Goal: Task Accomplishment & Management: Manage account settings

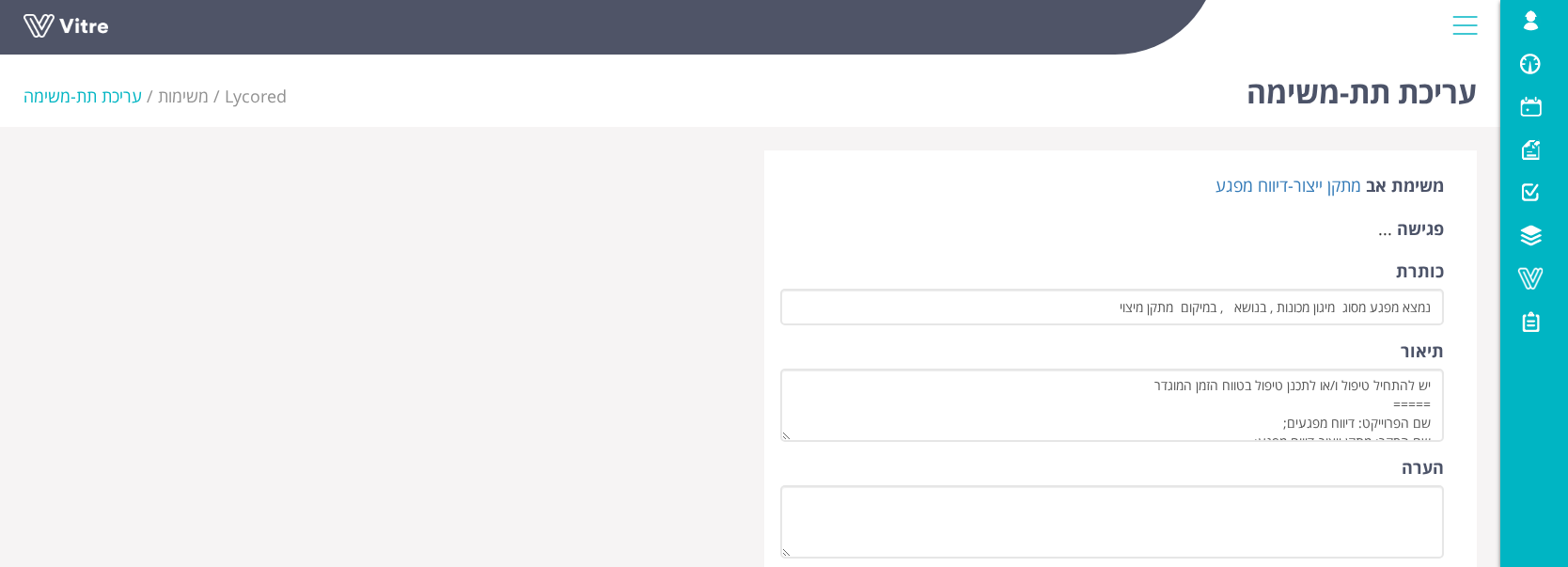
scroll to position [936, 0]
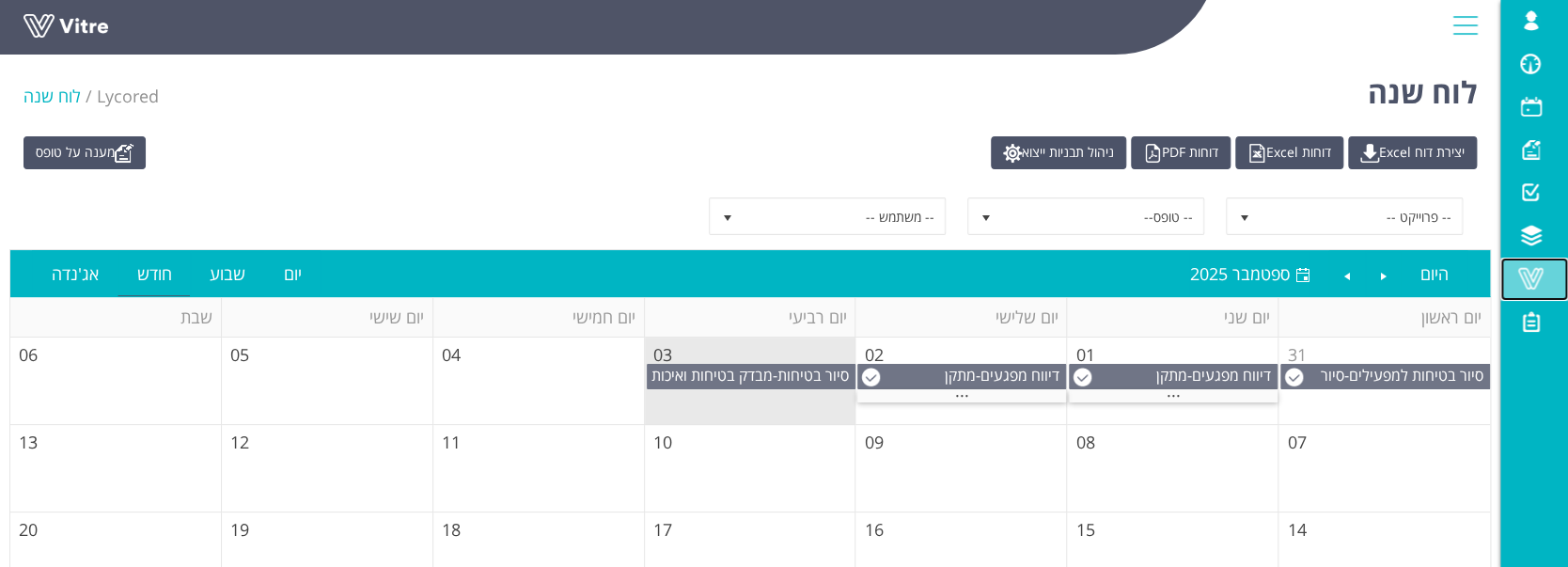
click at [1534, 285] on span at bounding box center [1531, 279] width 47 height 23
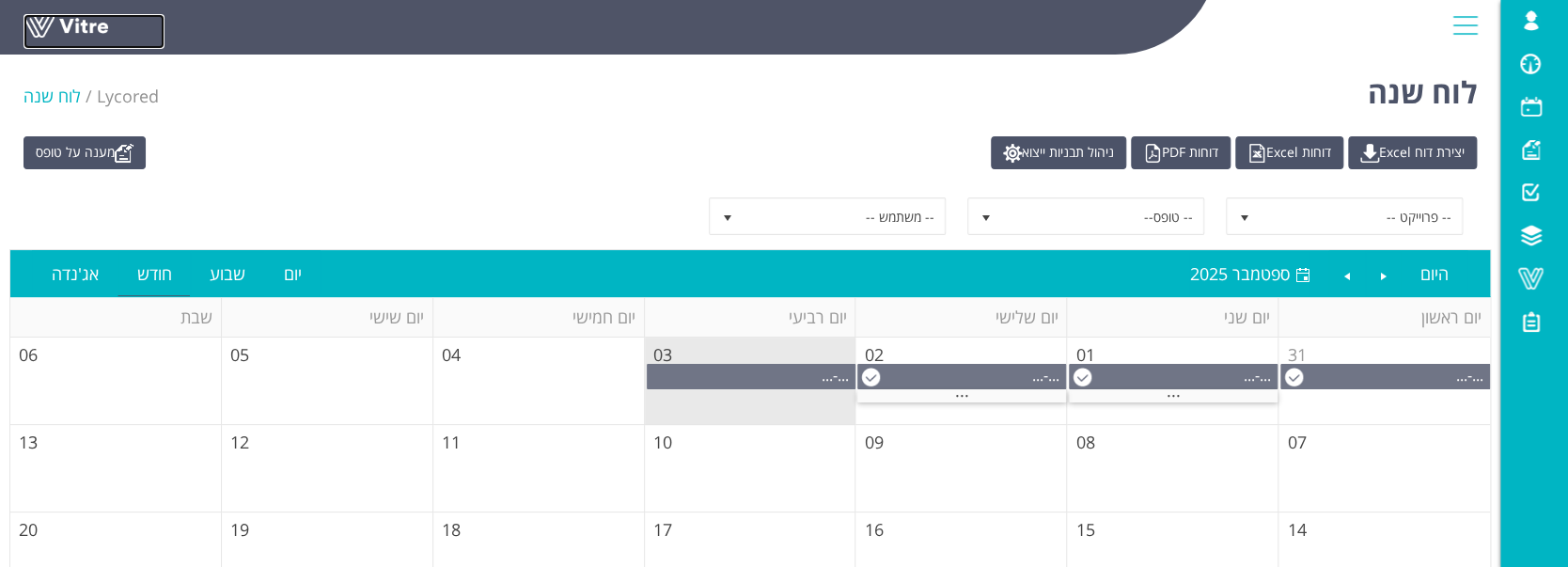
click at [63, 30] on link at bounding box center [94, 31] width 141 height 35
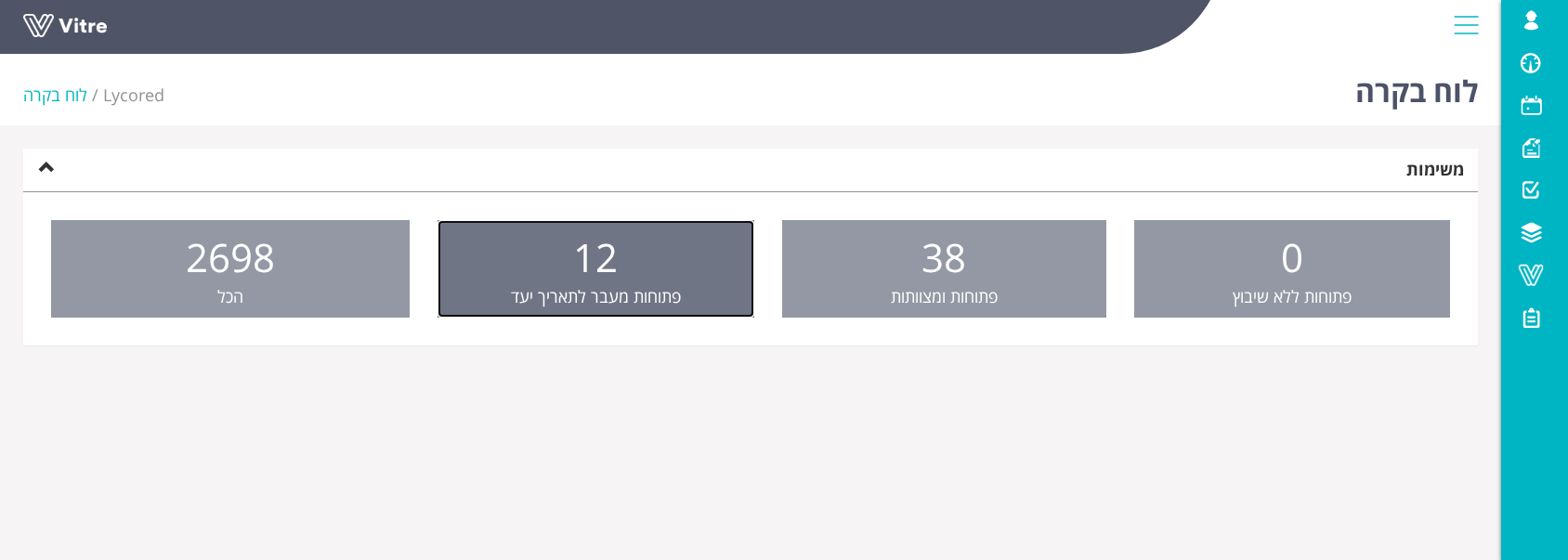
click at [678, 249] on link "12 פתוחות מעבר לתאריך יעד" at bounding box center [596, 270] width 317 height 99
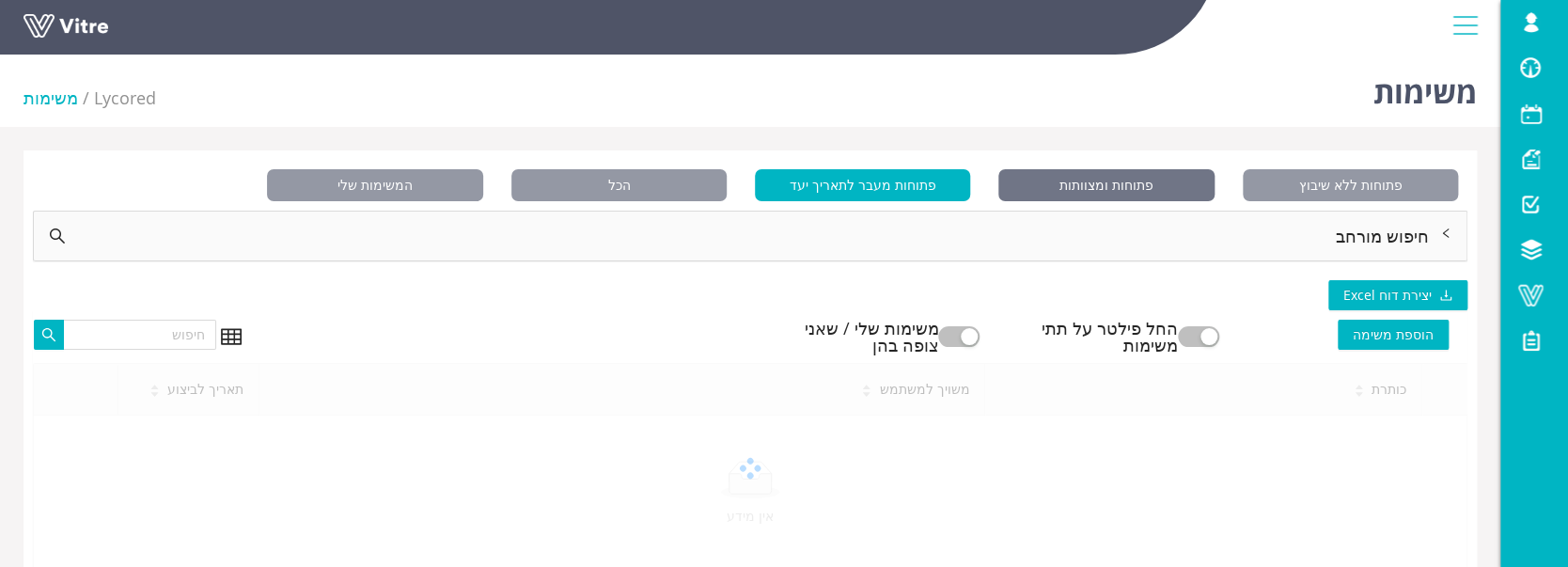
click at [1054, 181] on span "פתוחות ומצוותות" at bounding box center [1106, 185] width 215 height 32
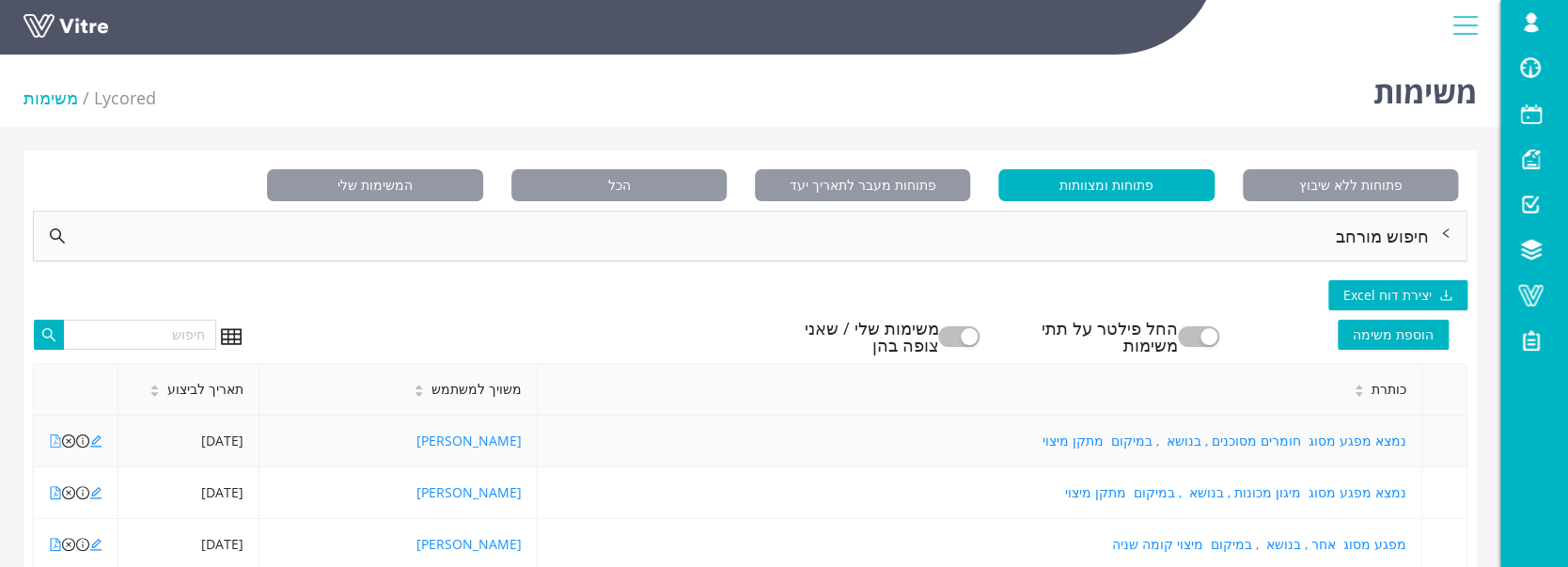
click at [50, 446] on icon "file-pdf" at bounding box center [56, 441] width 13 height 13
click at [56, 495] on icon "file-pdf" at bounding box center [56, 493] width 13 height 13
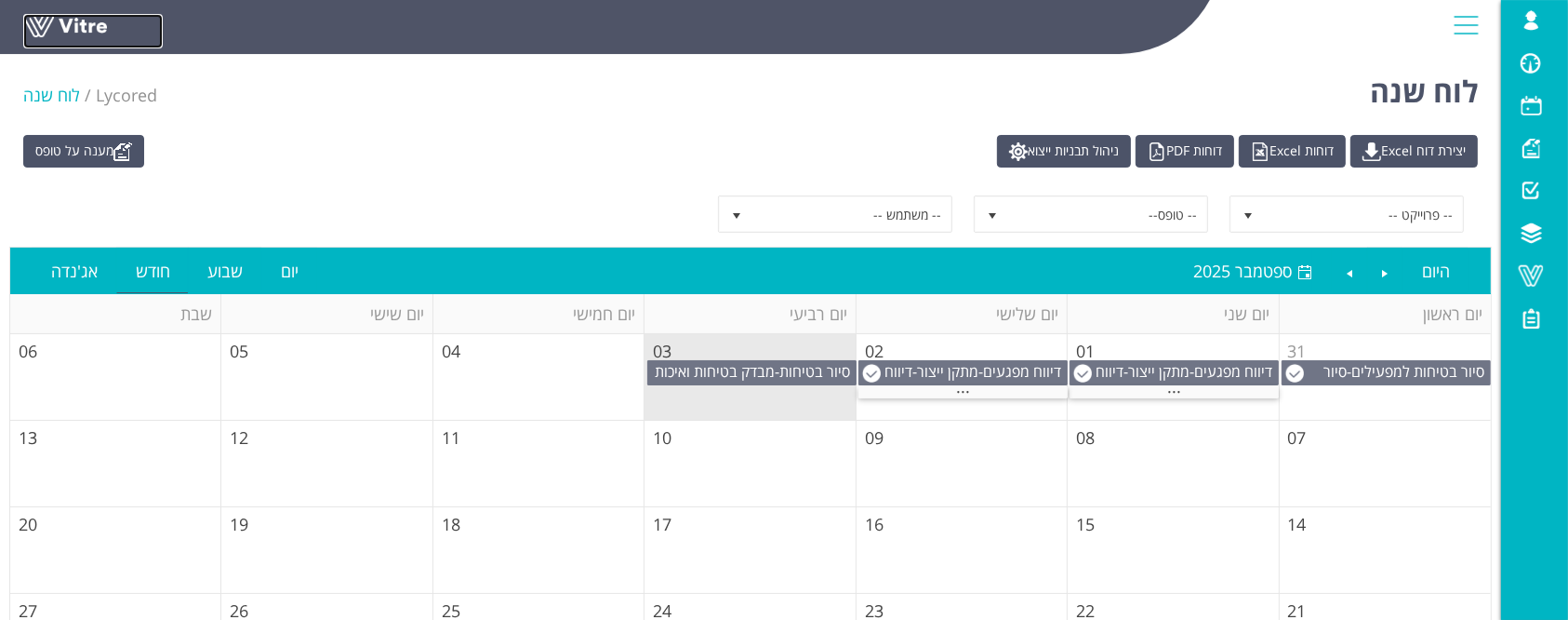
click at [45, 26] on link at bounding box center [93, 31] width 139 height 35
click at [83, 30] on link at bounding box center [93, 31] width 139 height 35
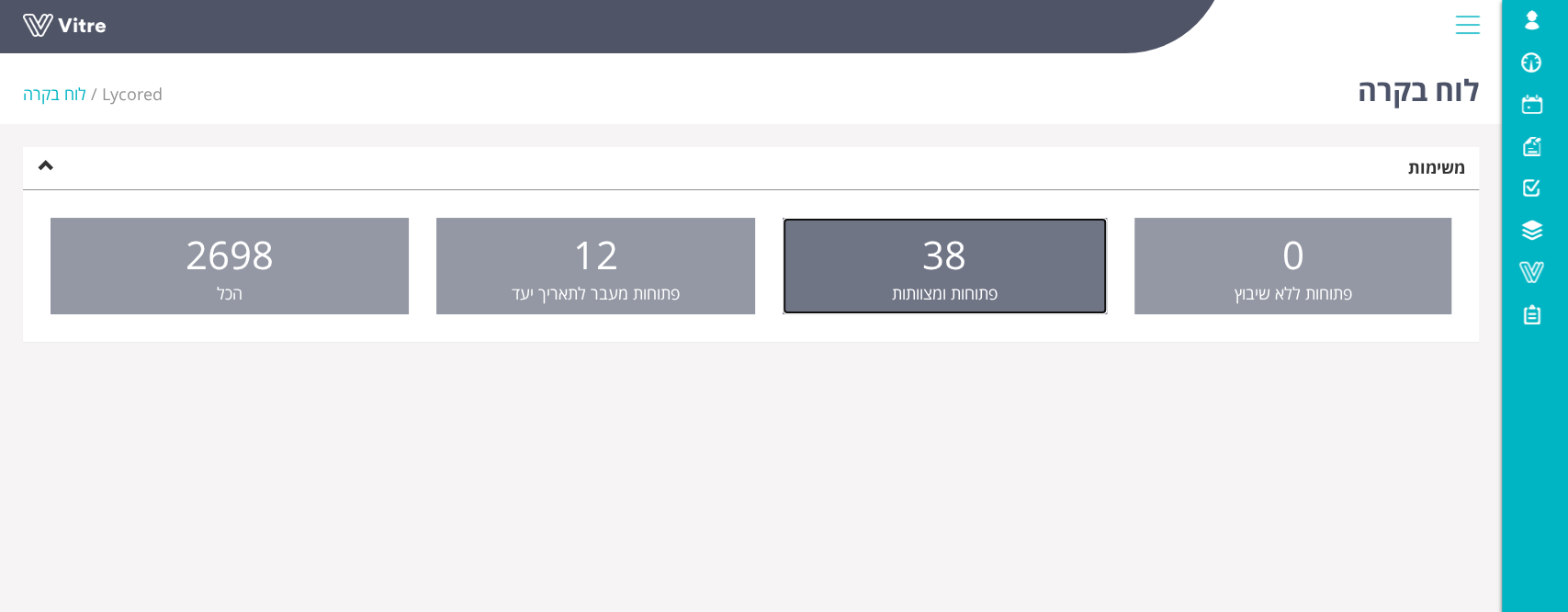
click at [929, 233] on span "38" at bounding box center [944, 254] width 44 height 53
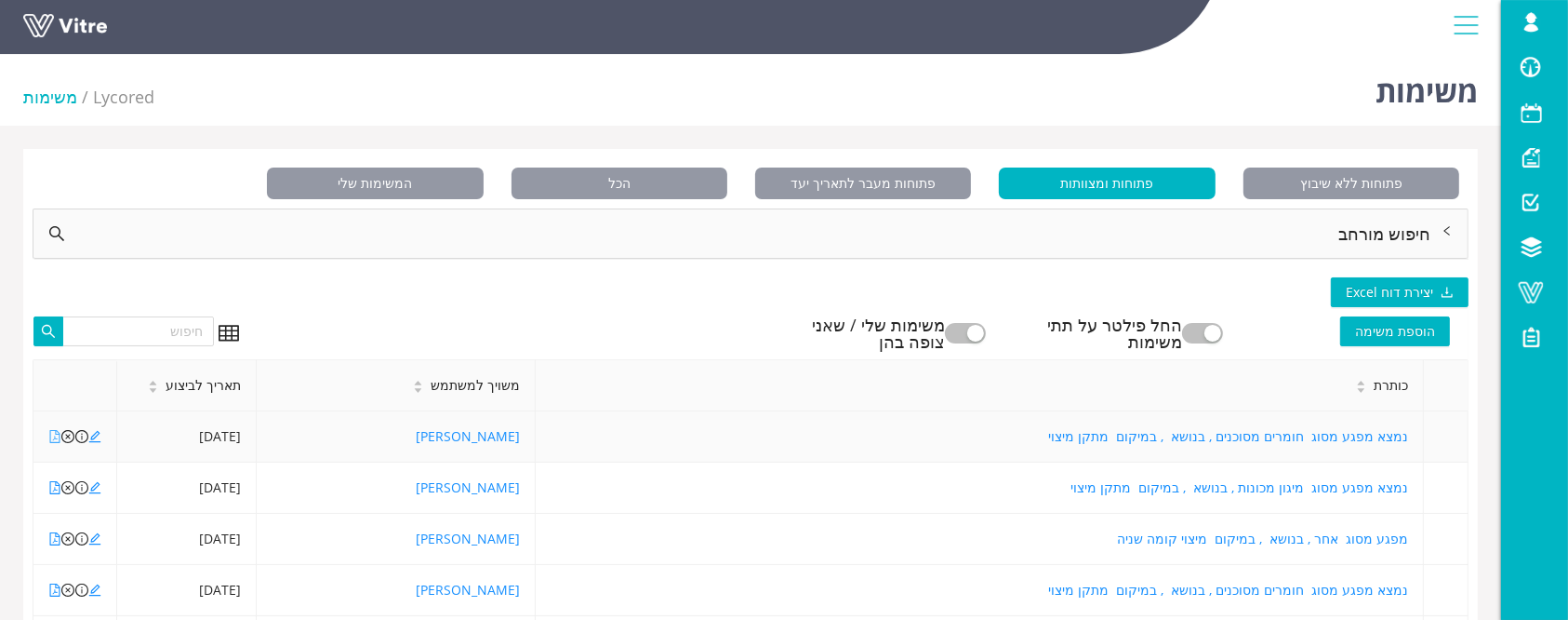
click at [51, 440] on icon "file-pdf" at bounding box center [55, 437] width 13 height 13
click at [97, 442] on icon "edit" at bounding box center [95, 437] width 13 height 13
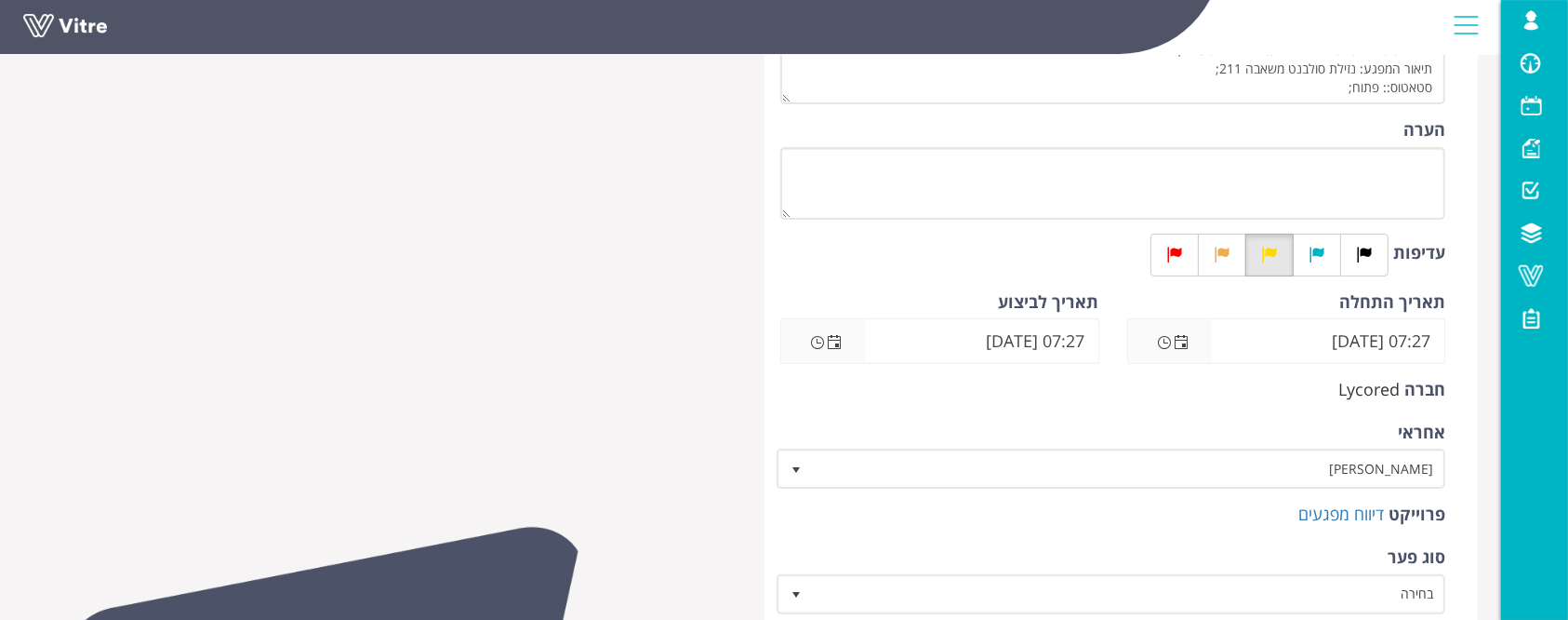
scroll to position [372, 0]
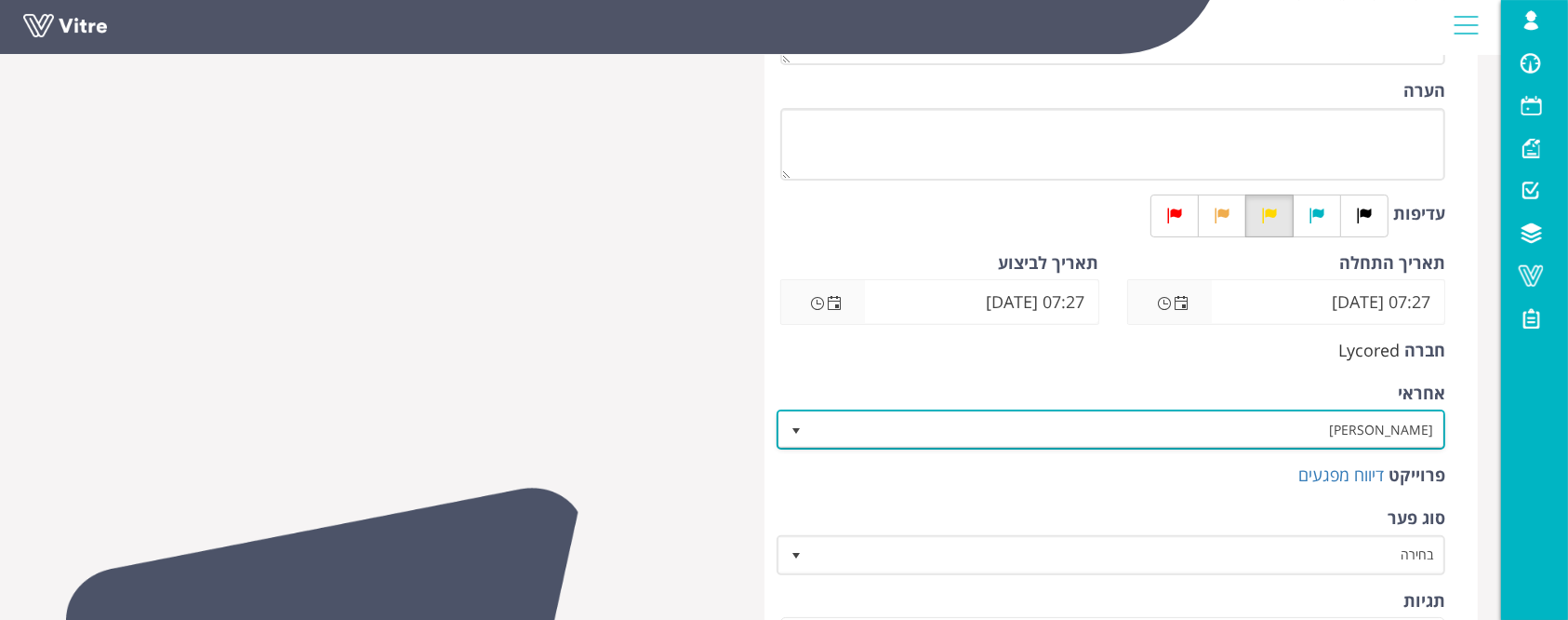
click at [1310, 421] on span "[PERSON_NAME]" at bounding box center [1128, 429] width 632 height 34
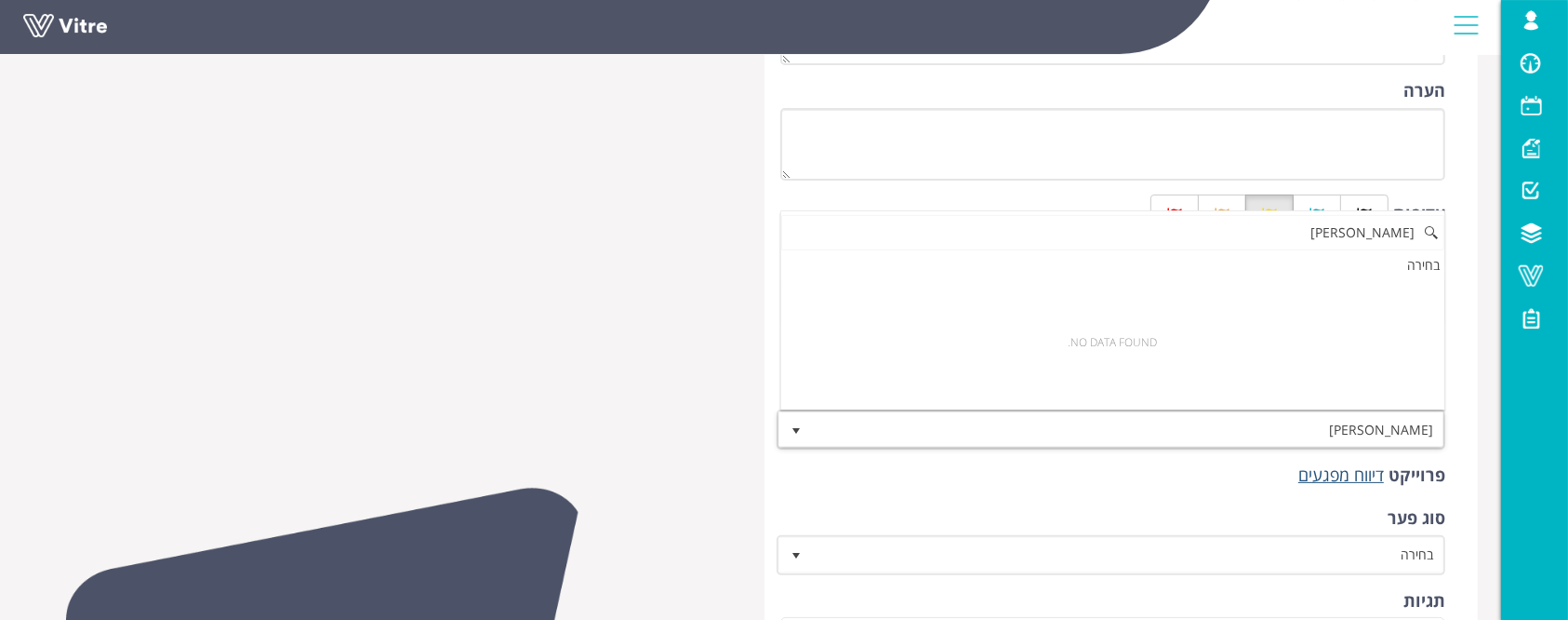
scroll to position [0, 0]
type input "N"
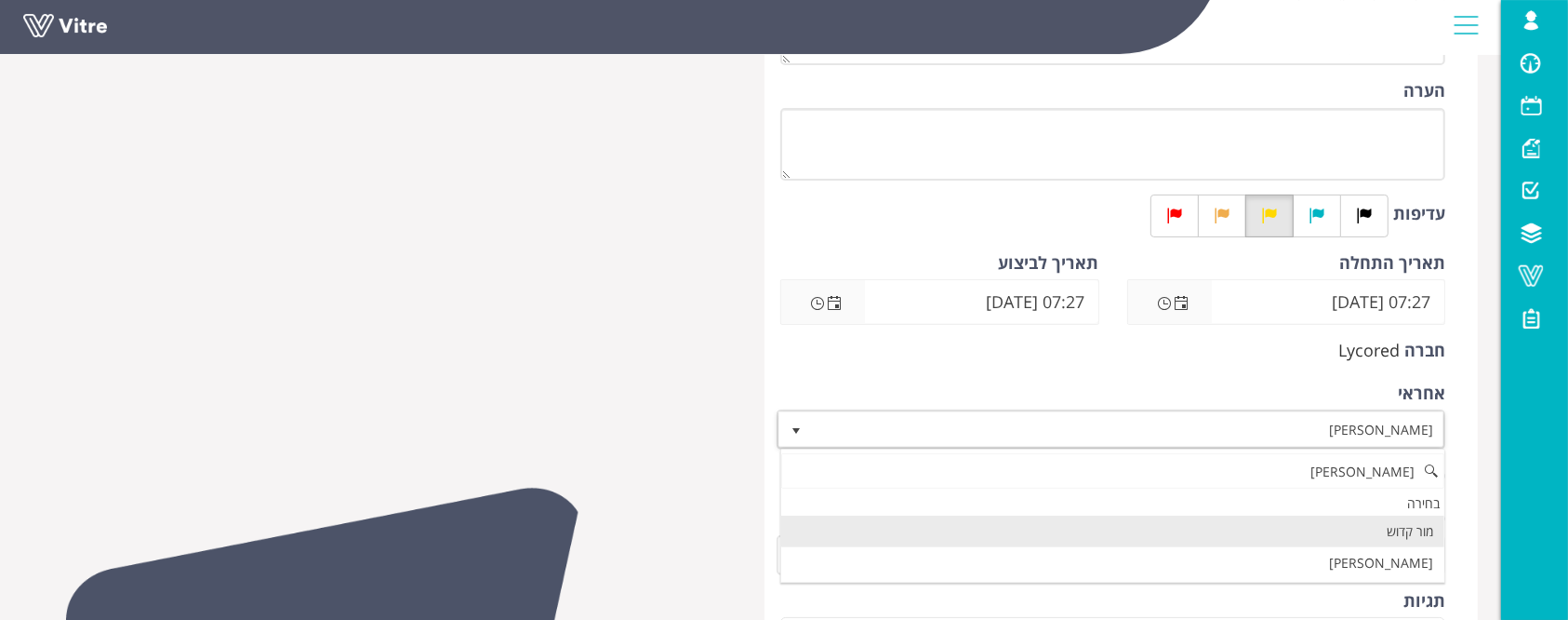
click at [1395, 532] on li "מור קדוש" at bounding box center [1113, 531] width 663 height 32
type input "מור"
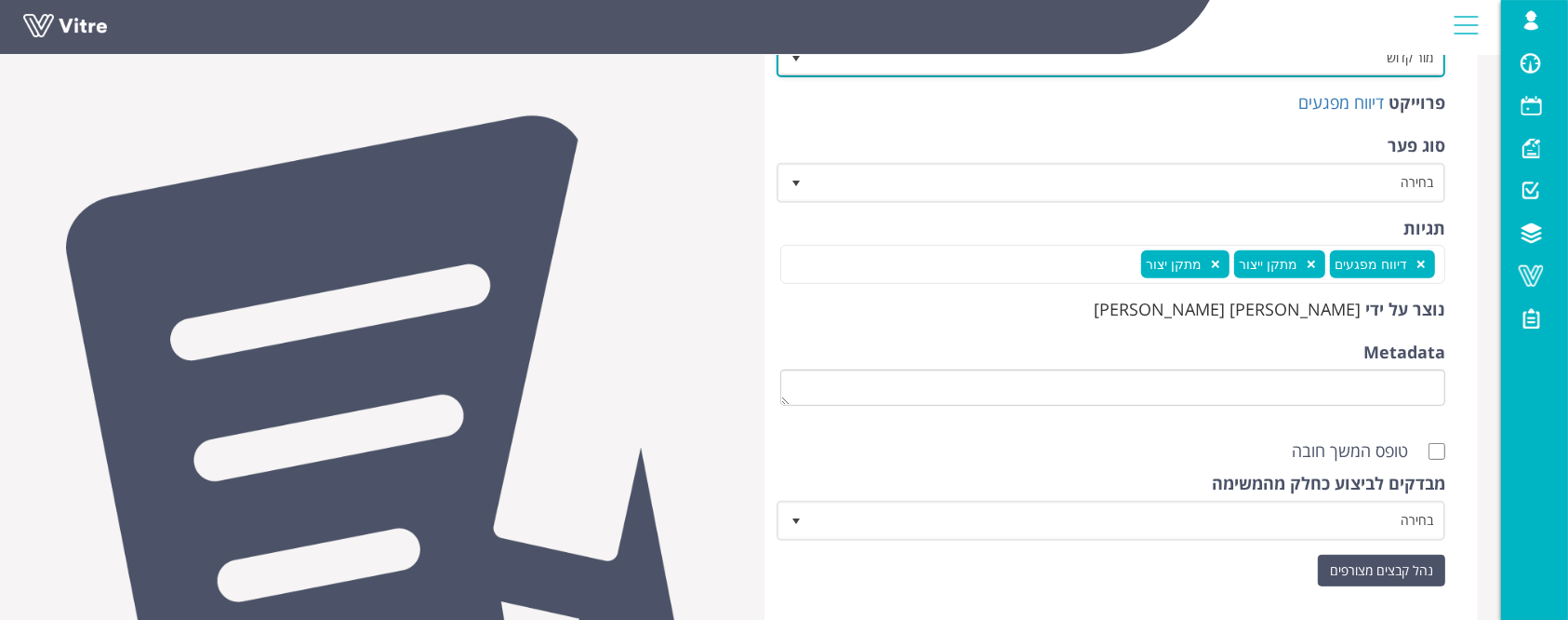
scroll to position [868, 0]
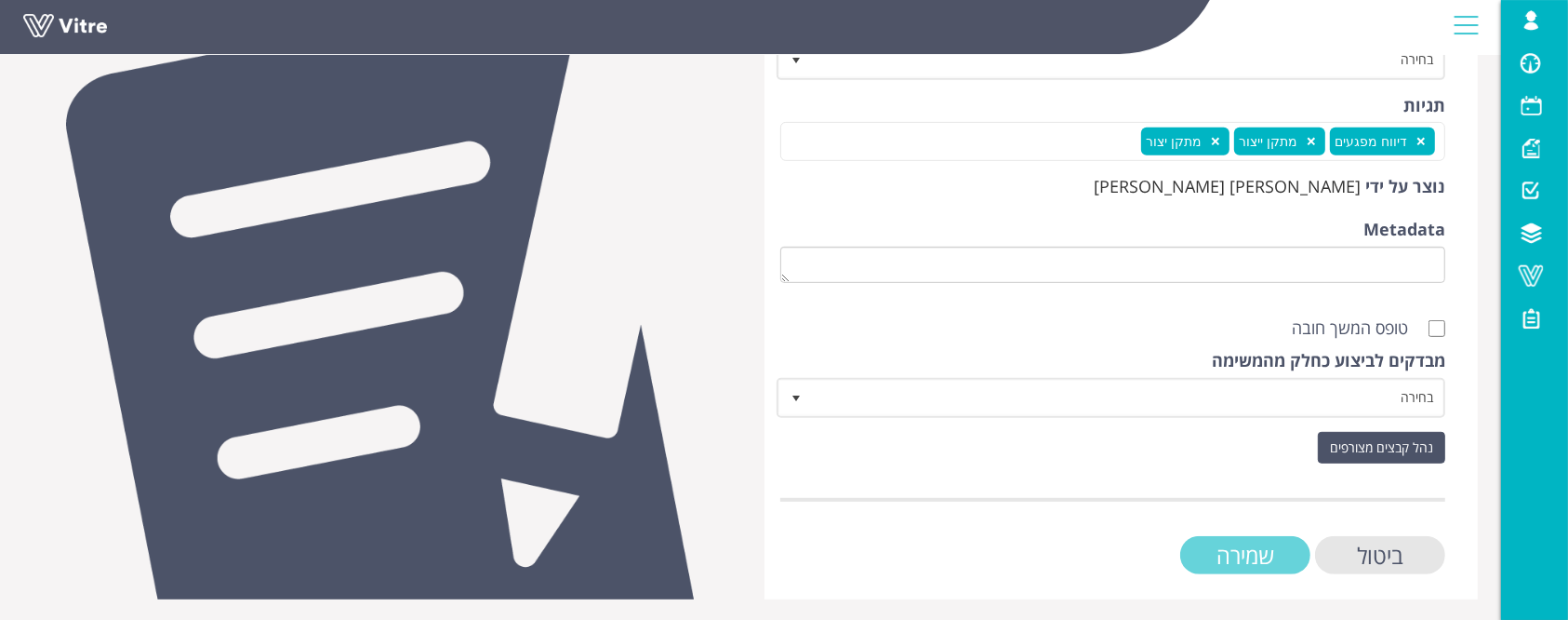
click at [1267, 555] on input "שמירה" at bounding box center [1245, 555] width 130 height 38
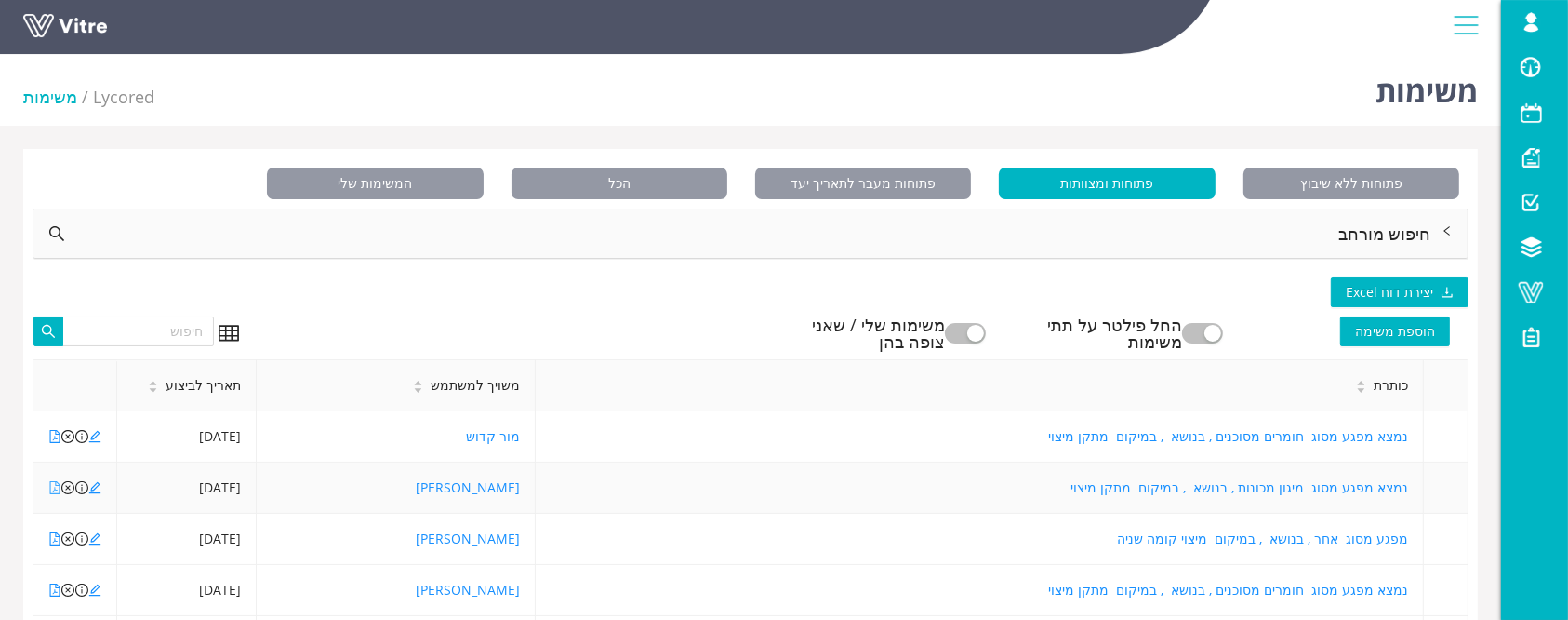
click at [55, 484] on icon "file-pdf" at bounding box center [55, 488] width 10 height 13
click at [92, 488] on icon "edit" at bounding box center [95, 488] width 12 height 12
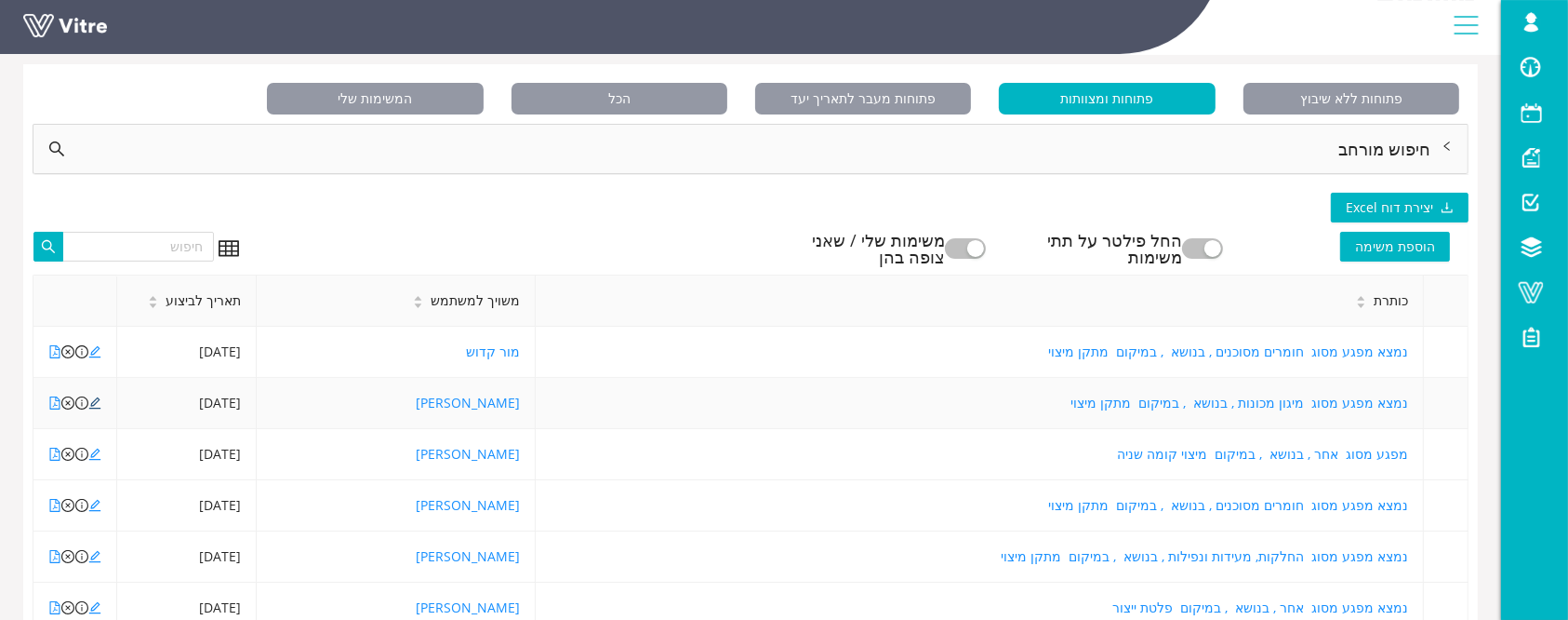
scroll to position [123, 0]
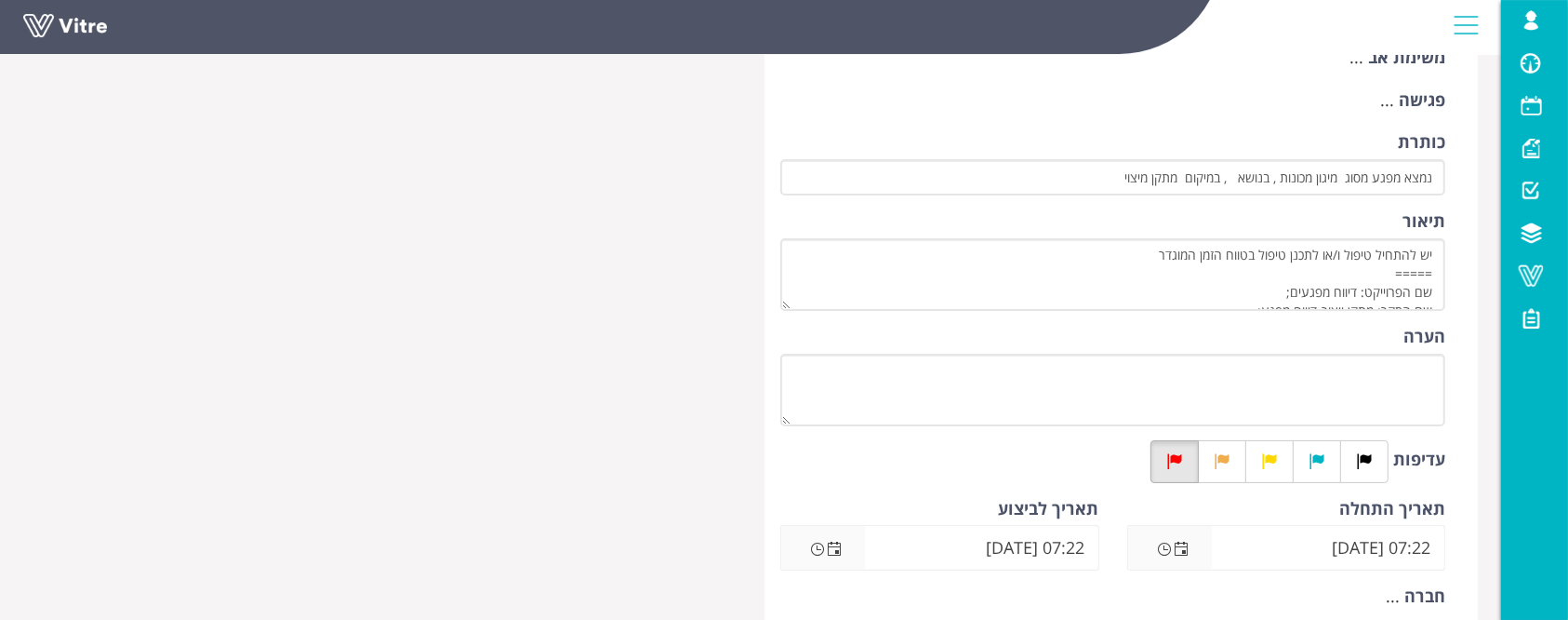
scroll to position [248, 0]
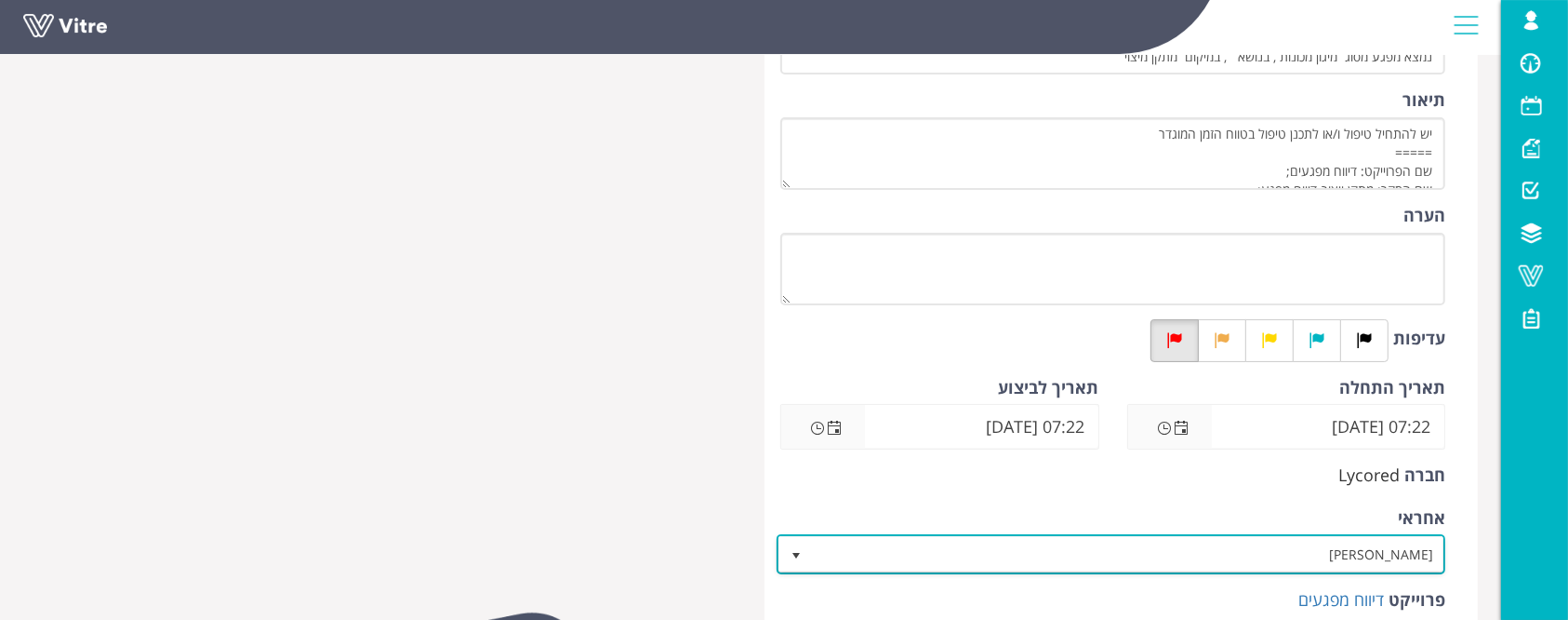
click at [1292, 547] on span "[PERSON_NAME]" at bounding box center [1128, 554] width 632 height 34
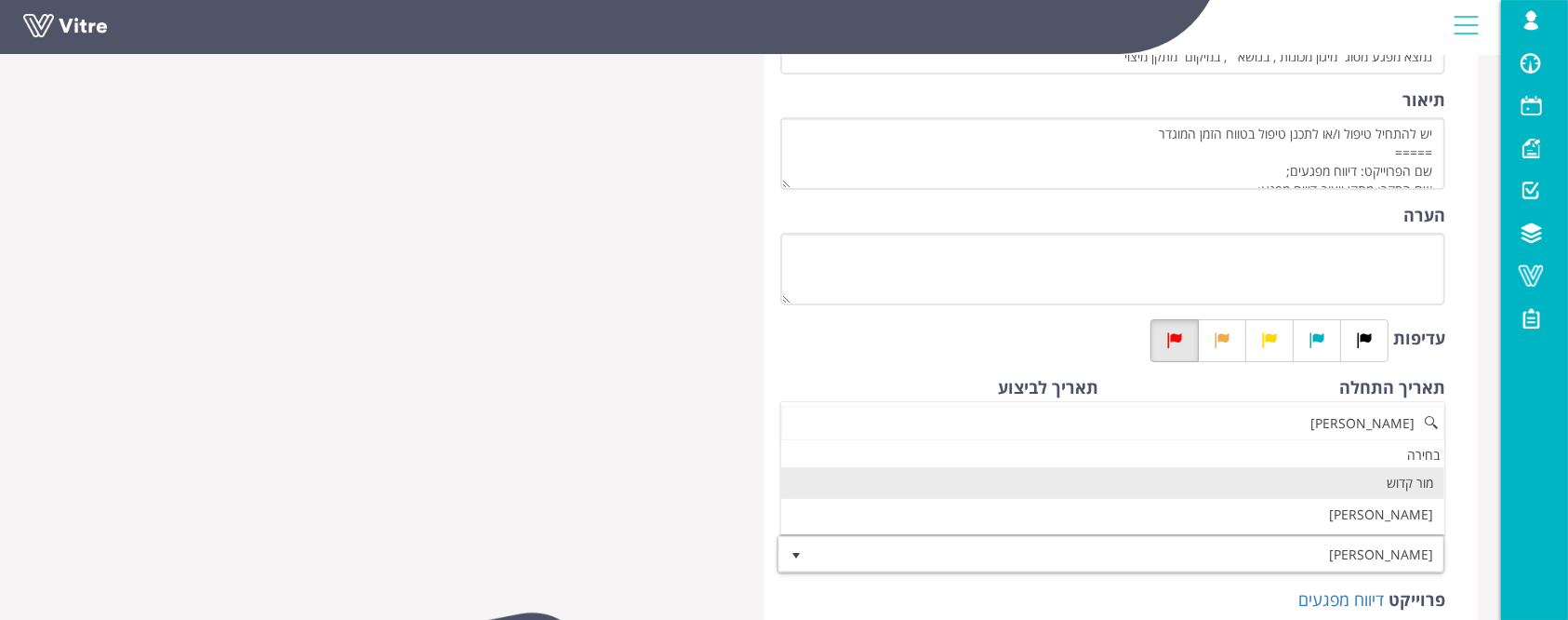
scroll to position [0, 0]
click at [1317, 488] on li "מור קדוש" at bounding box center [1113, 483] width 663 height 32
type input "מור"
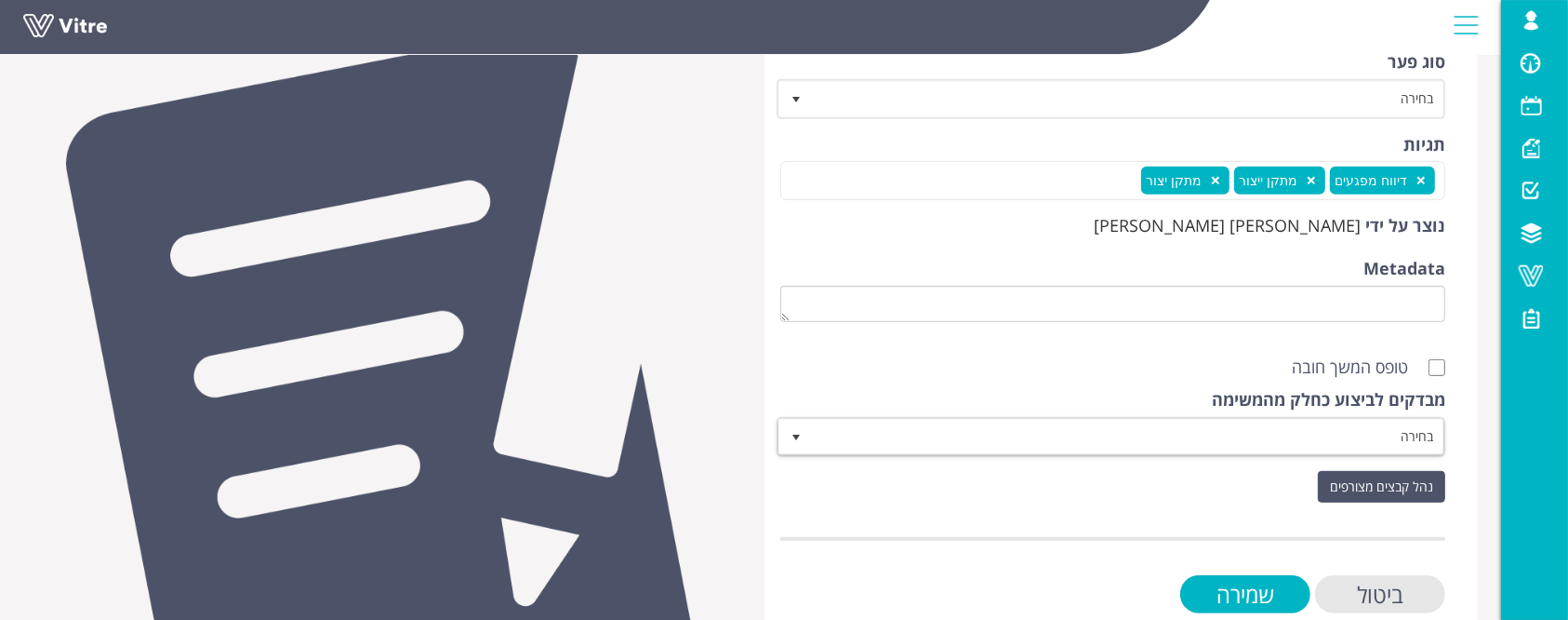
scroll to position [868, 0]
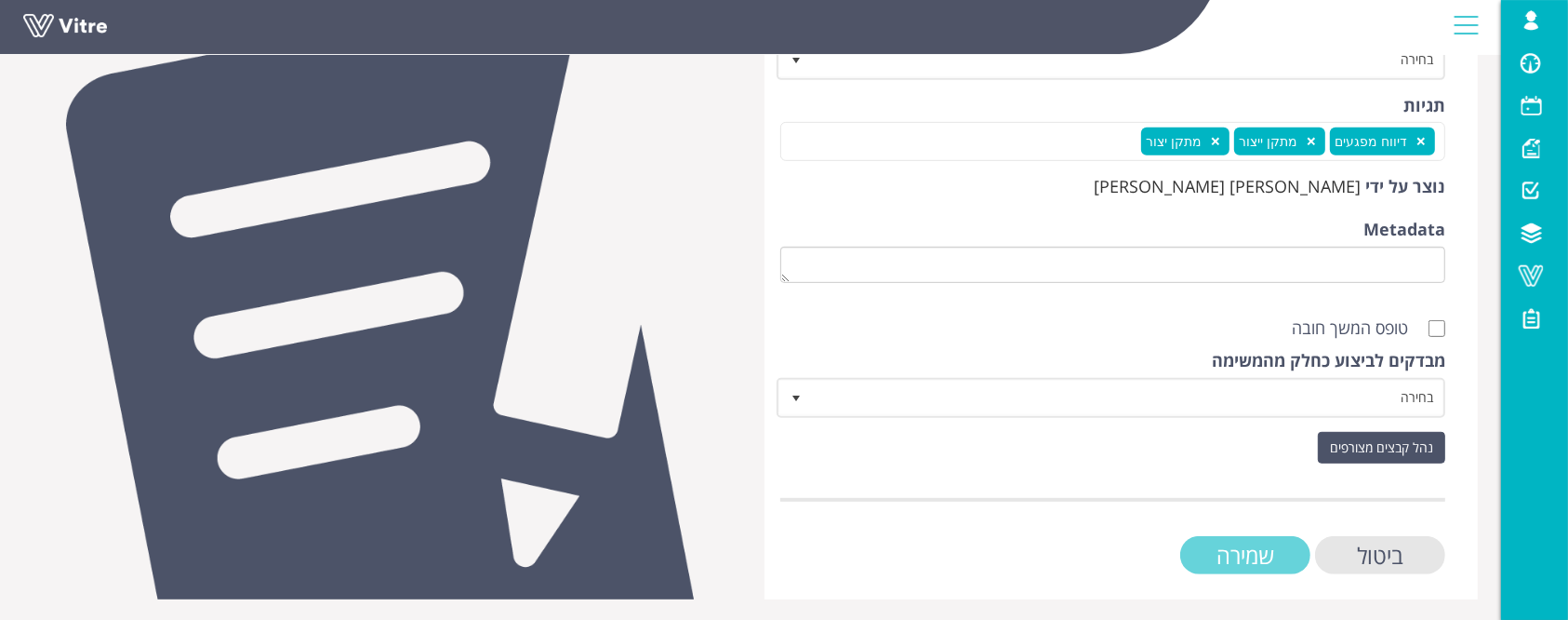
click at [1246, 554] on input "שמירה" at bounding box center [1245, 555] width 130 height 38
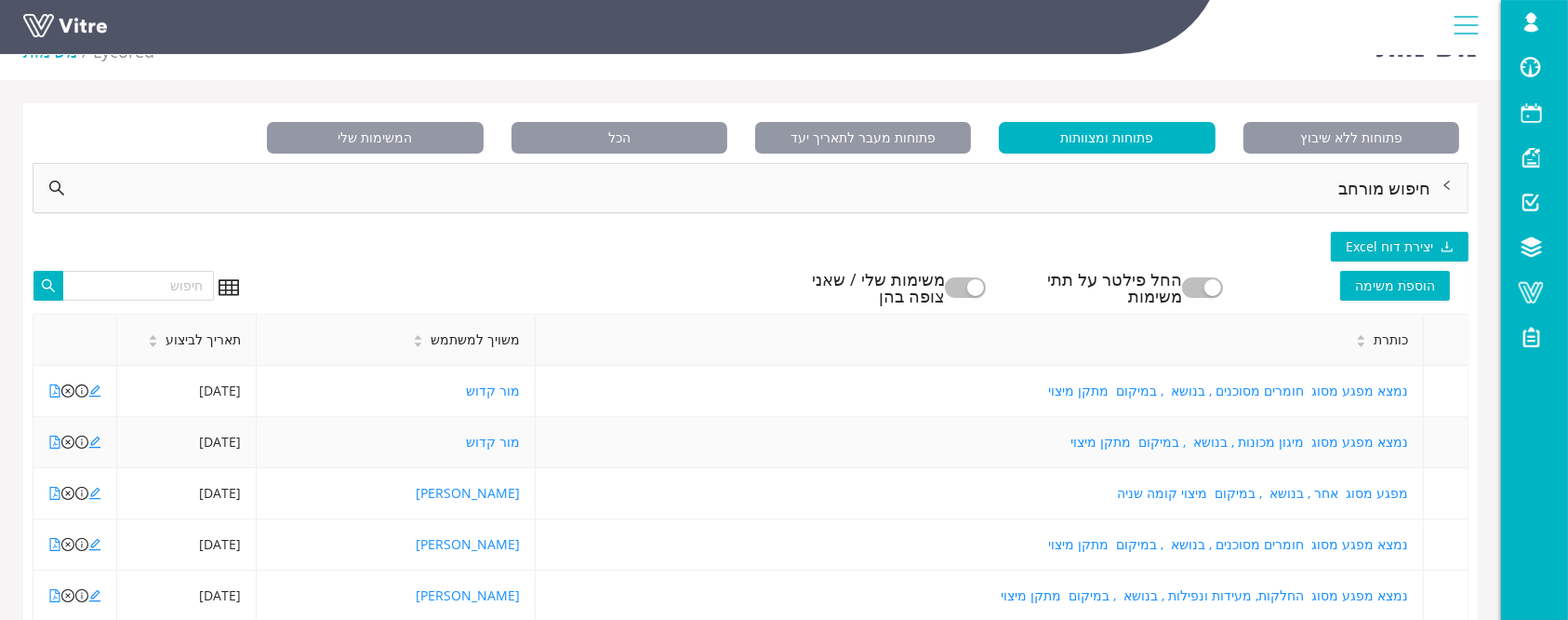
scroll to position [170, 0]
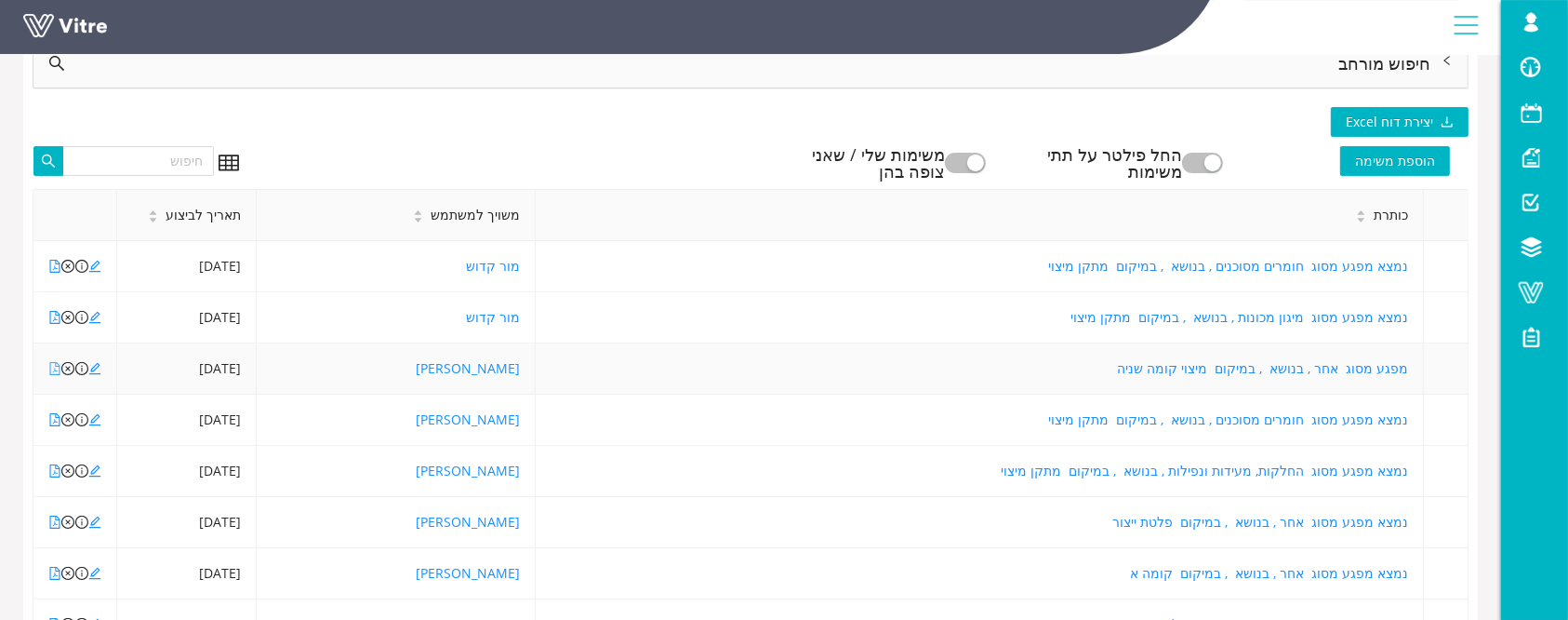
click at [52, 368] on icon "file-pdf" at bounding box center [55, 368] width 13 height 13
click at [52, 421] on icon "file-pdf" at bounding box center [55, 420] width 13 height 13
click at [97, 418] on icon "edit" at bounding box center [95, 420] width 12 height 12
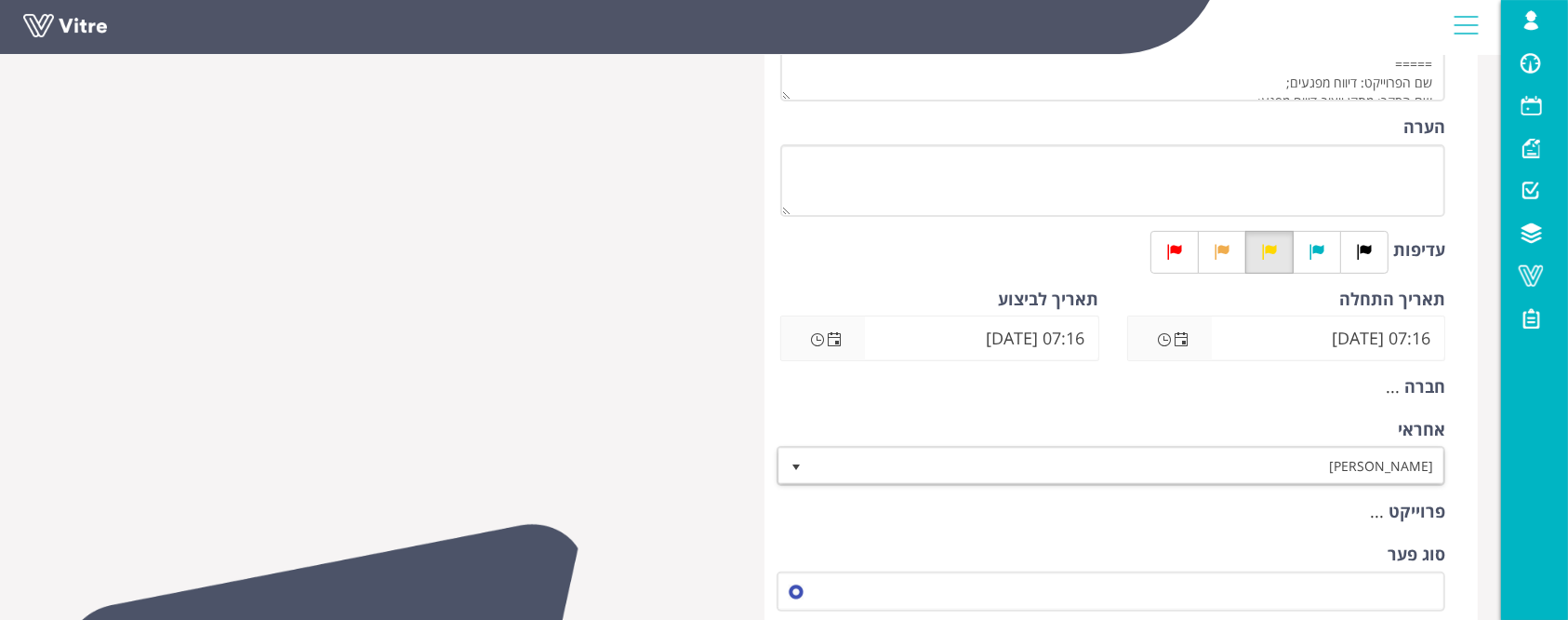
scroll to position [372, 0]
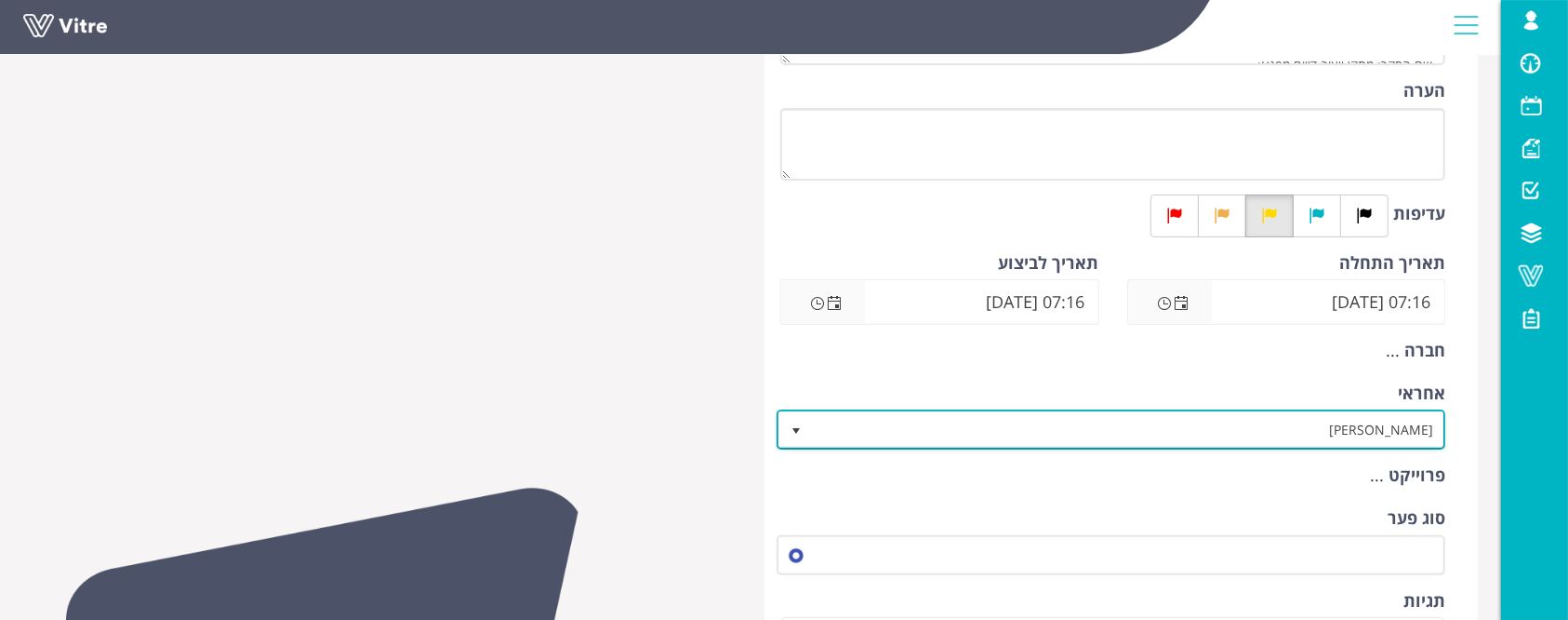
click at [1192, 421] on span "[PERSON_NAME]" at bounding box center [1128, 429] width 632 height 34
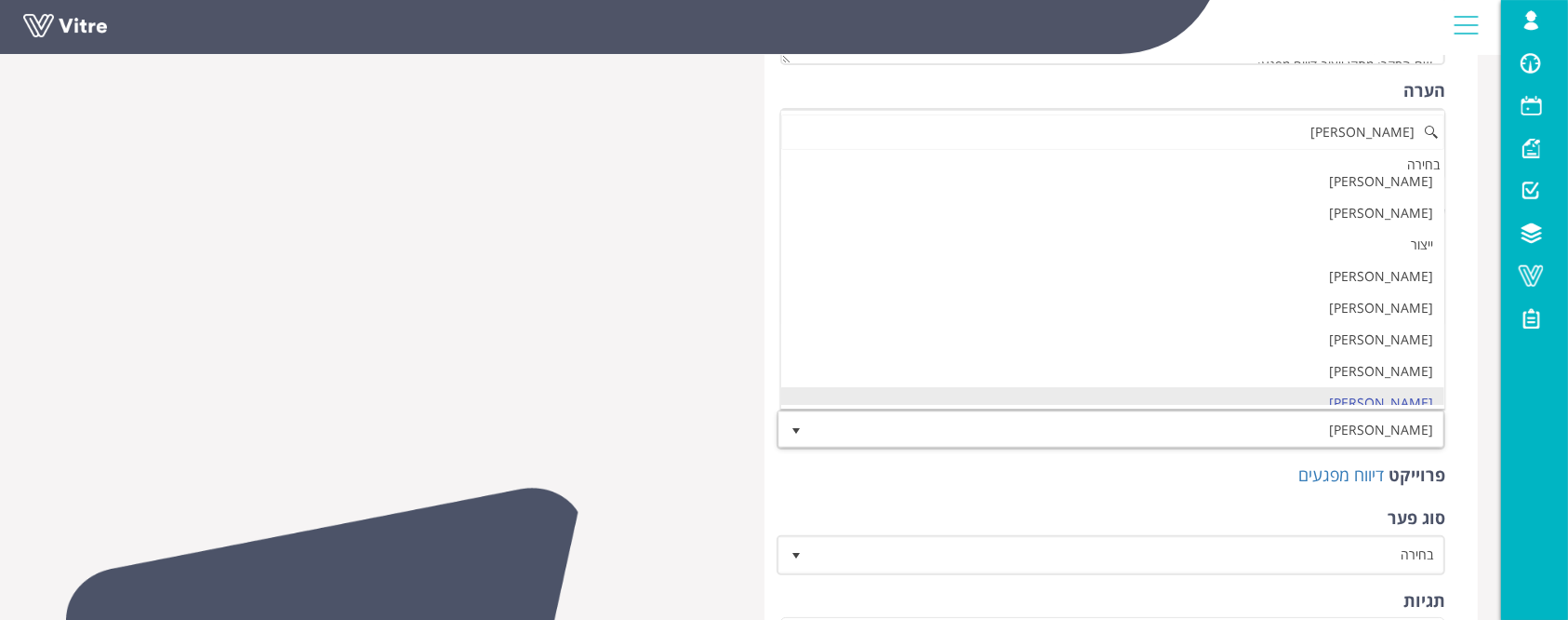
scroll to position [0, 0]
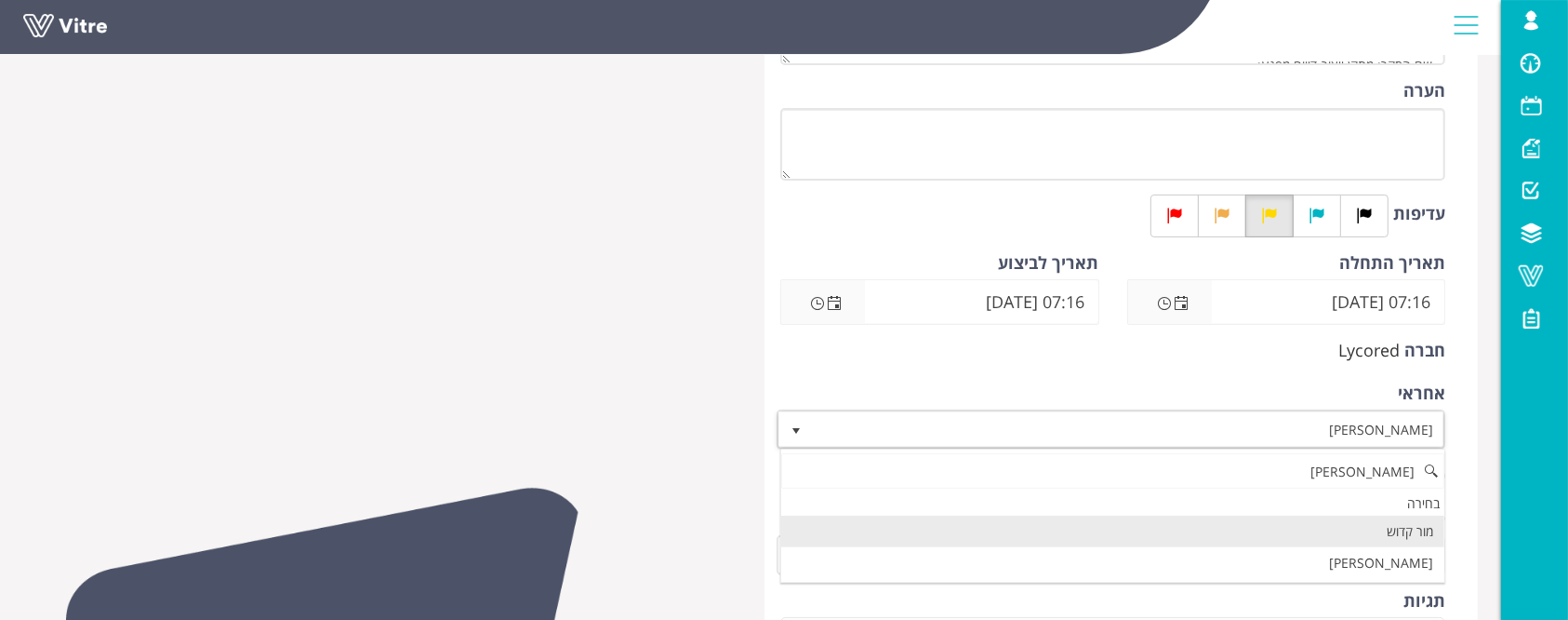
click at [1280, 532] on li "מור קדוש" at bounding box center [1113, 531] width 663 height 32
type input "[PERSON_NAME]"
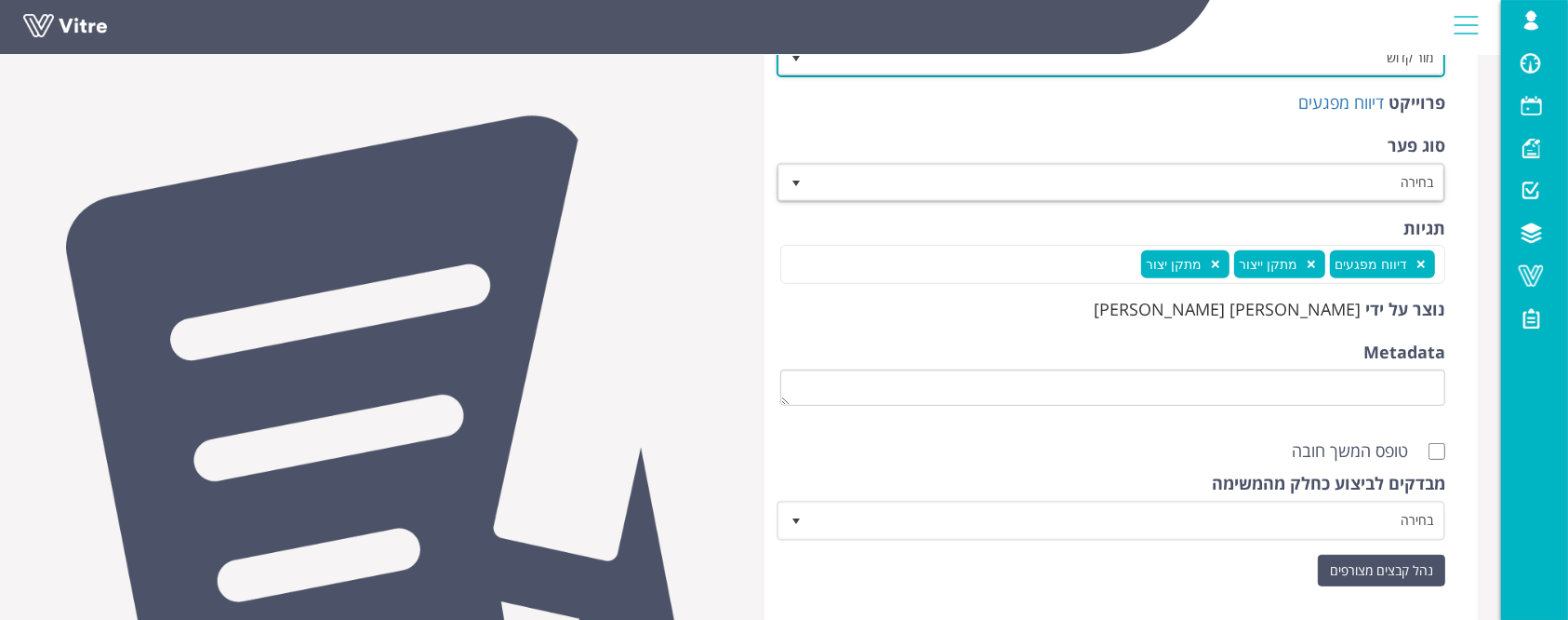
scroll to position [868, 0]
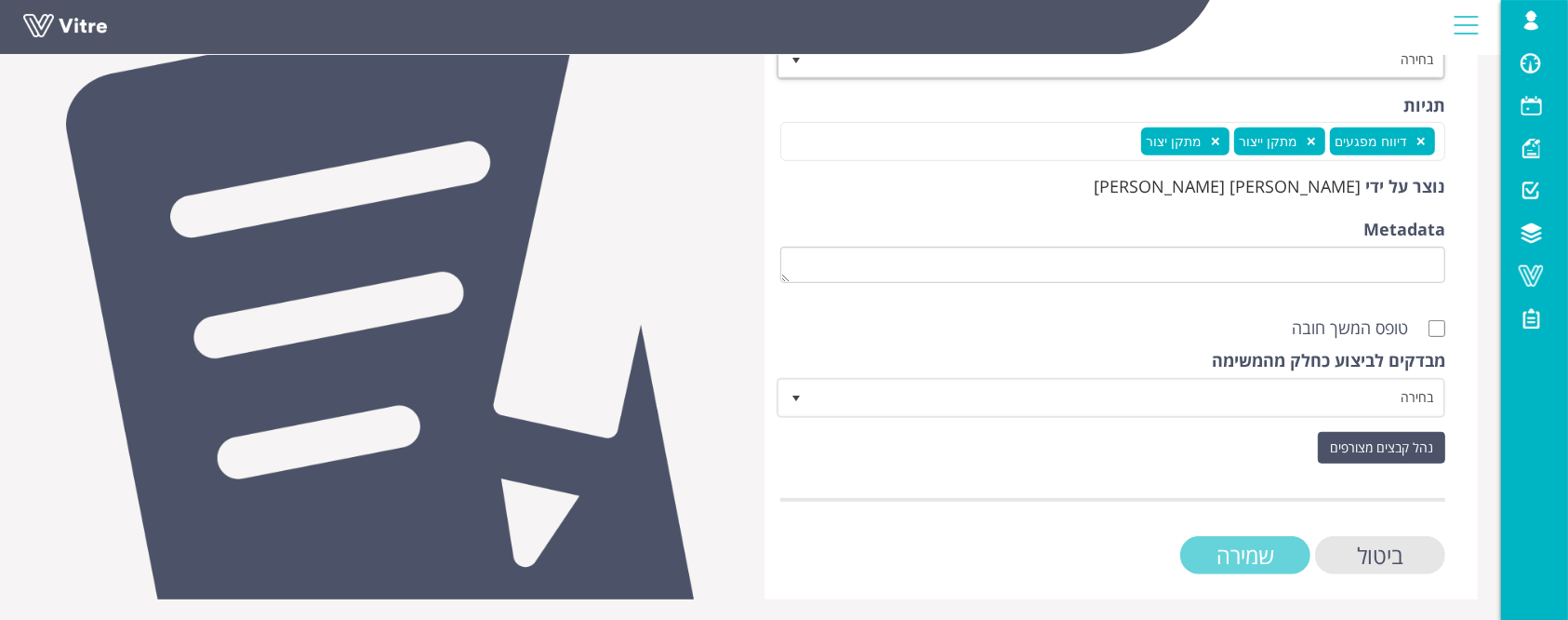
click at [1250, 560] on input "שמירה" at bounding box center [1245, 555] width 130 height 38
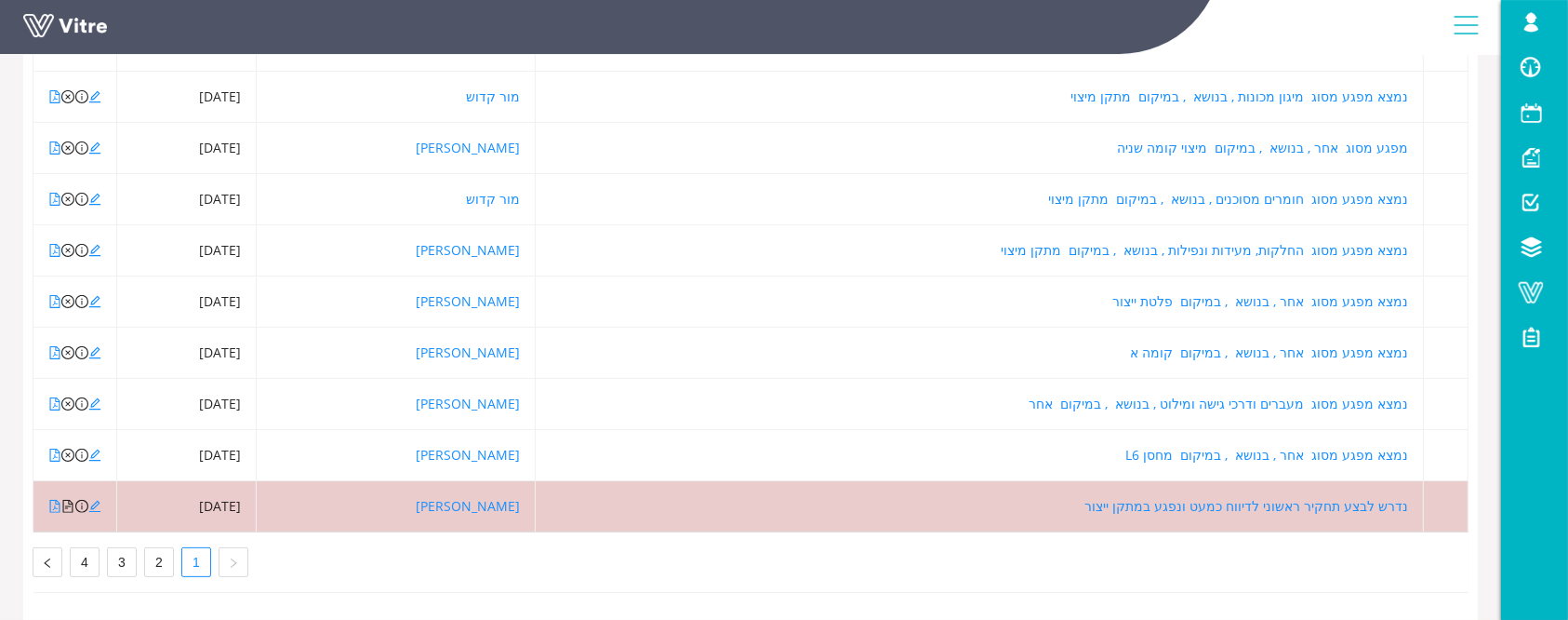
scroll to position [409, 0]
click at [57, 244] on icon "file-pdf" at bounding box center [55, 251] width 10 height 13
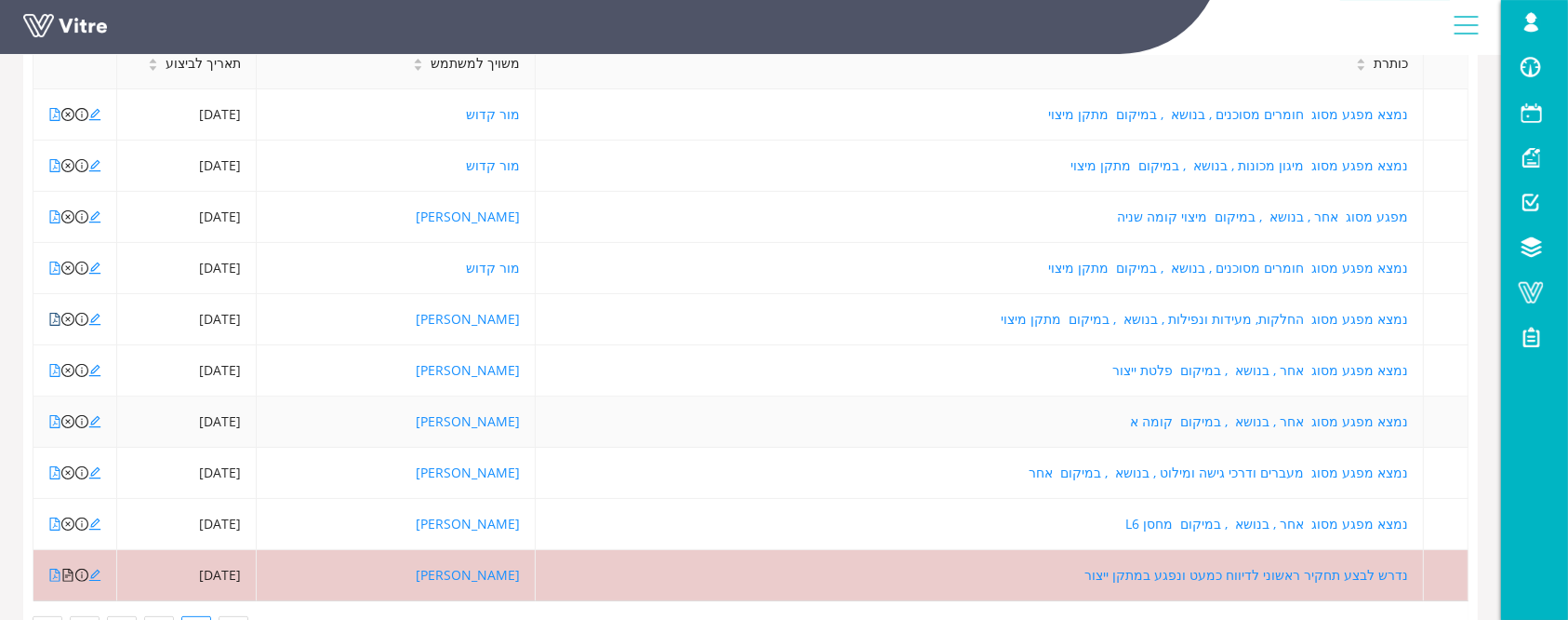
scroll to position [284, 0]
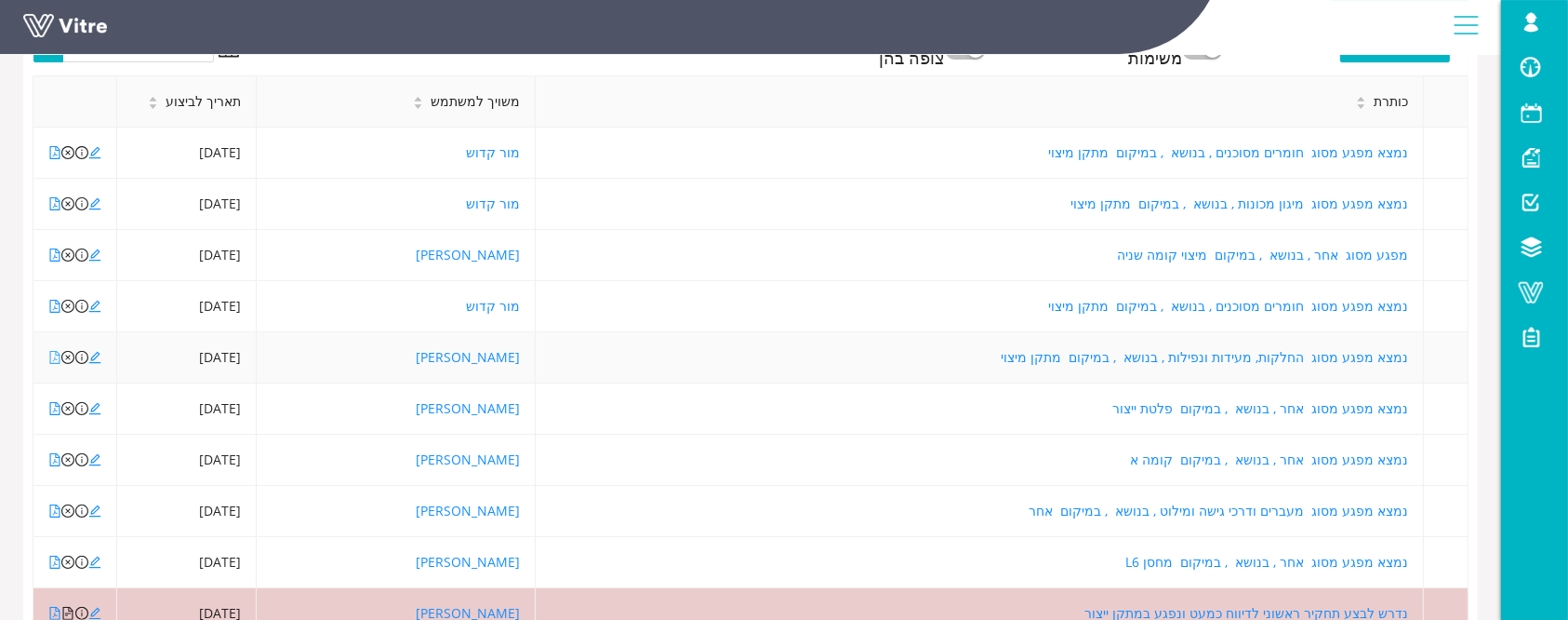
click at [50, 352] on icon "file-pdf" at bounding box center [55, 357] width 10 height 13
click at [52, 406] on icon "file-pdf" at bounding box center [55, 409] width 13 height 13
click at [95, 412] on icon "edit" at bounding box center [95, 409] width 12 height 12
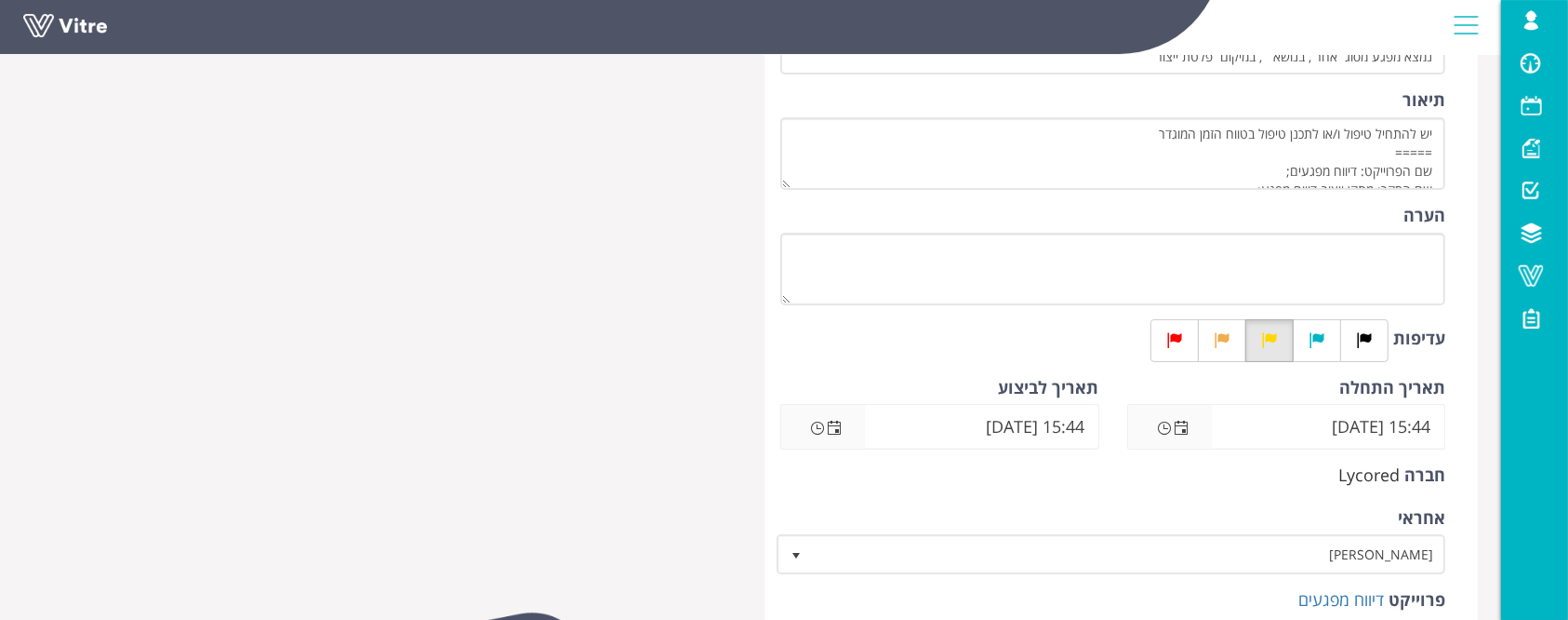
scroll to position [497, 0]
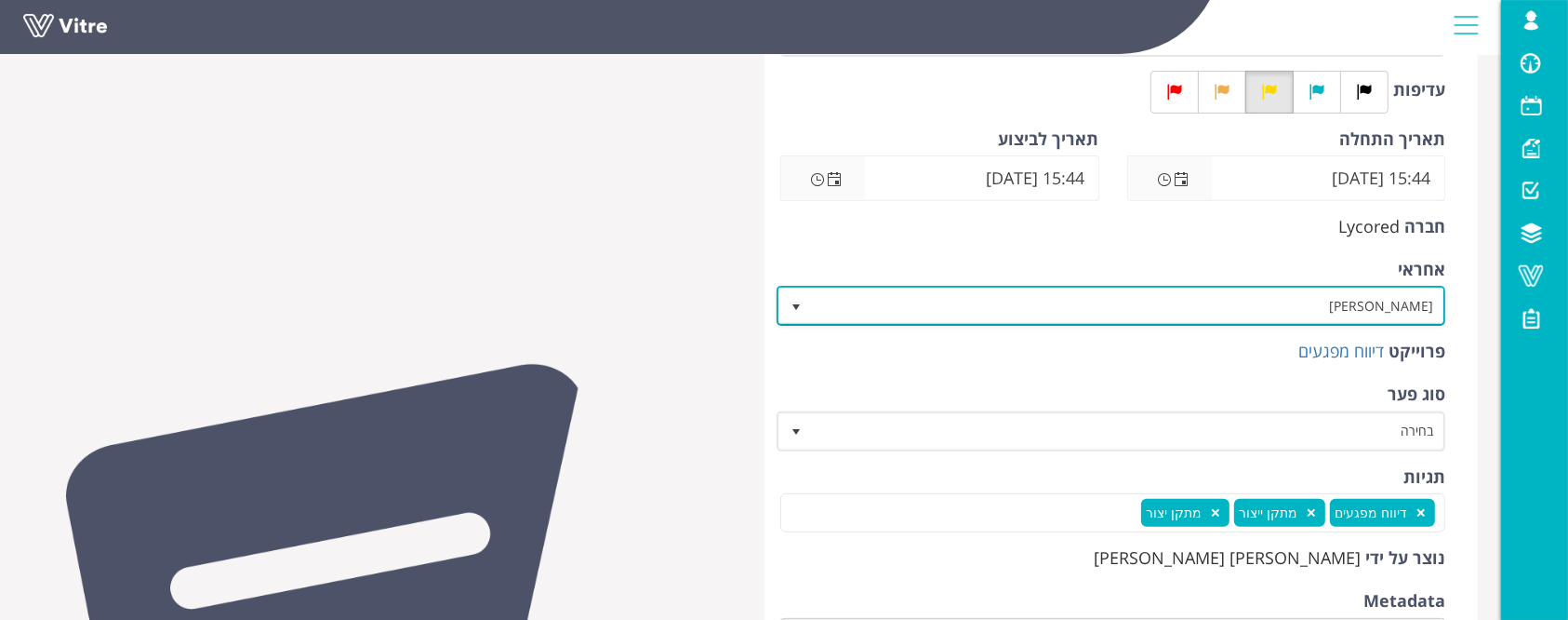
click at [1180, 315] on span "[PERSON_NAME]" at bounding box center [1128, 306] width 632 height 34
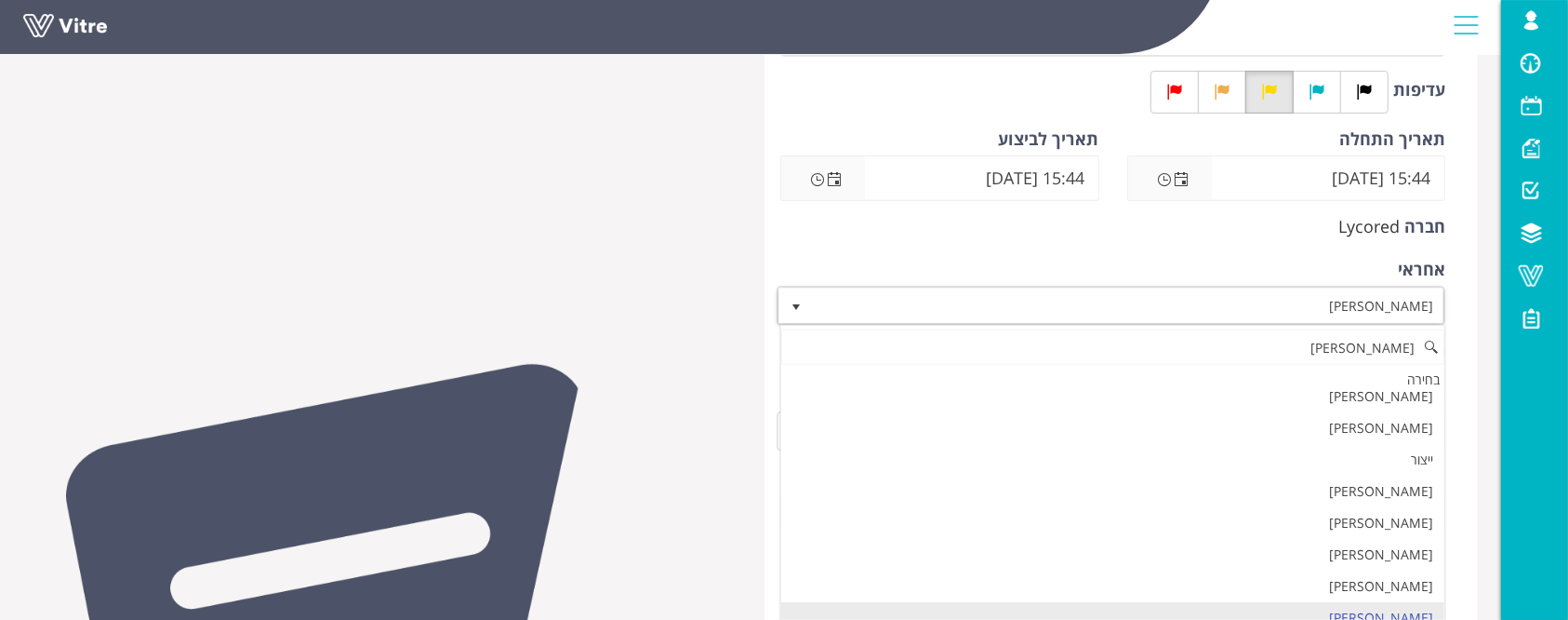
scroll to position [0, 0]
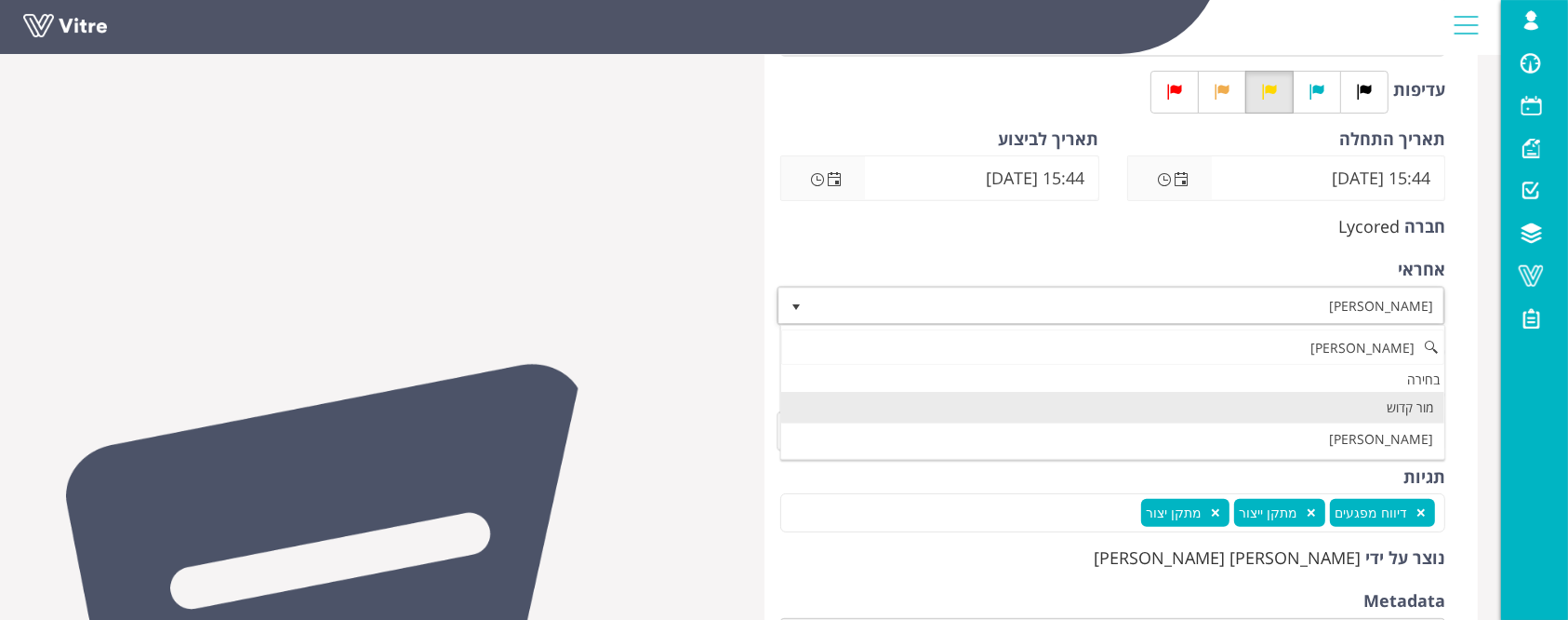
click at [1079, 399] on li "מור קדוש" at bounding box center [1113, 408] width 663 height 32
type input "מור"
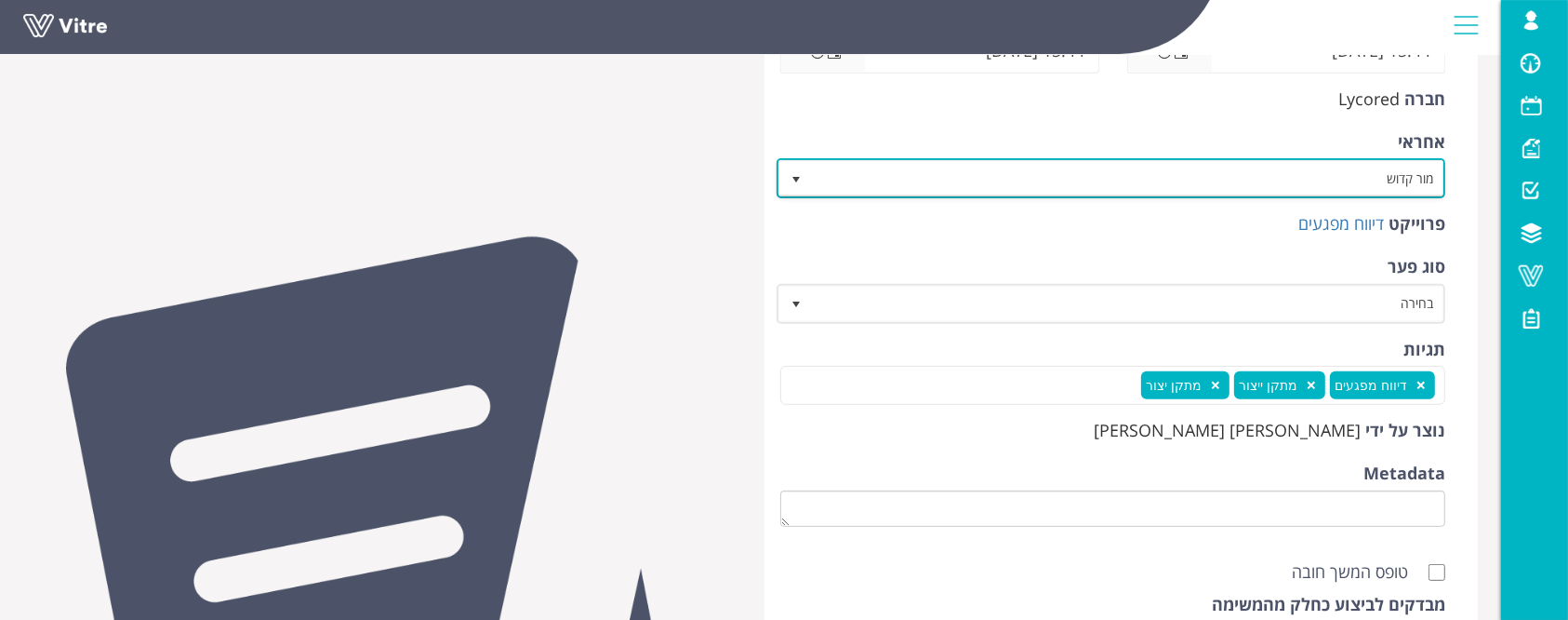
scroll to position [868, 0]
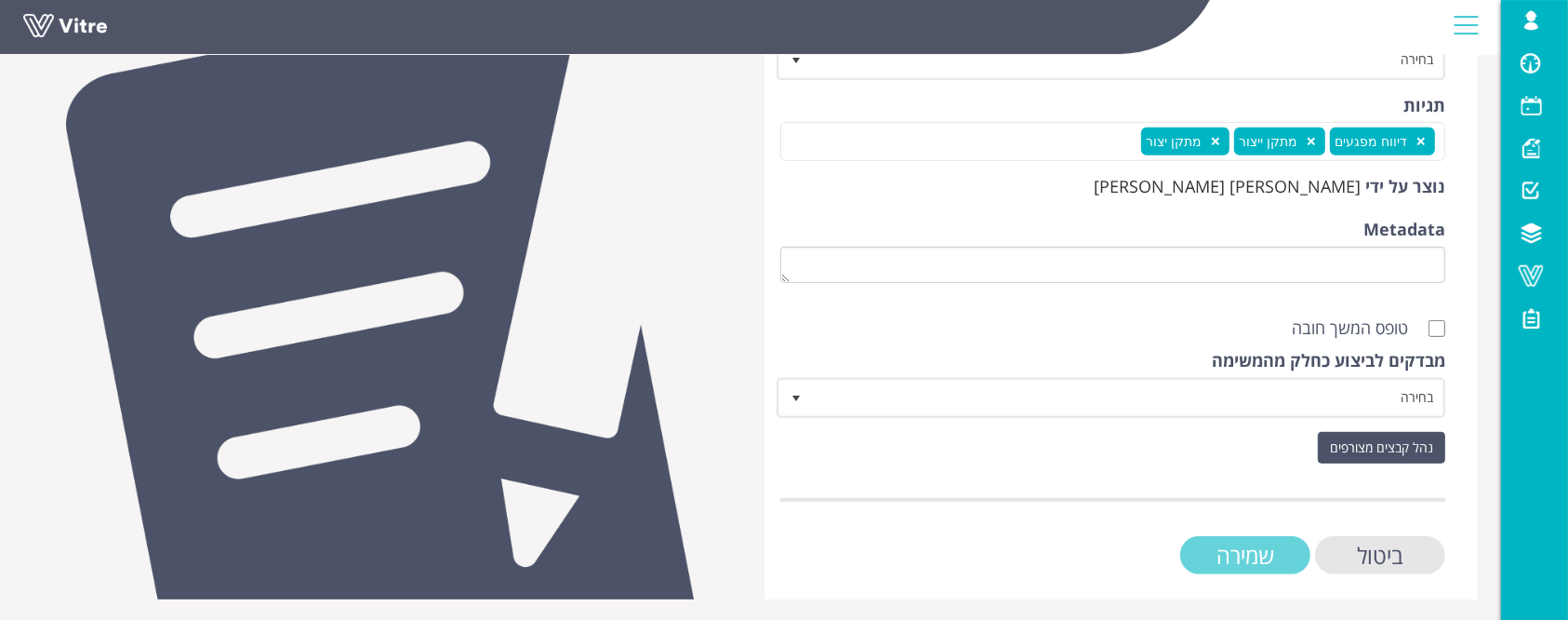
click at [1304, 549] on input "שמירה" at bounding box center [1245, 555] width 130 height 38
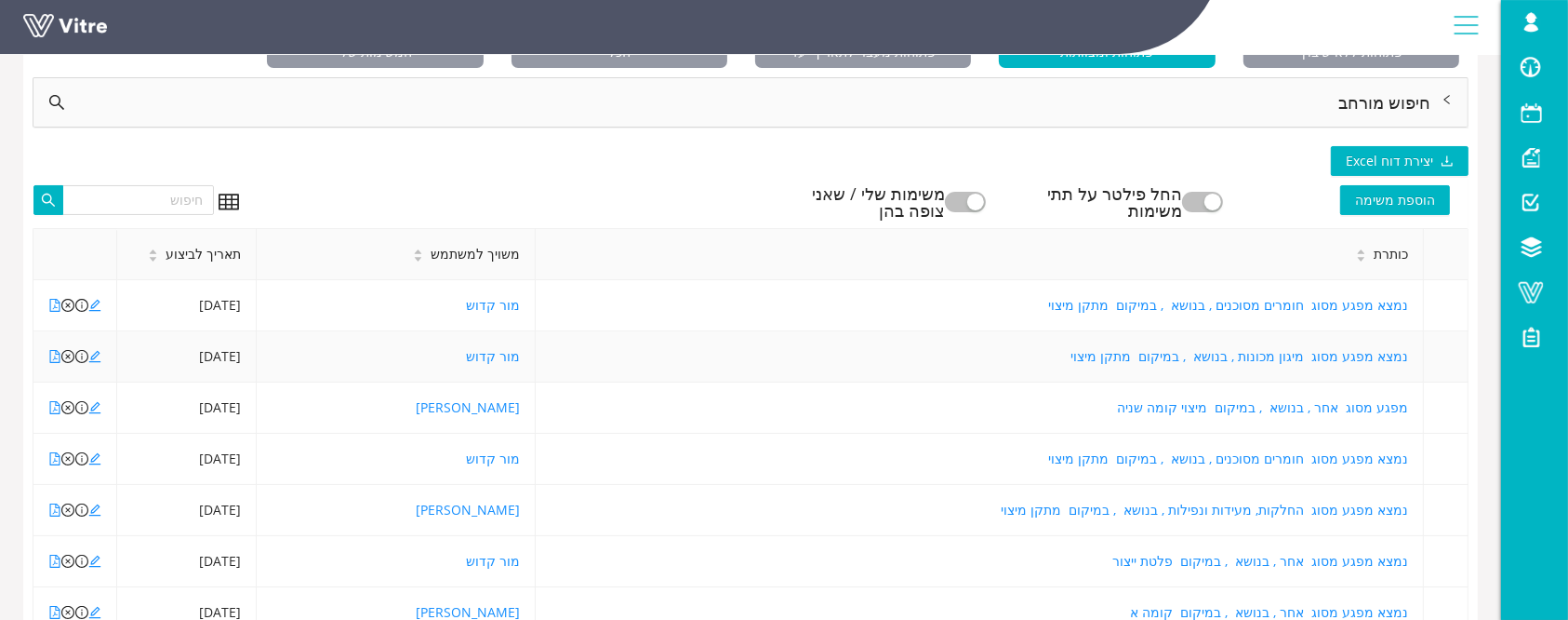
scroll to position [170, 0]
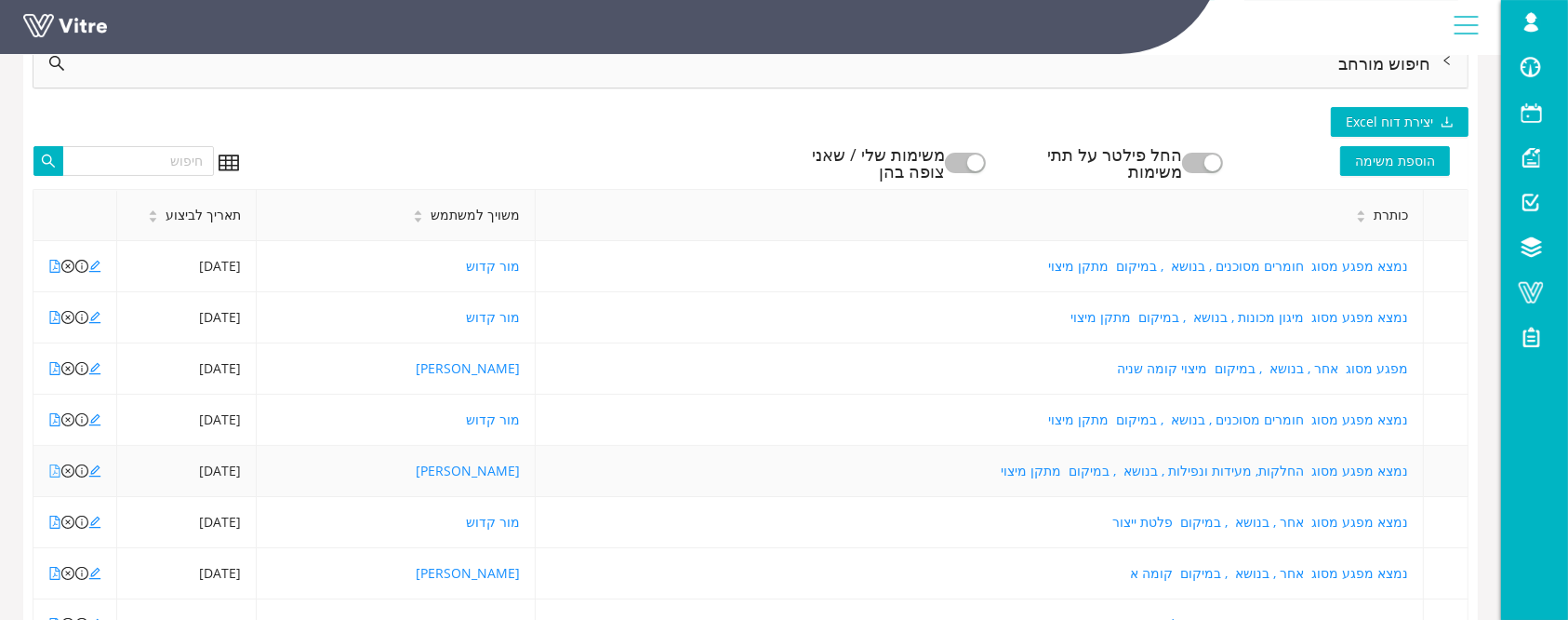
click at [58, 473] on icon "file-pdf" at bounding box center [55, 471] width 13 height 13
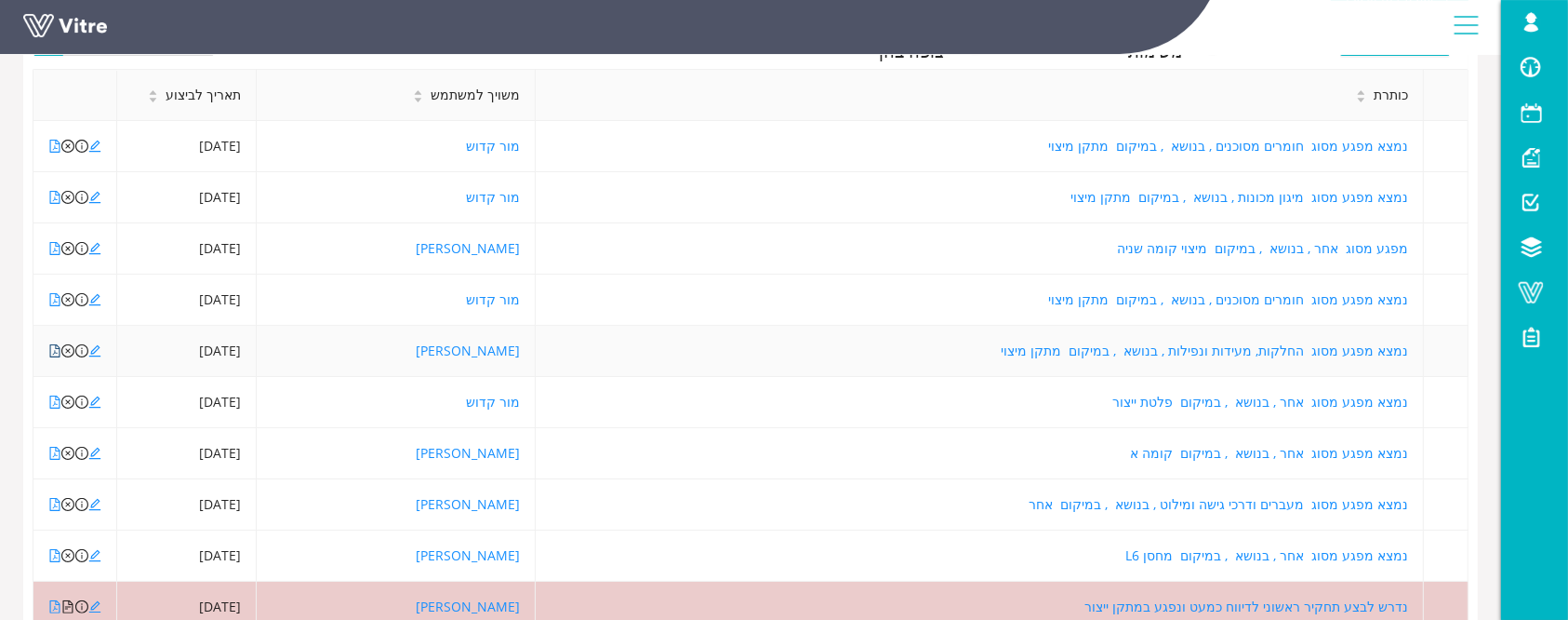
scroll to position [409, 0]
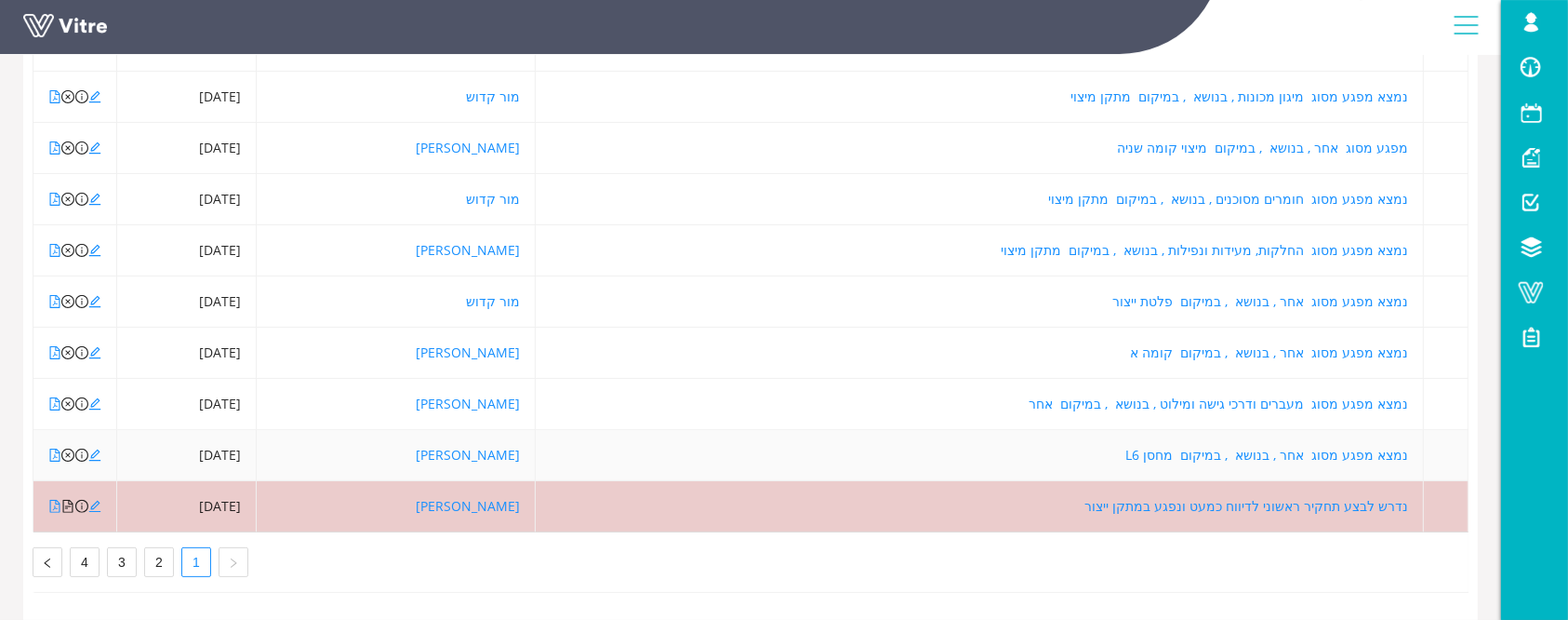
click at [55, 445] on div at bounding box center [55, 455] width 13 height 21
click at [55, 449] on icon "file-pdf" at bounding box center [55, 455] width 13 height 13
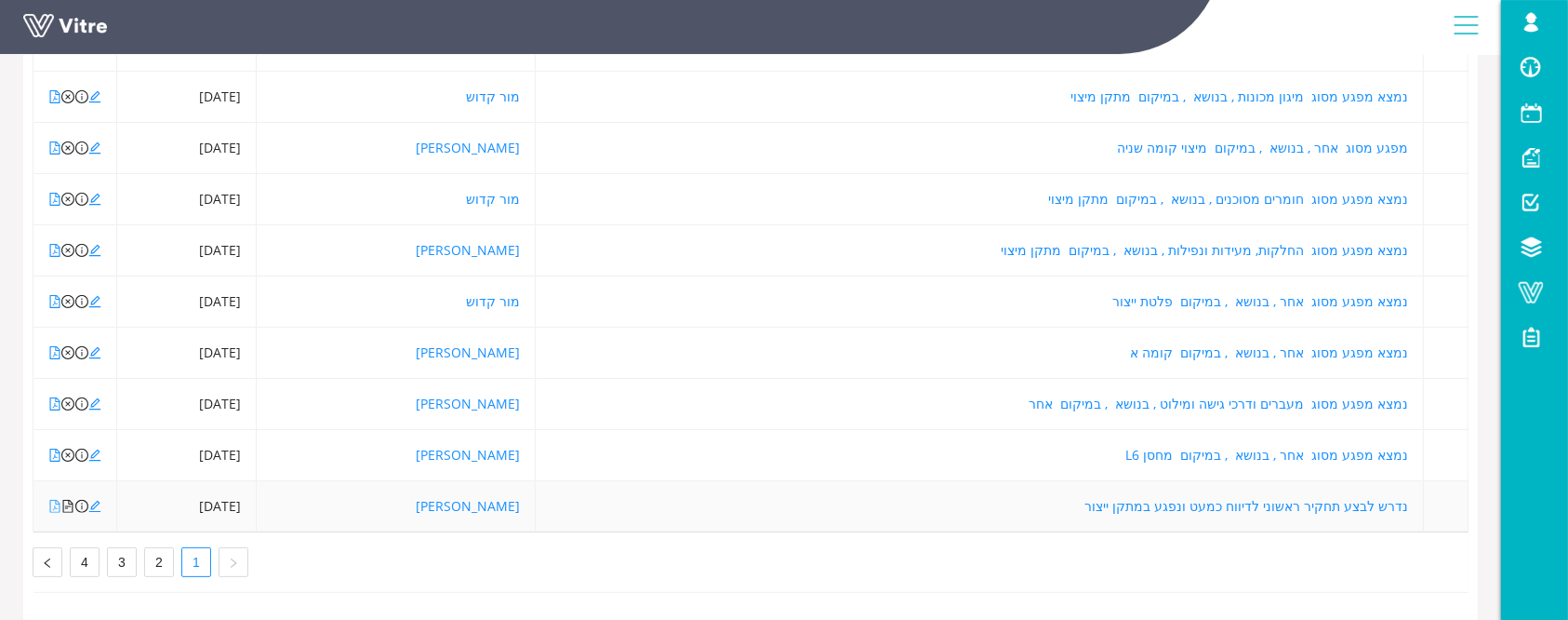
click at [53, 500] on icon "file-pdf" at bounding box center [55, 507] width 13 height 13
click at [57, 500] on icon "file-pdf" at bounding box center [55, 507] width 13 height 13
click at [94, 500] on icon "edit" at bounding box center [95, 507] width 13 height 13
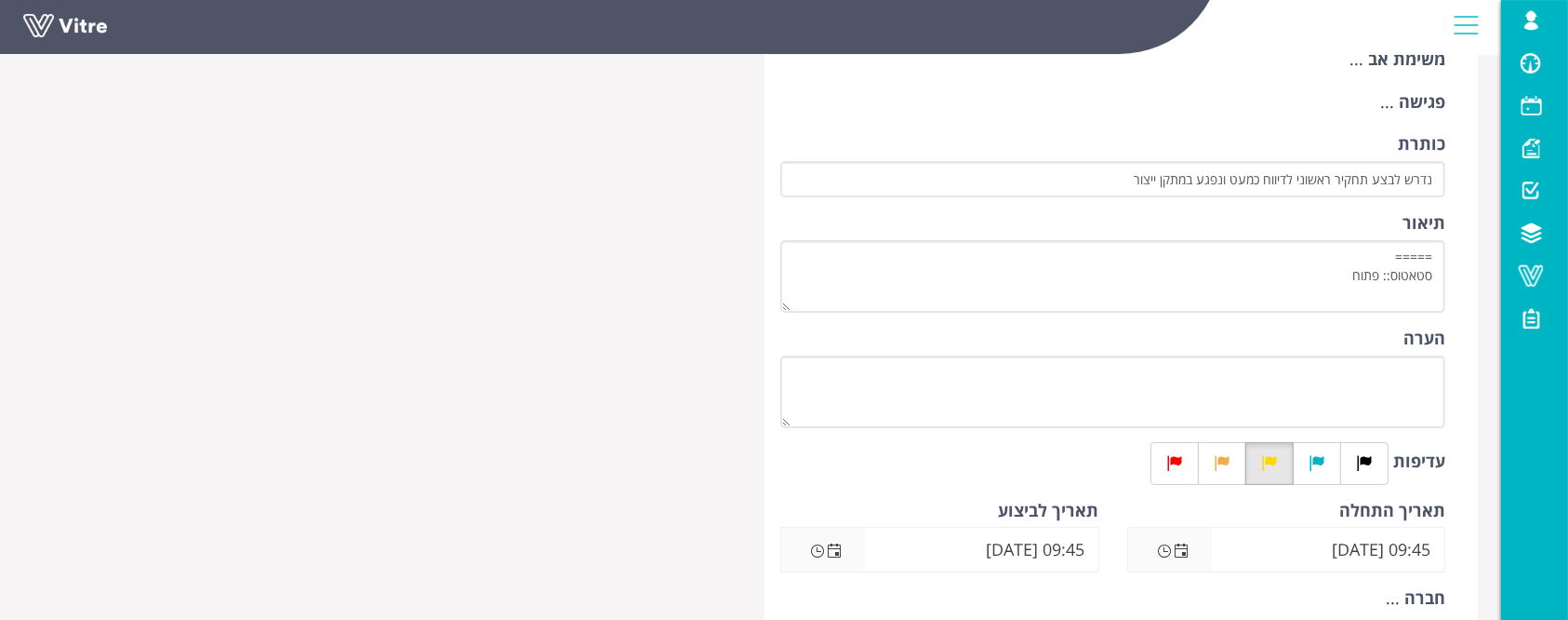
scroll to position [248, 0]
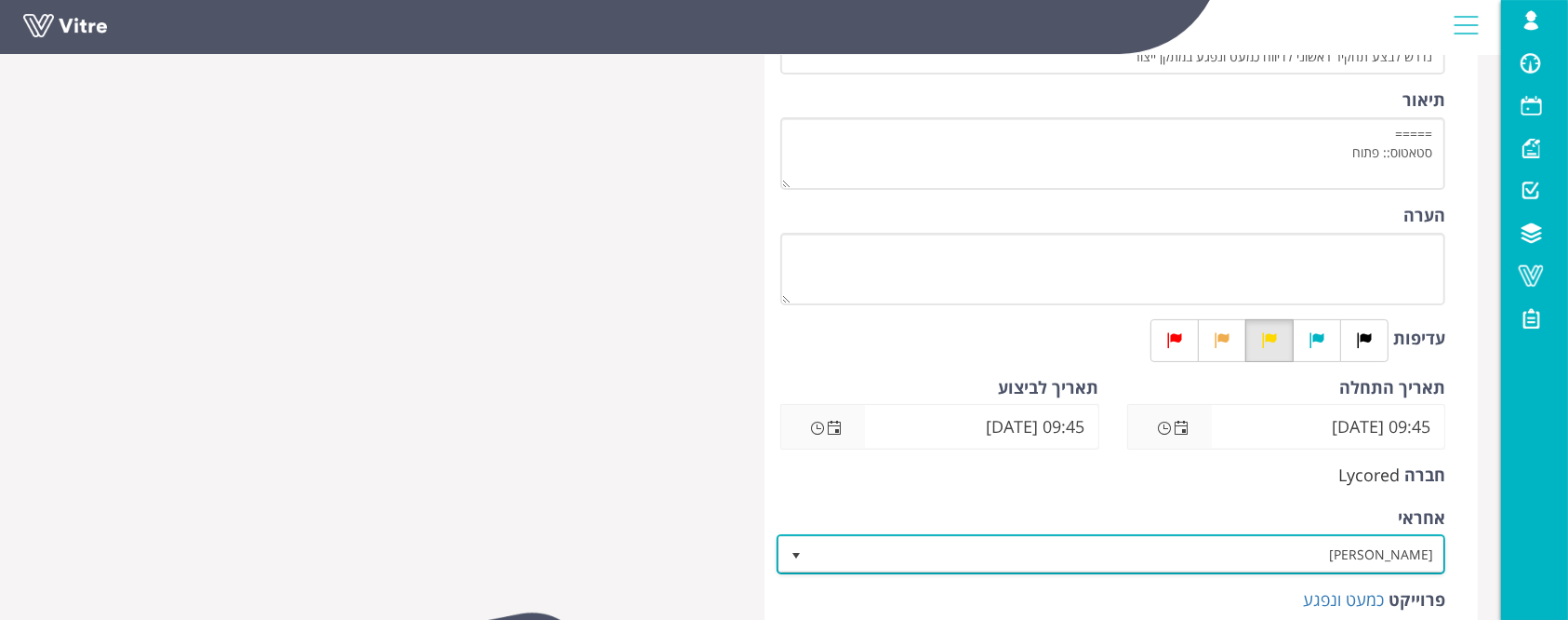
click at [1226, 539] on span "יניב בן שושן" at bounding box center [1128, 554] width 632 height 34
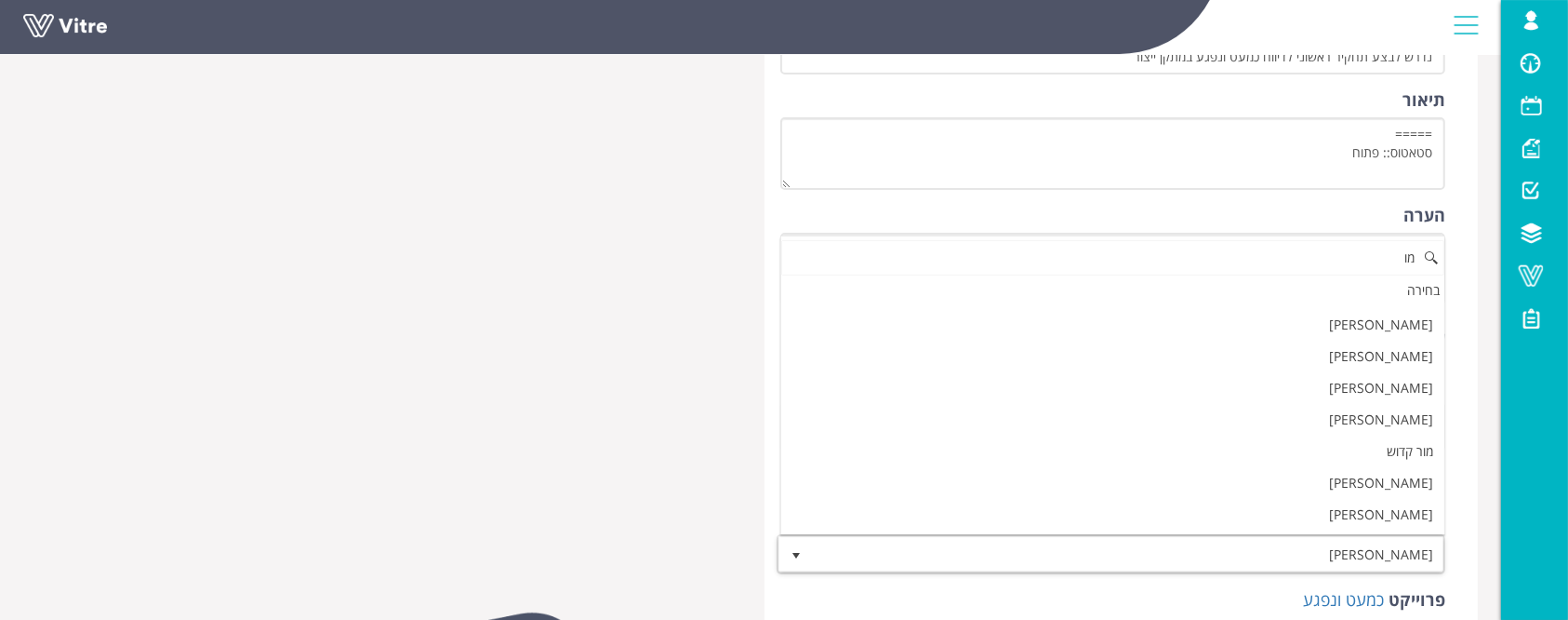
scroll to position [0, 0]
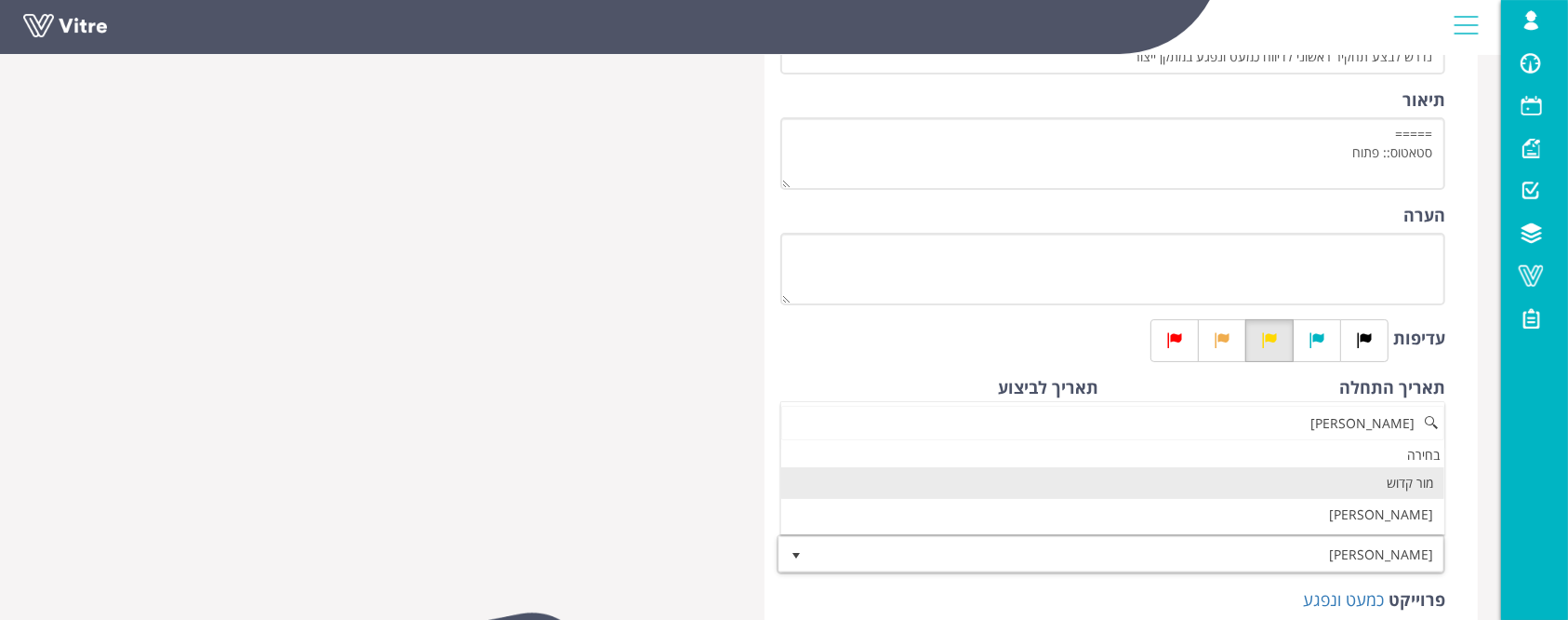
click at [1381, 482] on li "מור קדוש" at bounding box center [1113, 483] width 663 height 32
type input "[PERSON_NAME]"
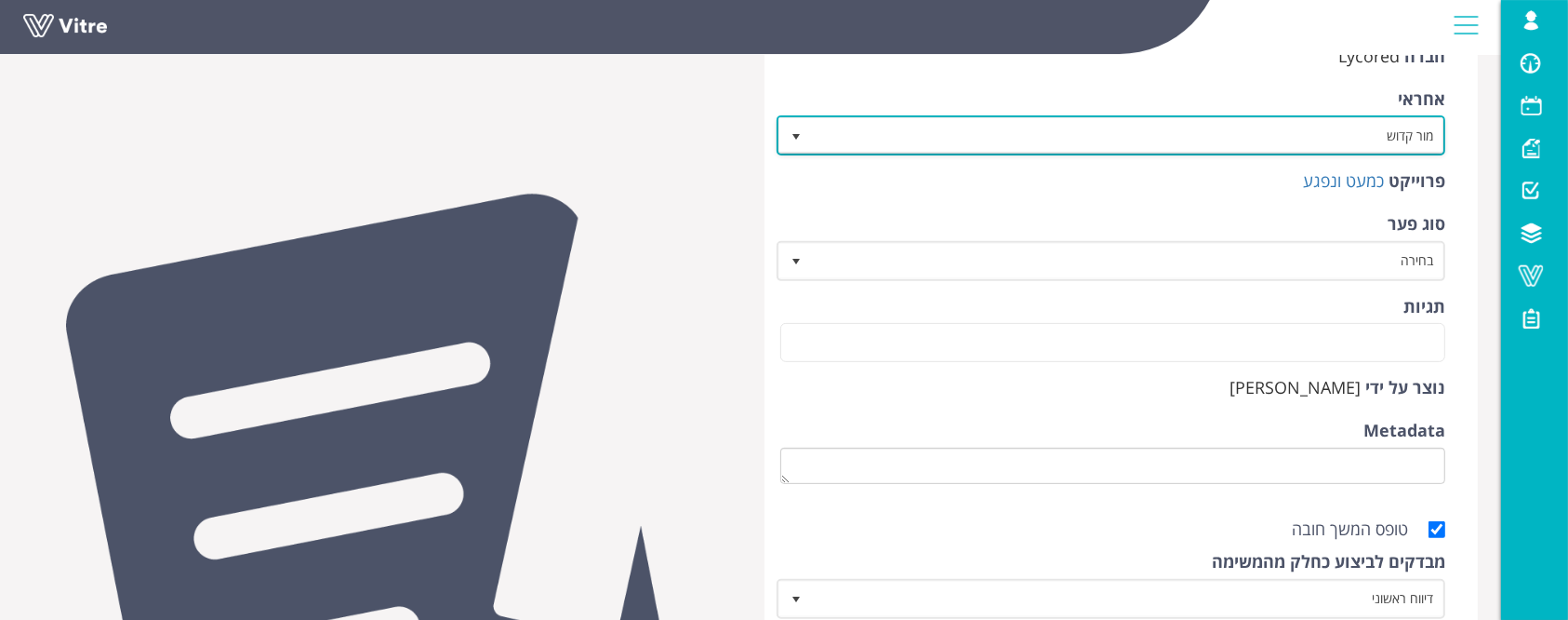
scroll to position [868, 0]
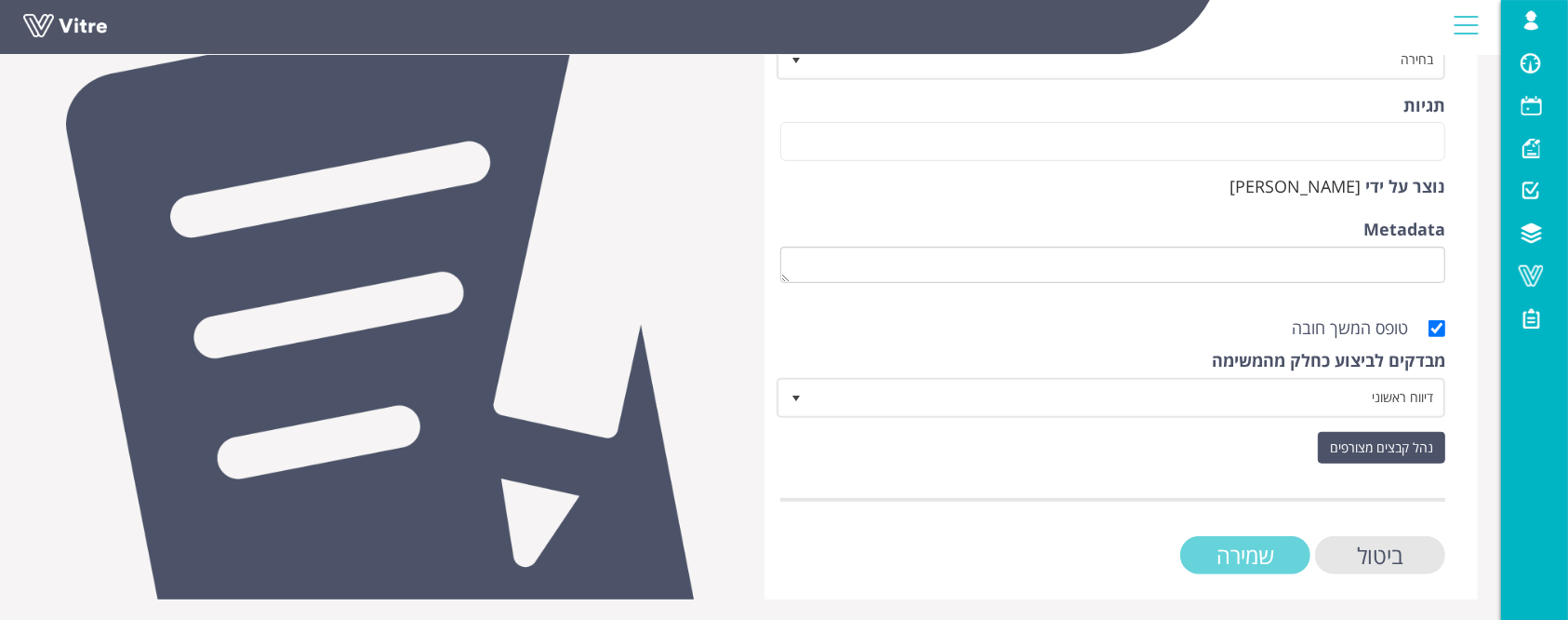
click at [1228, 550] on input "שמירה" at bounding box center [1245, 555] width 130 height 38
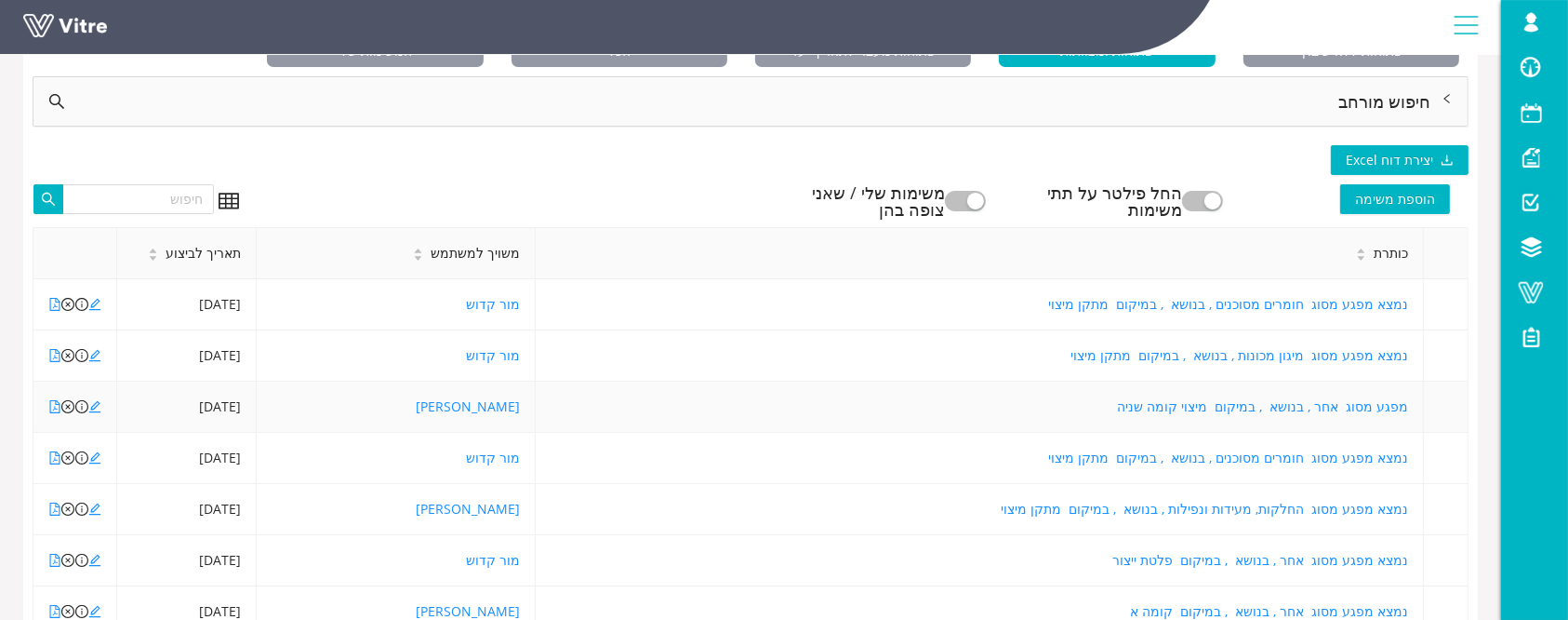
scroll to position [170, 0]
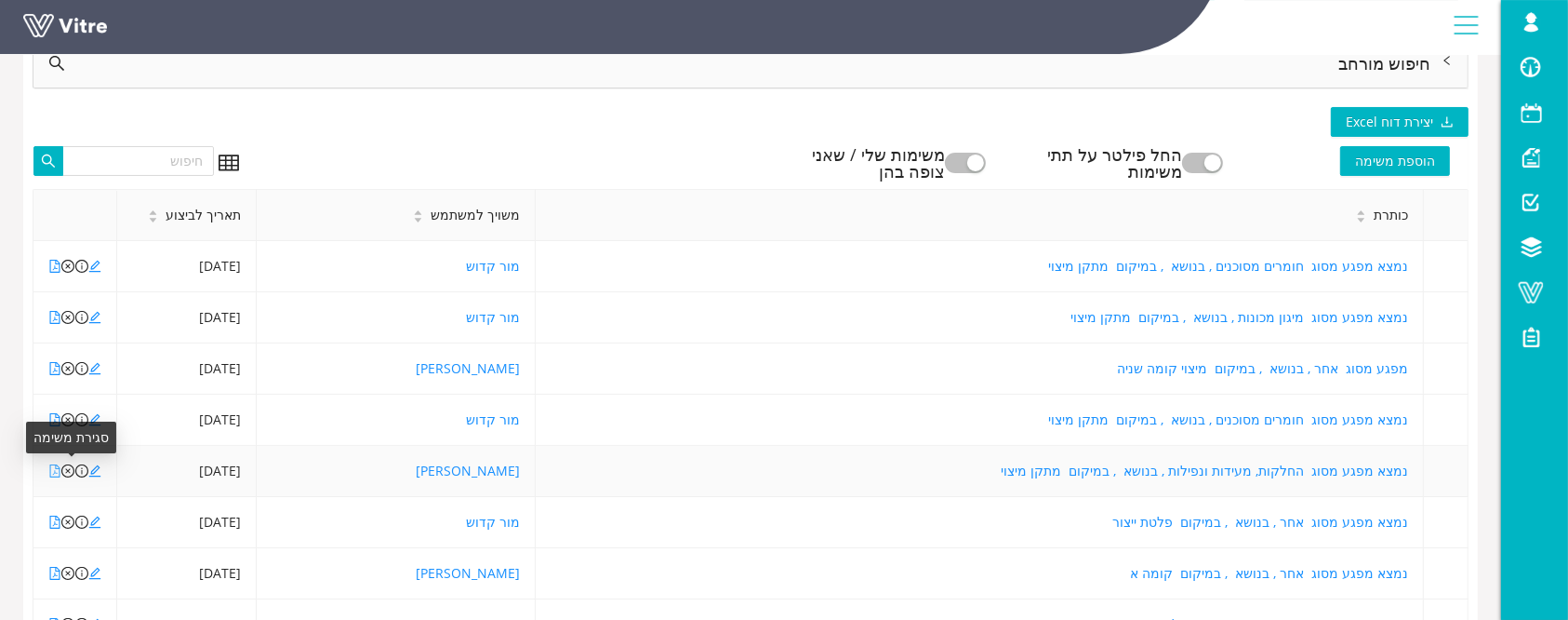
click at [58, 473] on icon "file-pdf" at bounding box center [55, 471] width 13 height 13
click at [97, 474] on icon "edit" at bounding box center [95, 471] width 13 height 13
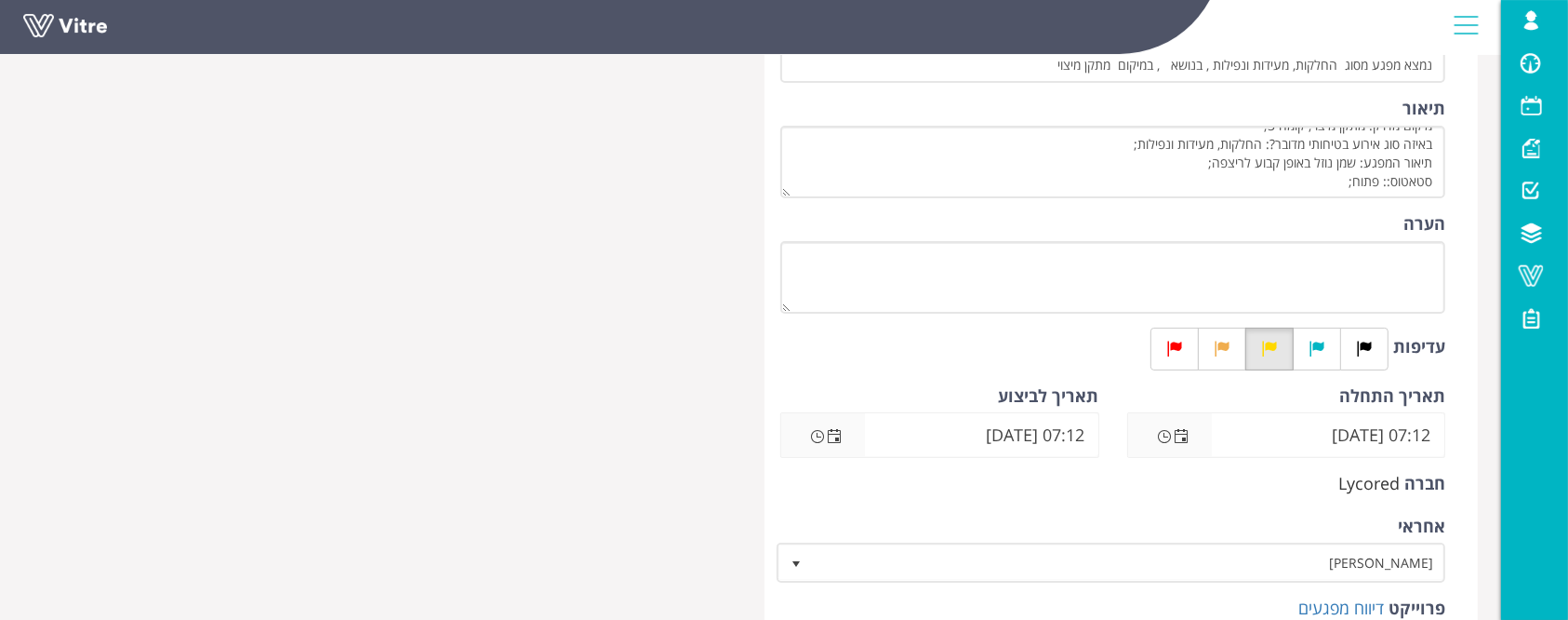
scroll to position [248, 0]
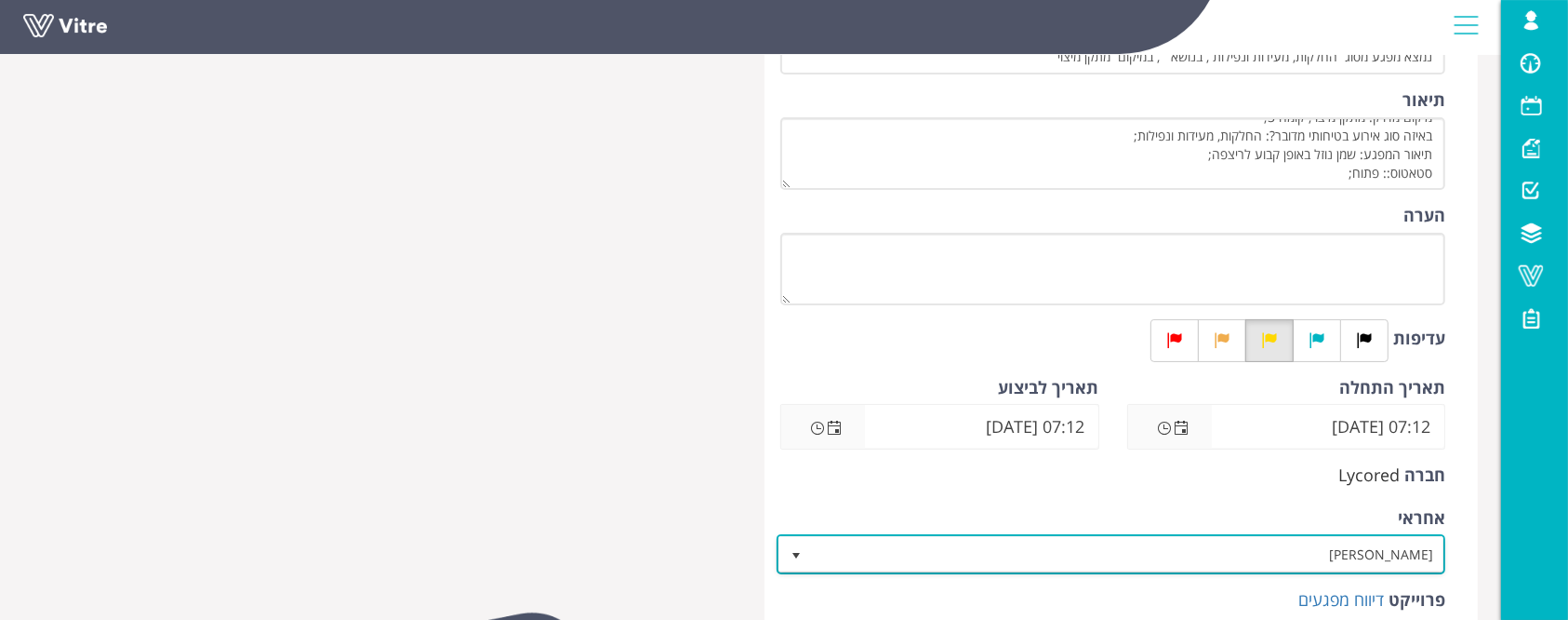
click at [1075, 562] on span "[PERSON_NAME]" at bounding box center [1128, 554] width 632 height 34
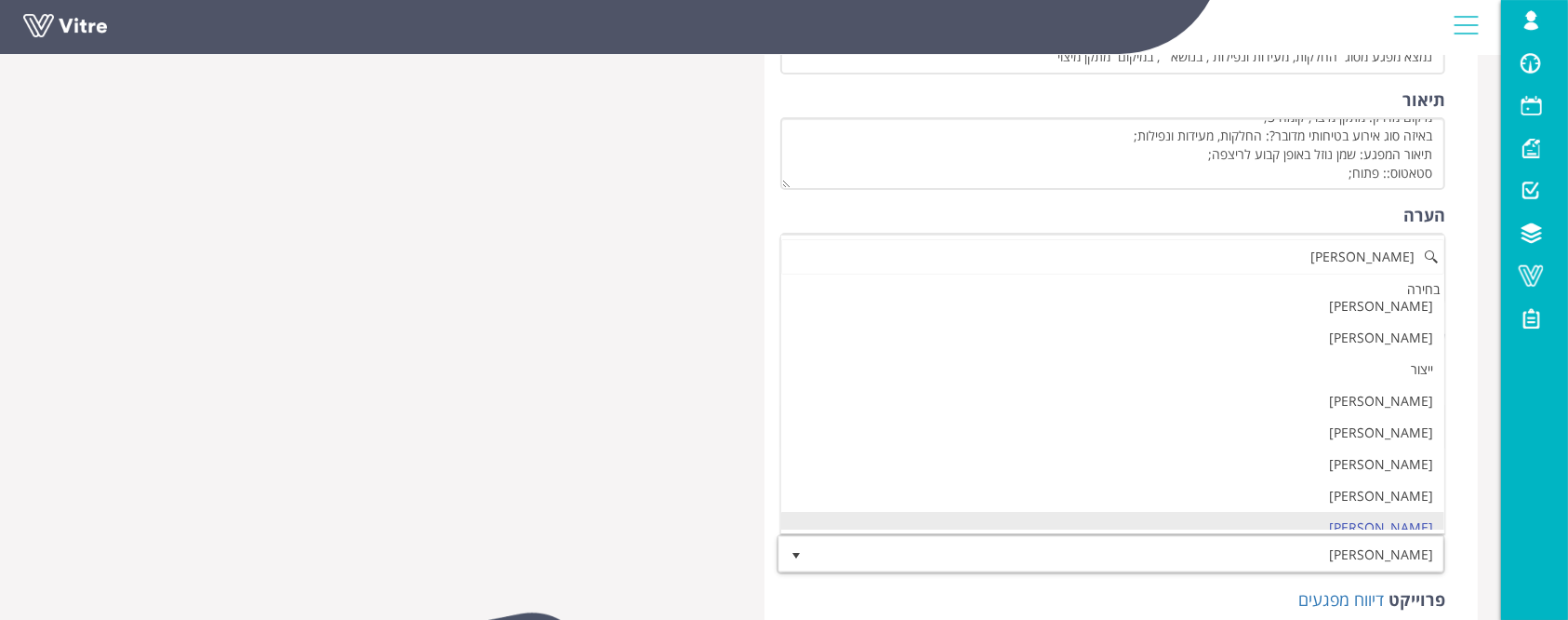
scroll to position [0, 0]
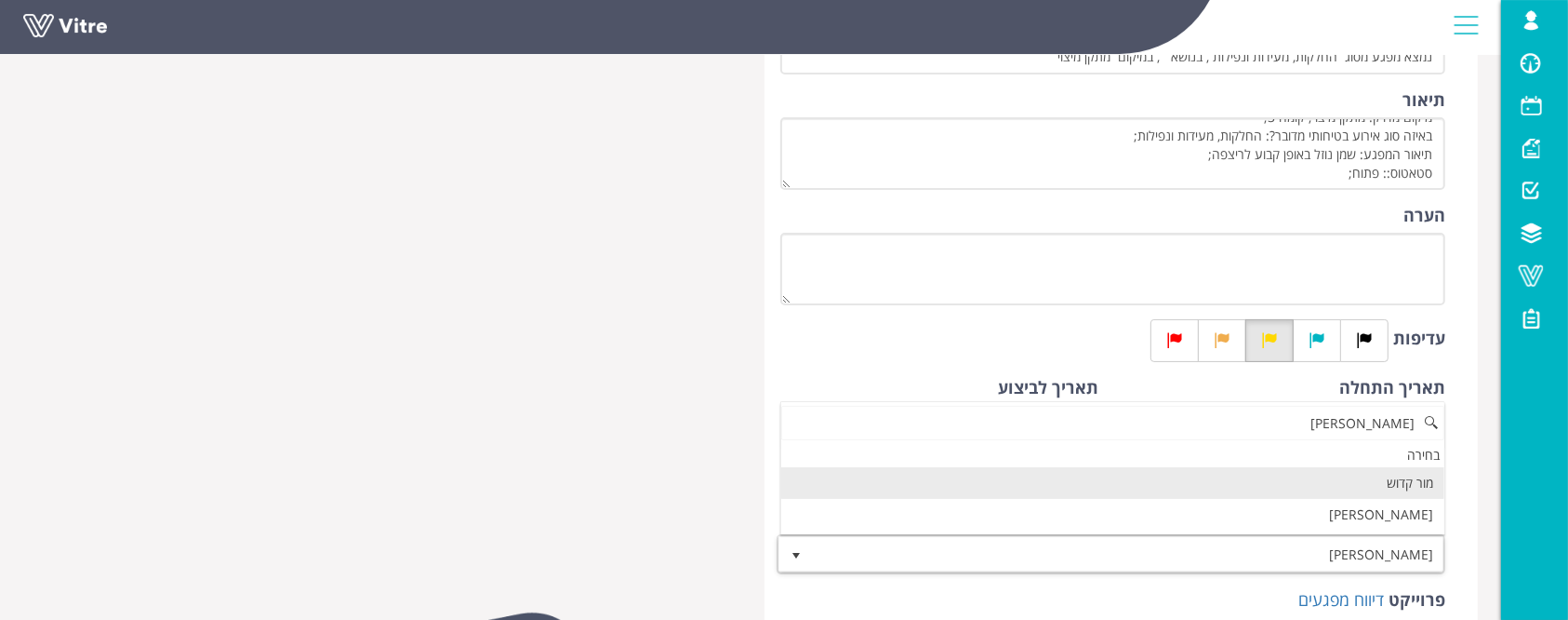
click at [1071, 485] on li "מור קדוש" at bounding box center [1113, 483] width 663 height 32
type input "[PERSON_NAME]"
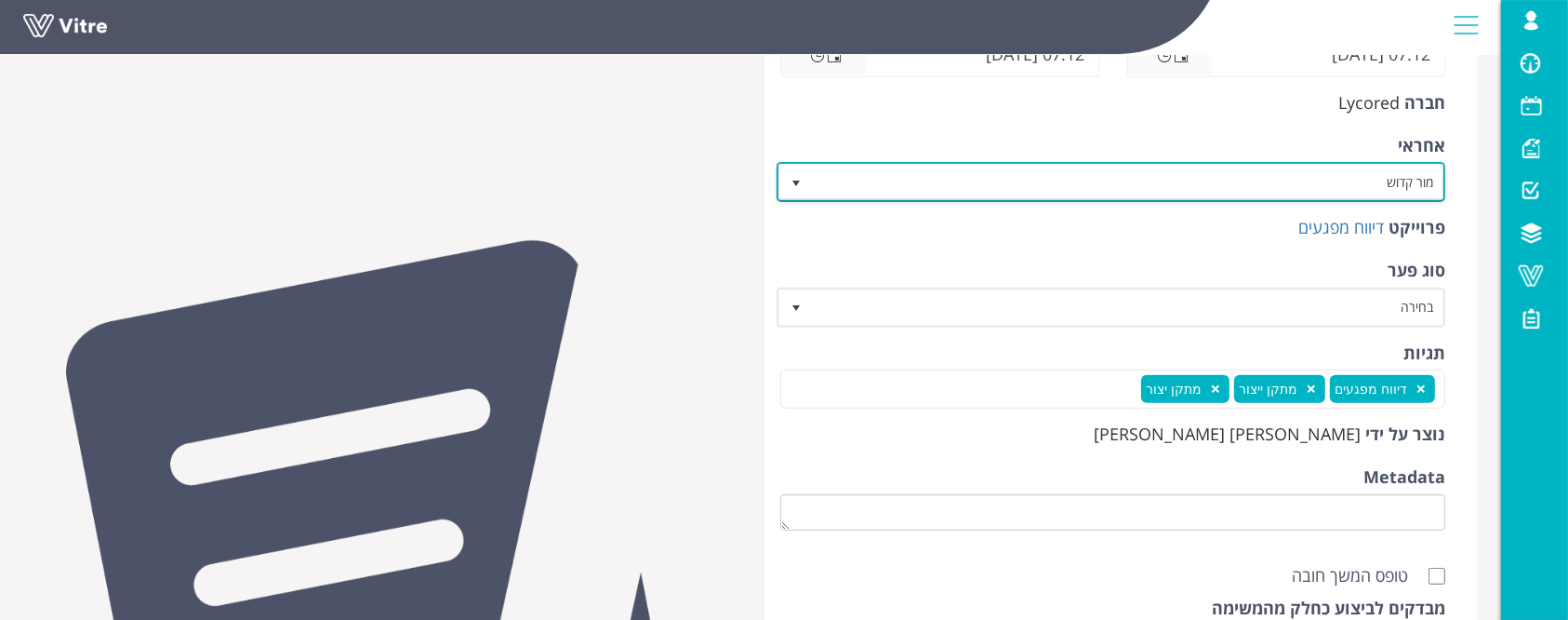
scroll to position [868, 0]
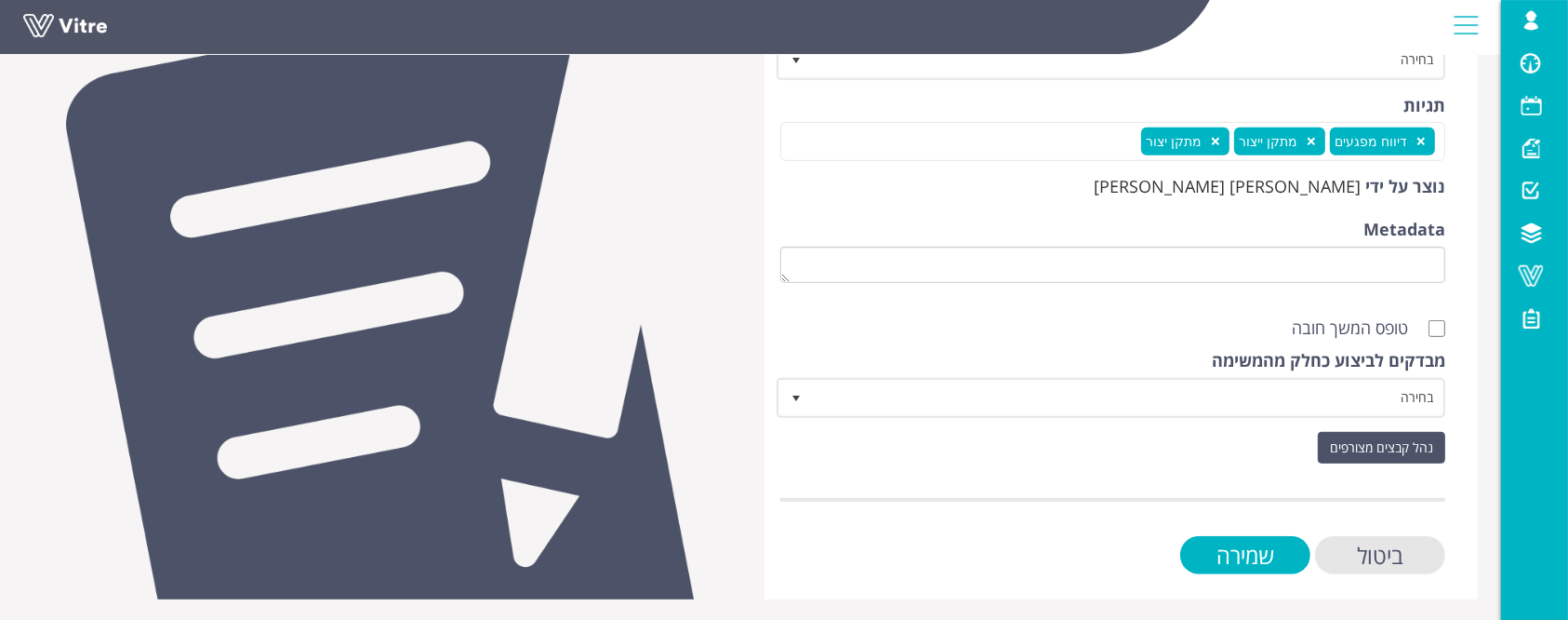
click at [1309, 565] on div "ביטול שמירה" at bounding box center [1113, 555] width 665 height 38
click at [1272, 549] on input "שמירה" at bounding box center [1245, 555] width 130 height 38
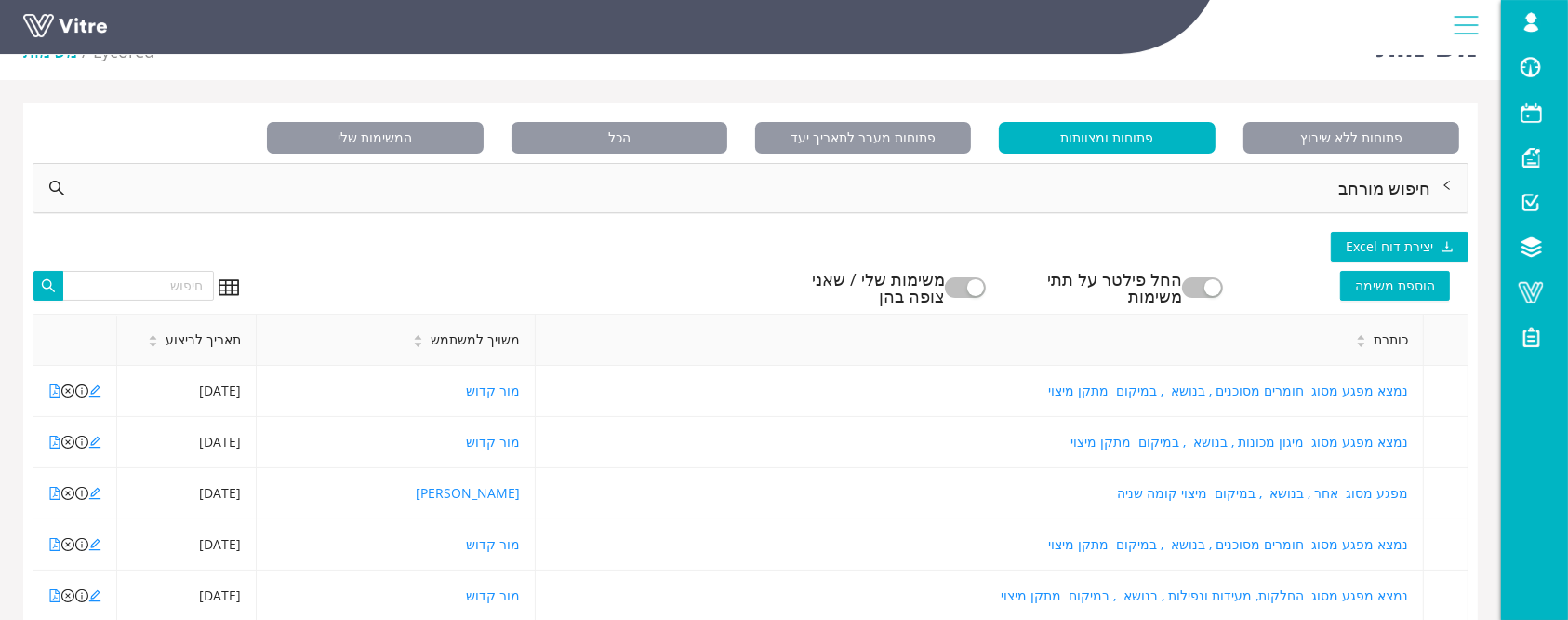
scroll to position [295, 0]
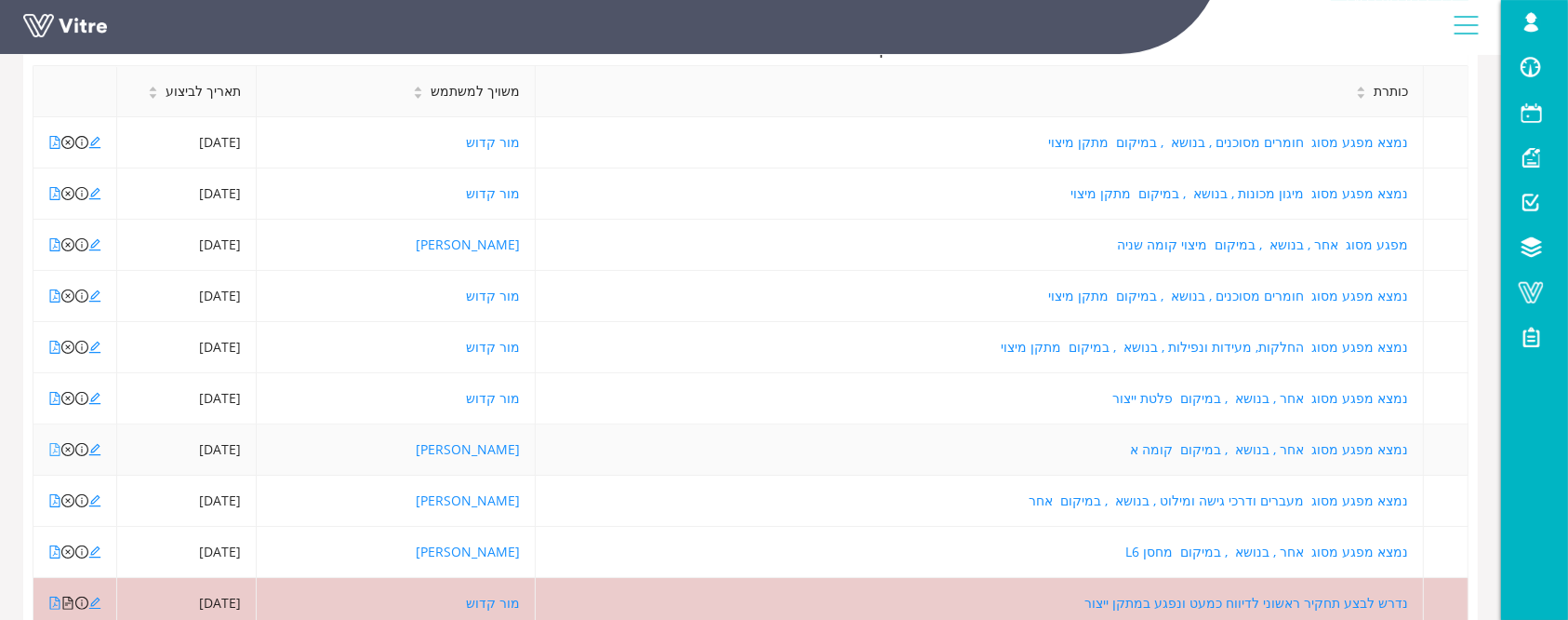
click at [50, 446] on icon "file-pdf" at bounding box center [55, 450] width 10 height 13
click at [97, 451] on icon "edit" at bounding box center [95, 450] width 13 height 13
click at [57, 502] on icon "file-pdf" at bounding box center [55, 501] width 10 height 13
click at [50, 492] on link at bounding box center [55, 500] width 13 height 18
click at [97, 500] on icon "edit" at bounding box center [95, 501] width 13 height 13
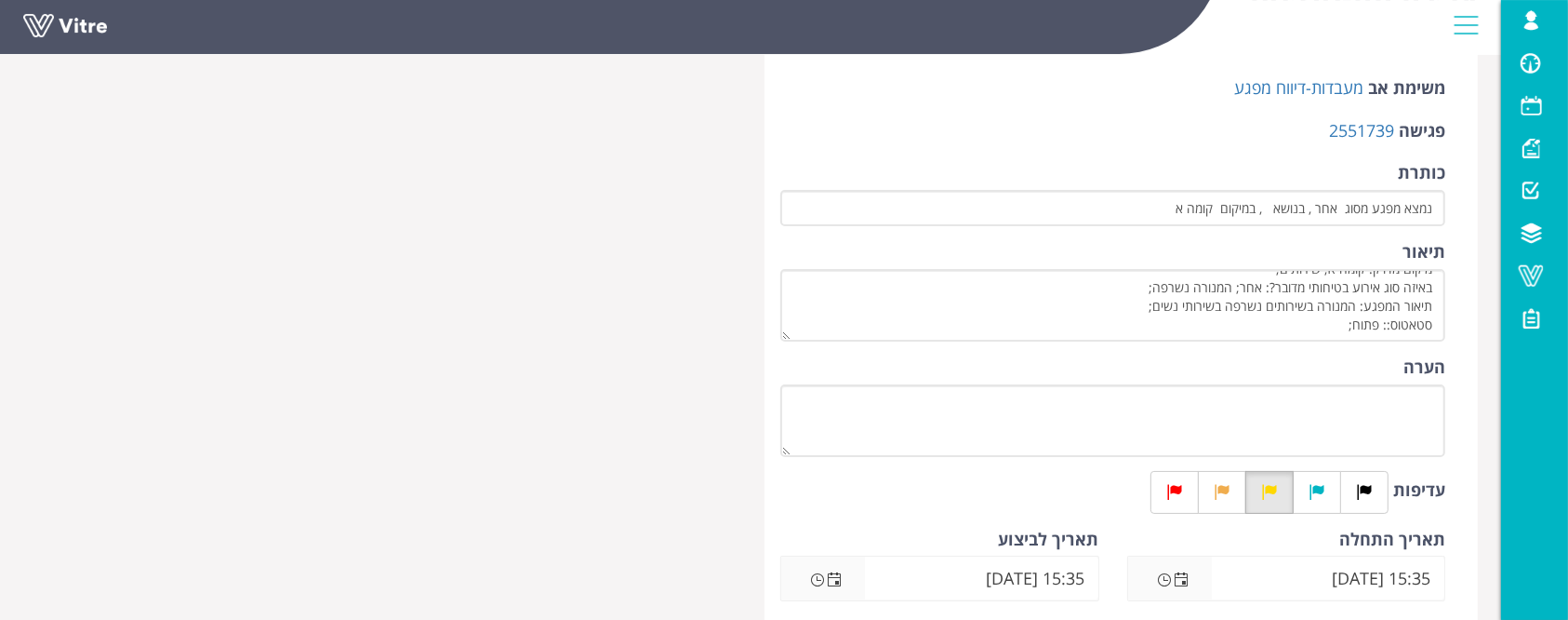
scroll to position [248, 0]
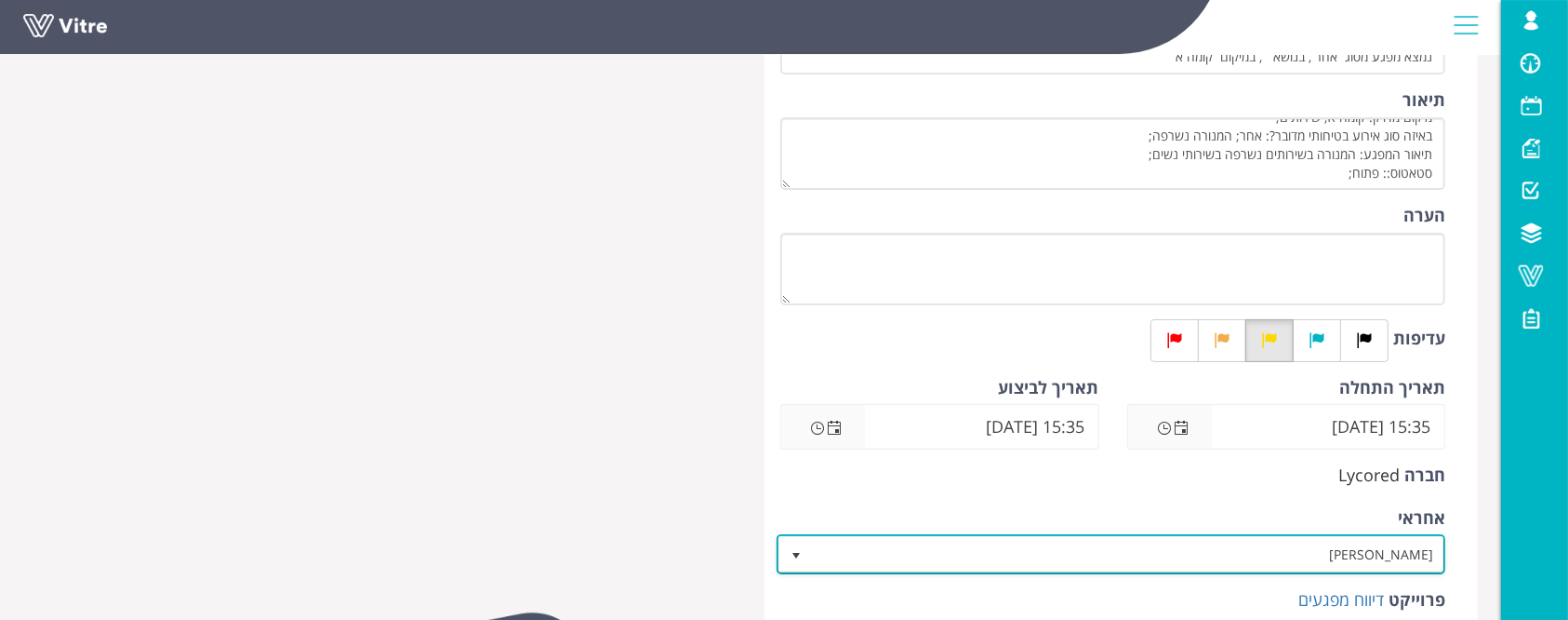
click at [1183, 539] on span "[PERSON_NAME]" at bounding box center [1128, 554] width 632 height 34
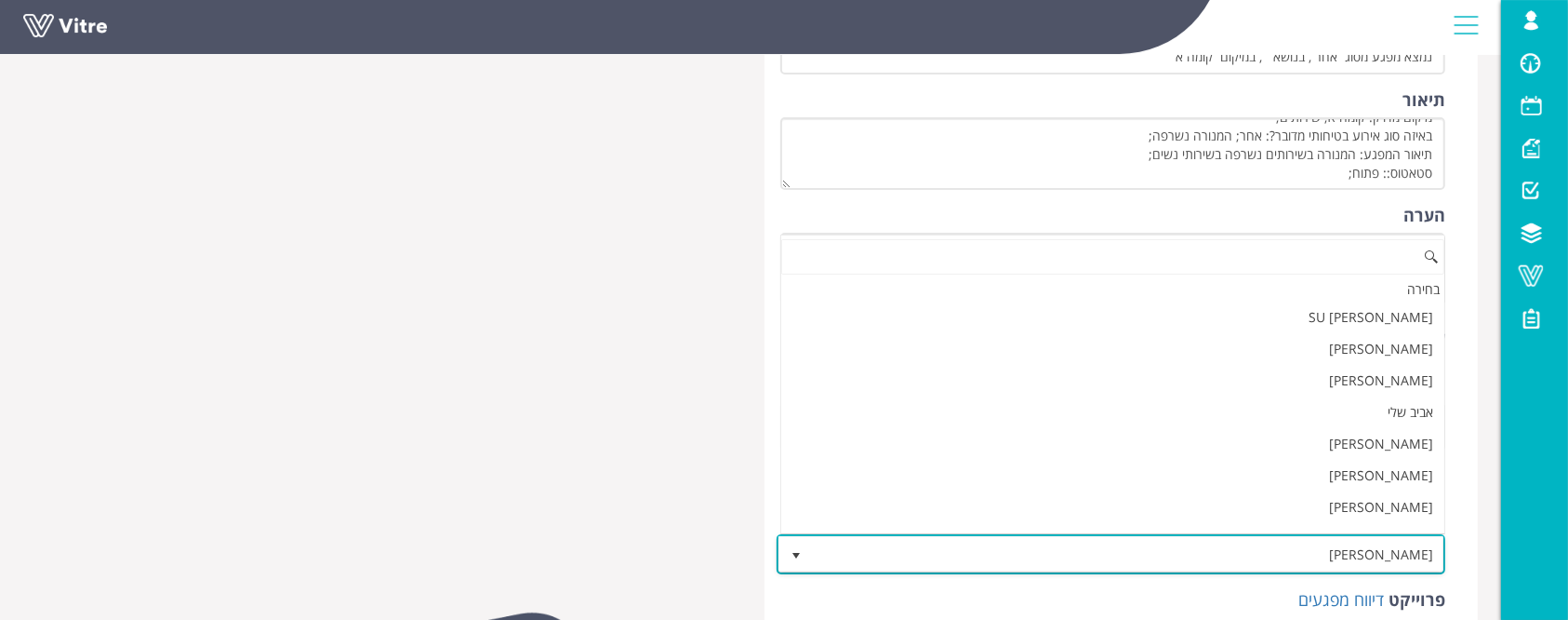
scroll to position [1720, 0]
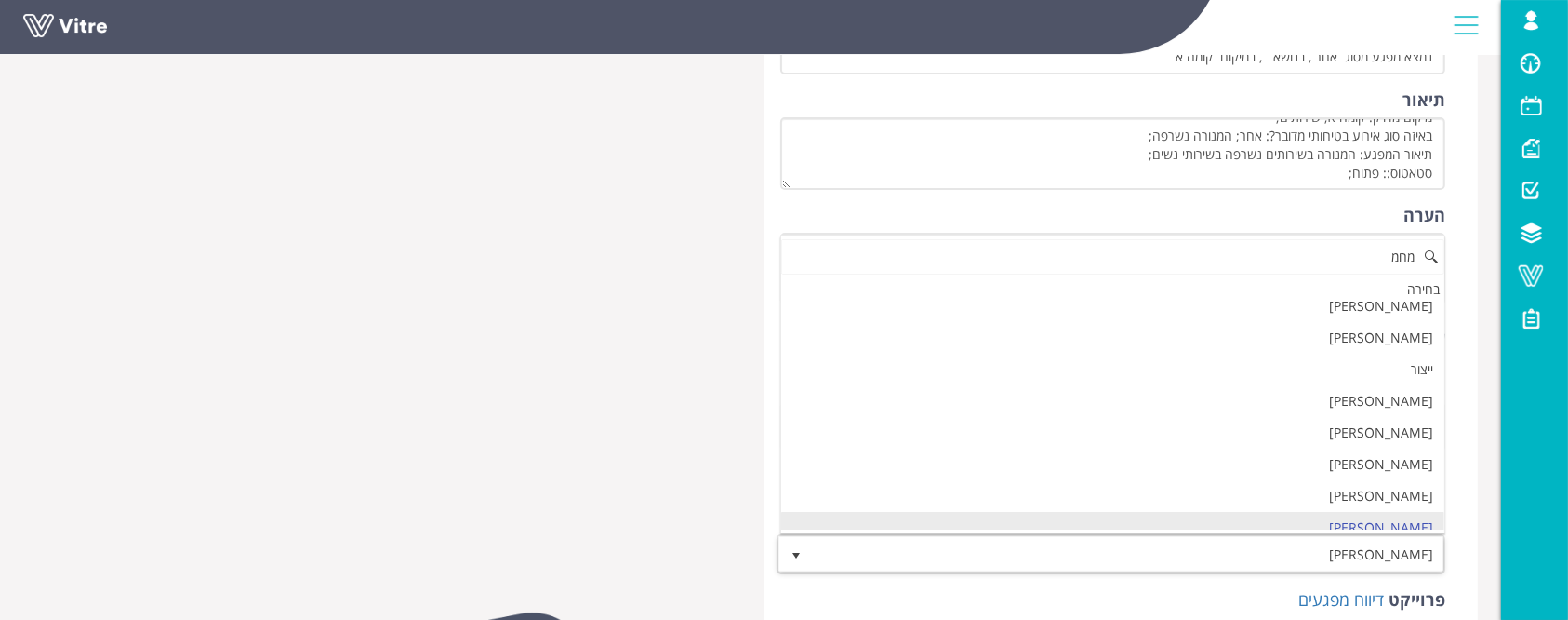
type input "מחמו"
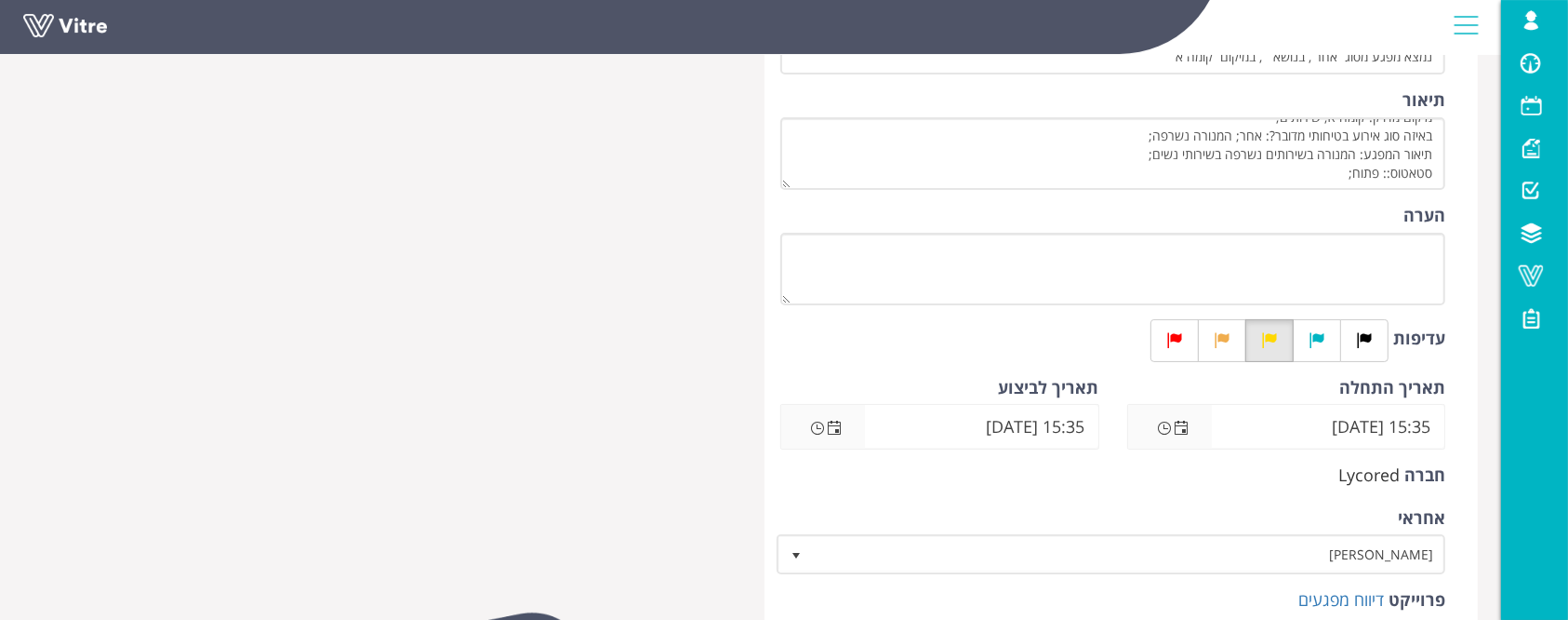
scroll to position [0, 0]
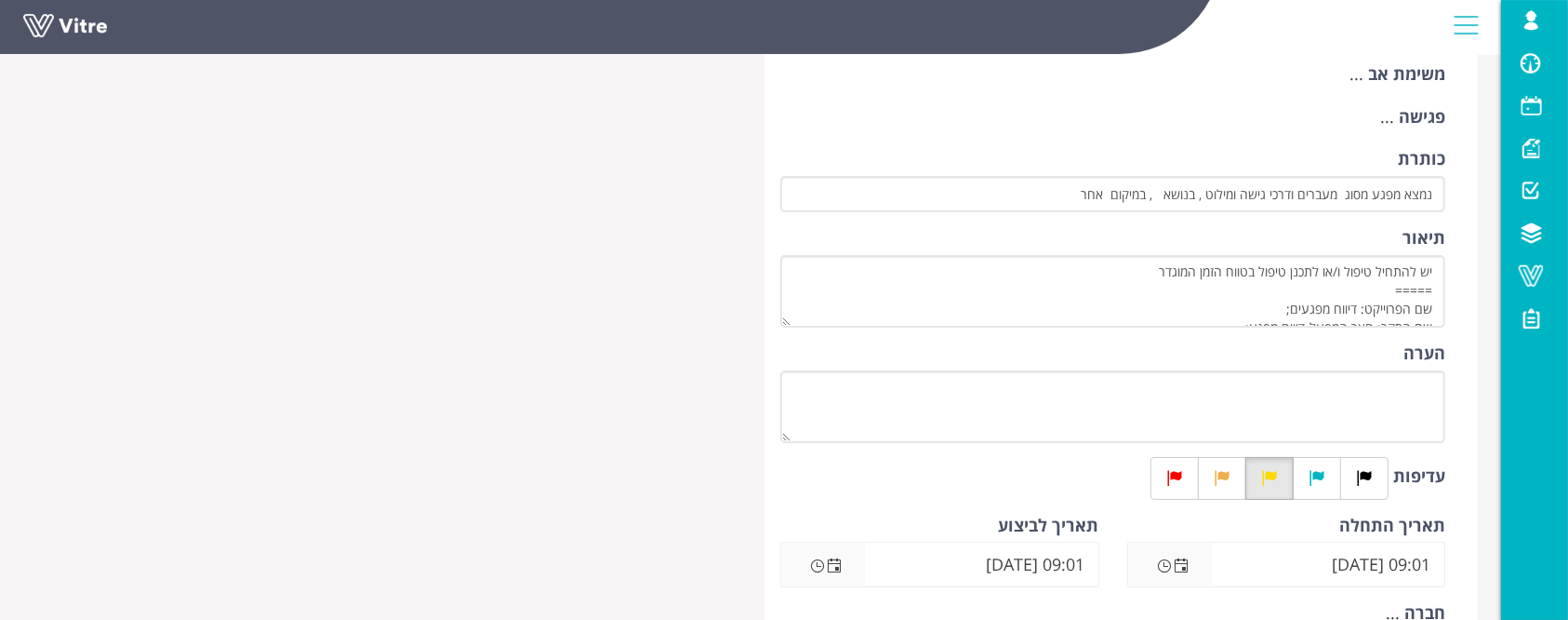
scroll to position [248, 0]
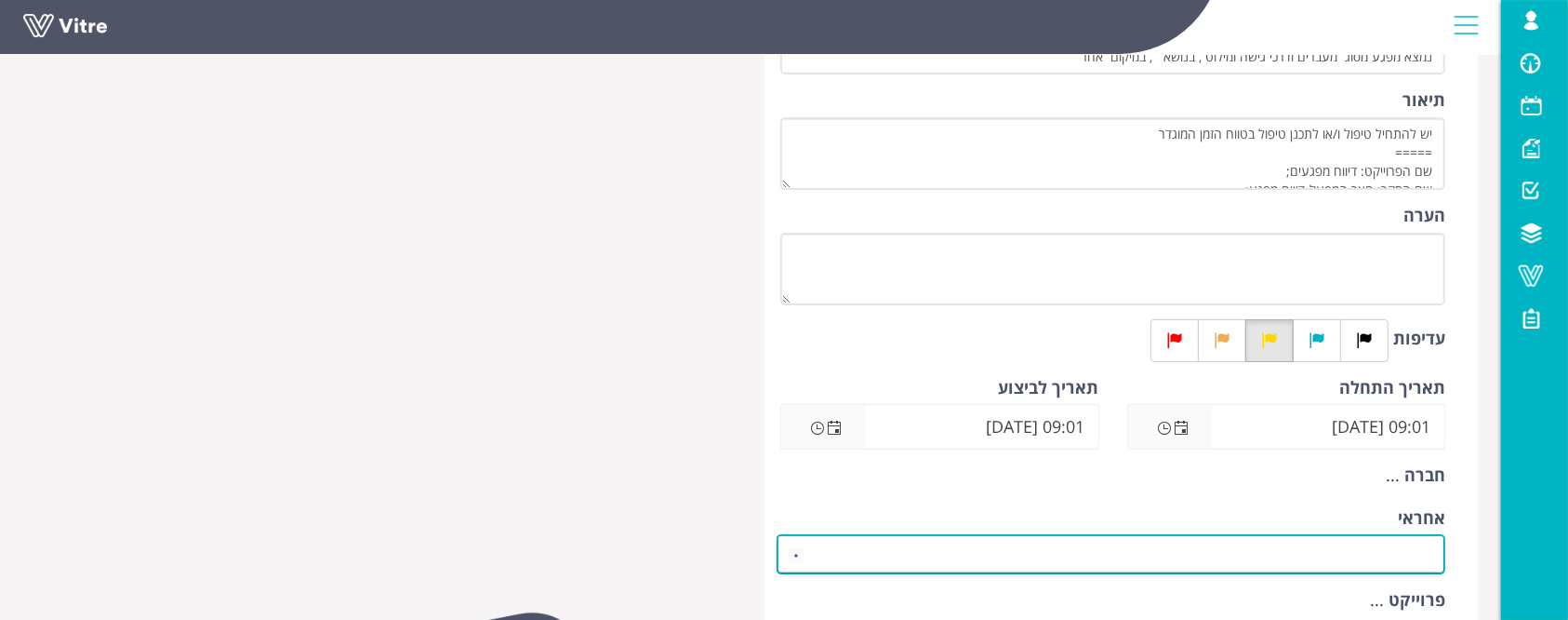
click at [1353, 547] on span at bounding box center [1128, 554] width 632 height 34
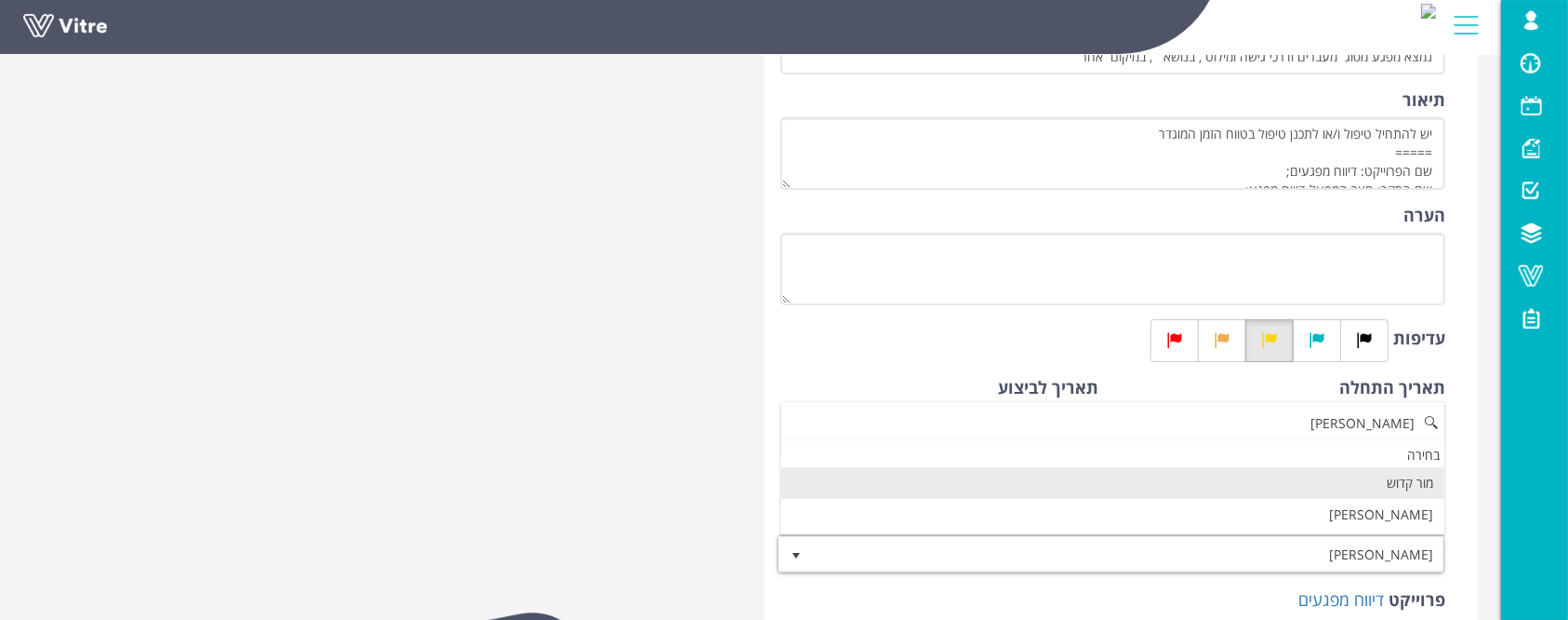
scroll to position [0, 0]
click at [1064, 475] on li "מור קדוש" at bounding box center [1113, 483] width 663 height 32
type input "מור"
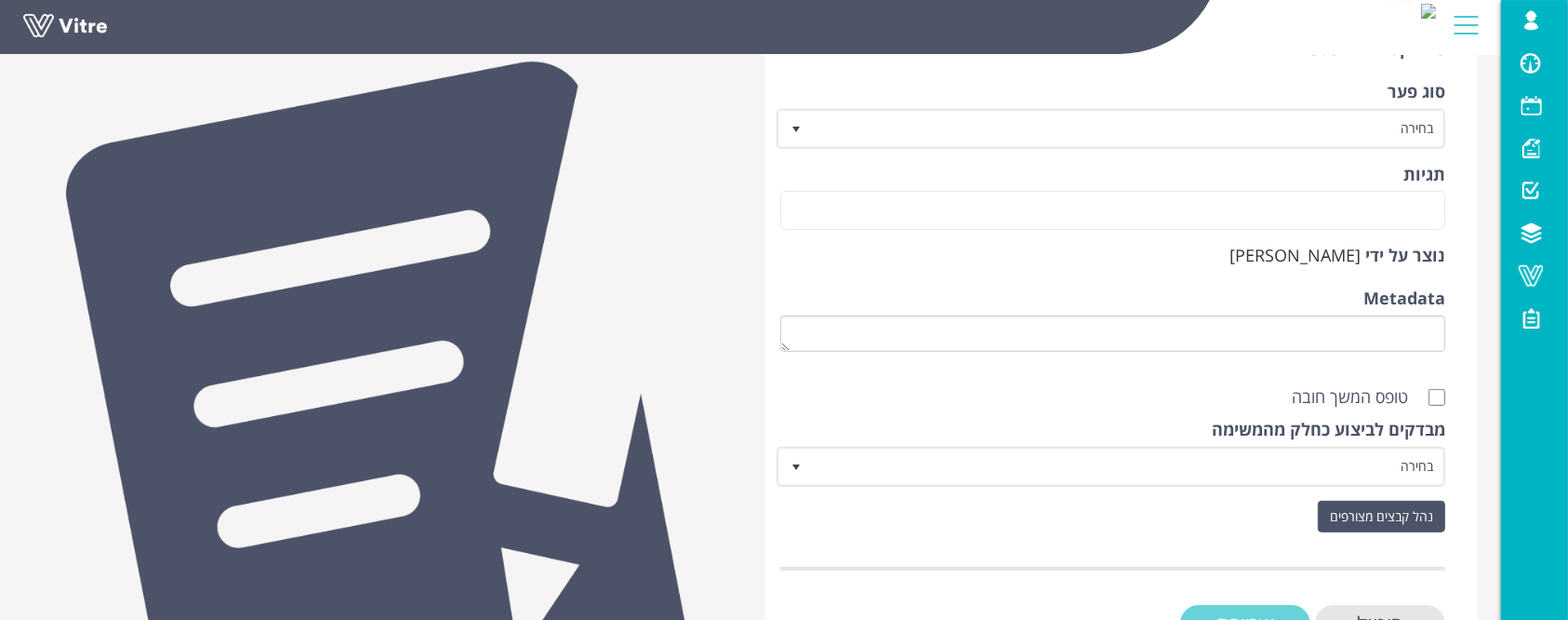
scroll to position [868, 0]
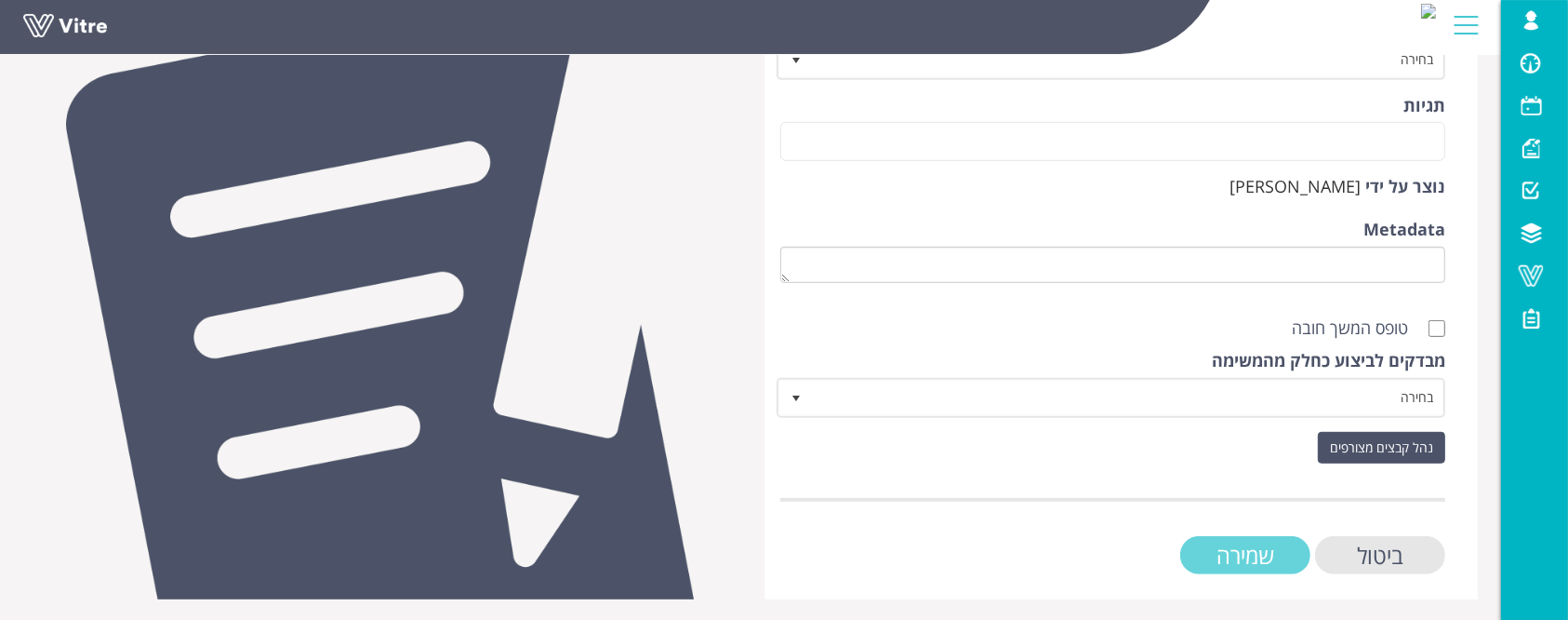
click at [1229, 559] on input "שמירה" at bounding box center [1245, 555] width 130 height 38
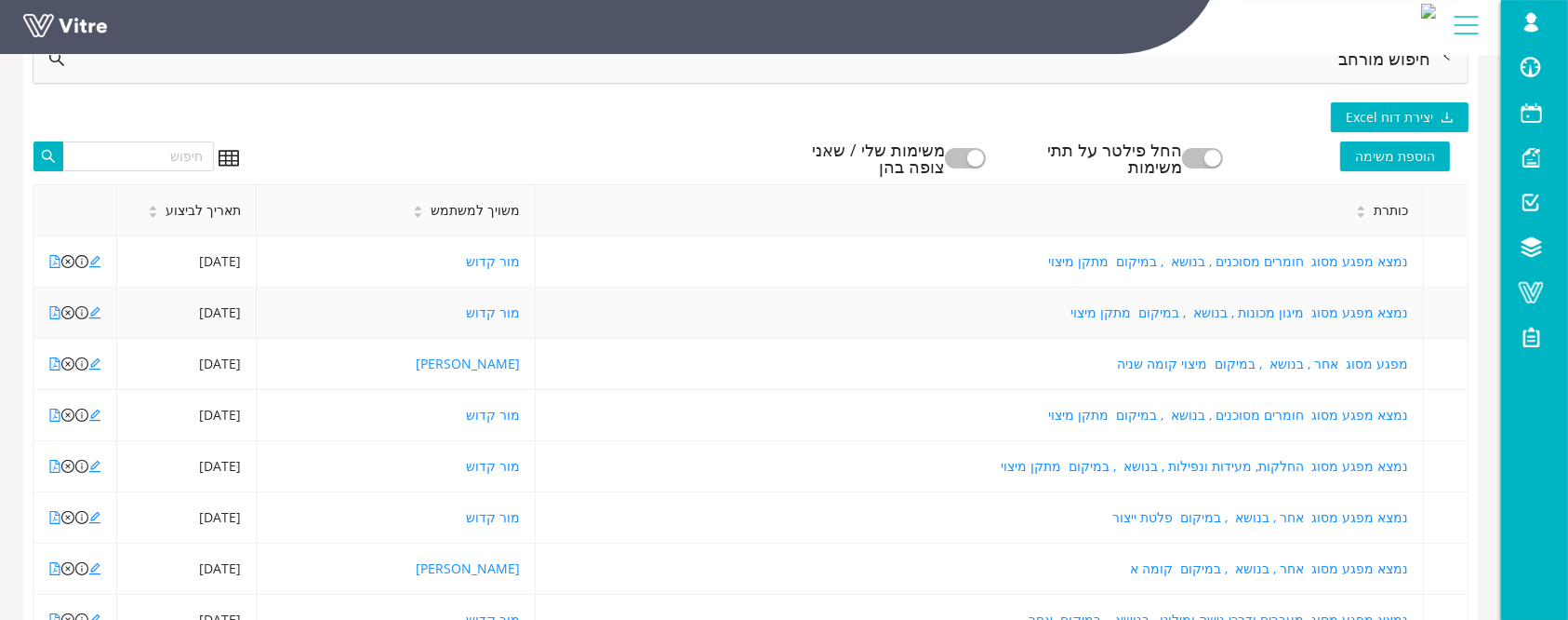
scroll to position [295, 0]
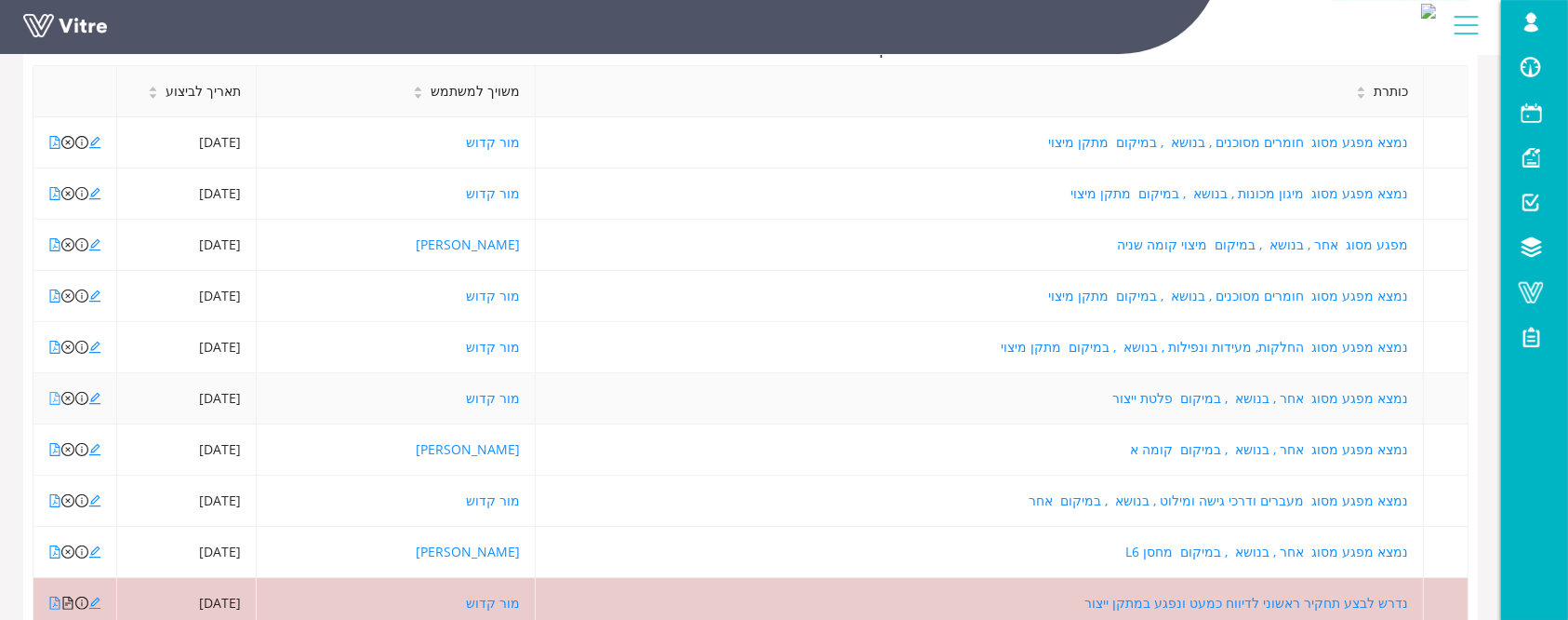
click at [53, 400] on icon "file-pdf" at bounding box center [55, 398] width 10 height 13
click at [58, 450] on icon "file-pdf" at bounding box center [55, 450] width 13 height 13
click at [63, 448] on icon "close-circle" at bounding box center [68, 450] width 13 height 13
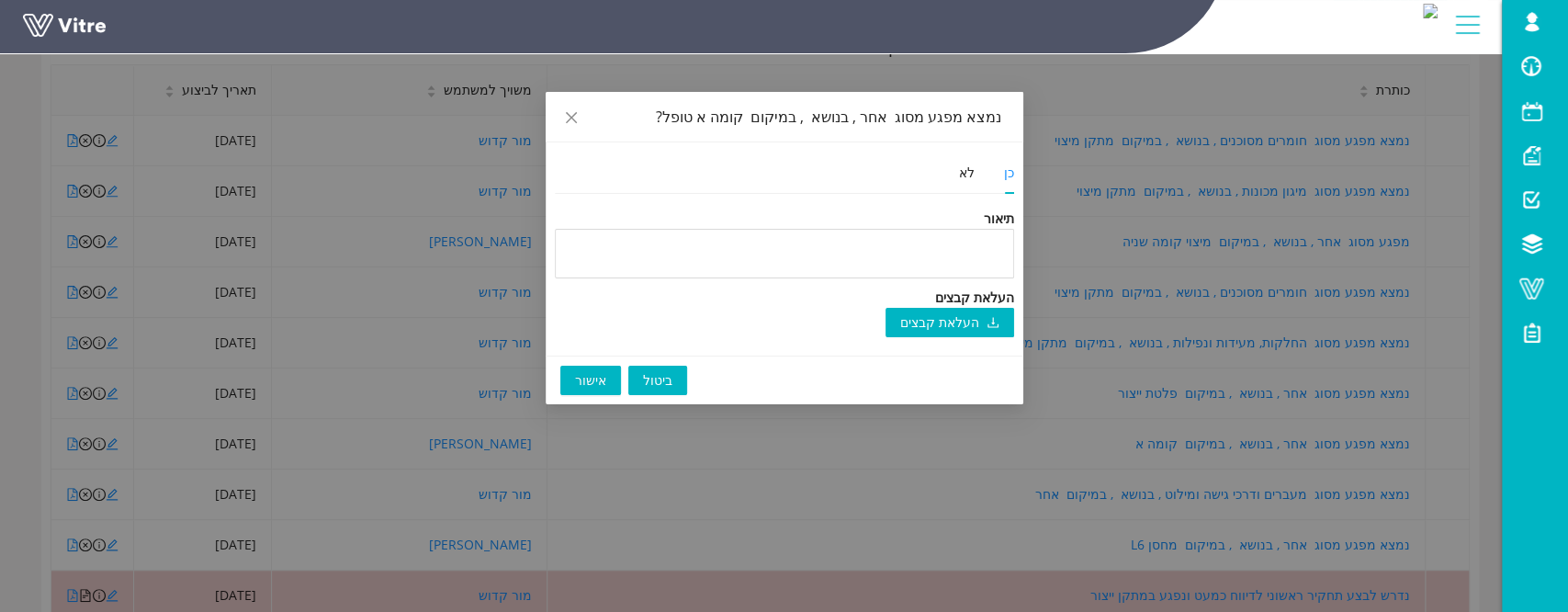
click at [581, 384] on span "אישור" at bounding box center [591, 380] width 31 height 20
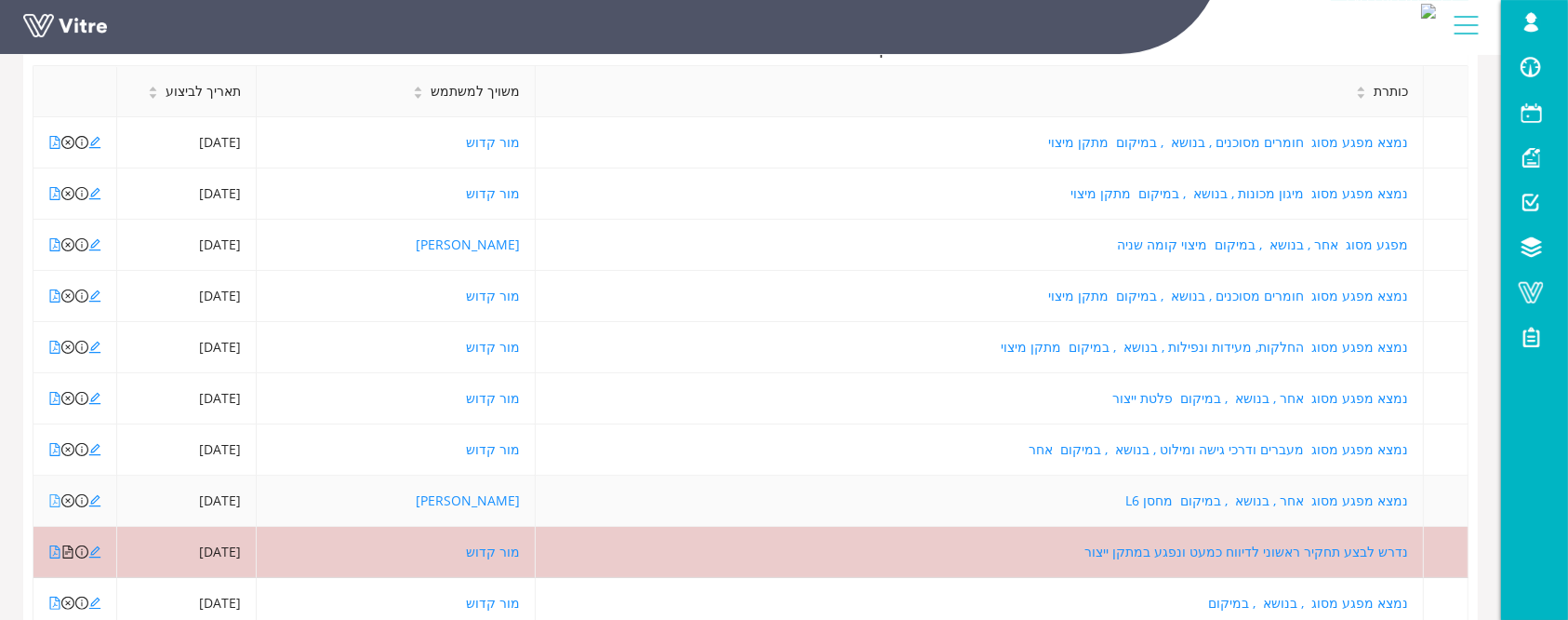
click at [52, 503] on icon "file-pdf" at bounding box center [55, 501] width 13 height 13
click at [50, 501] on icon "file-pdf" at bounding box center [55, 501] width 10 height 13
click at [96, 502] on icon "edit" at bounding box center [95, 501] width 13 height 13
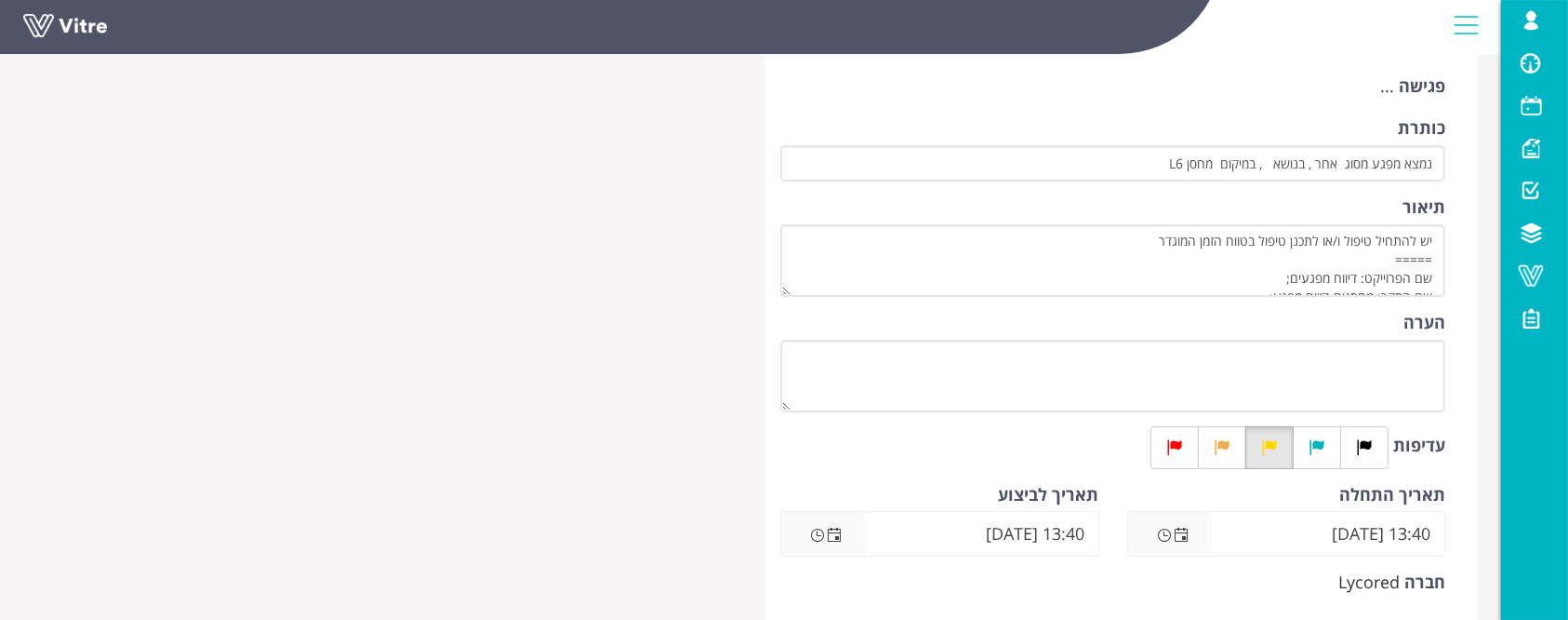
scroll to position [372, 0]
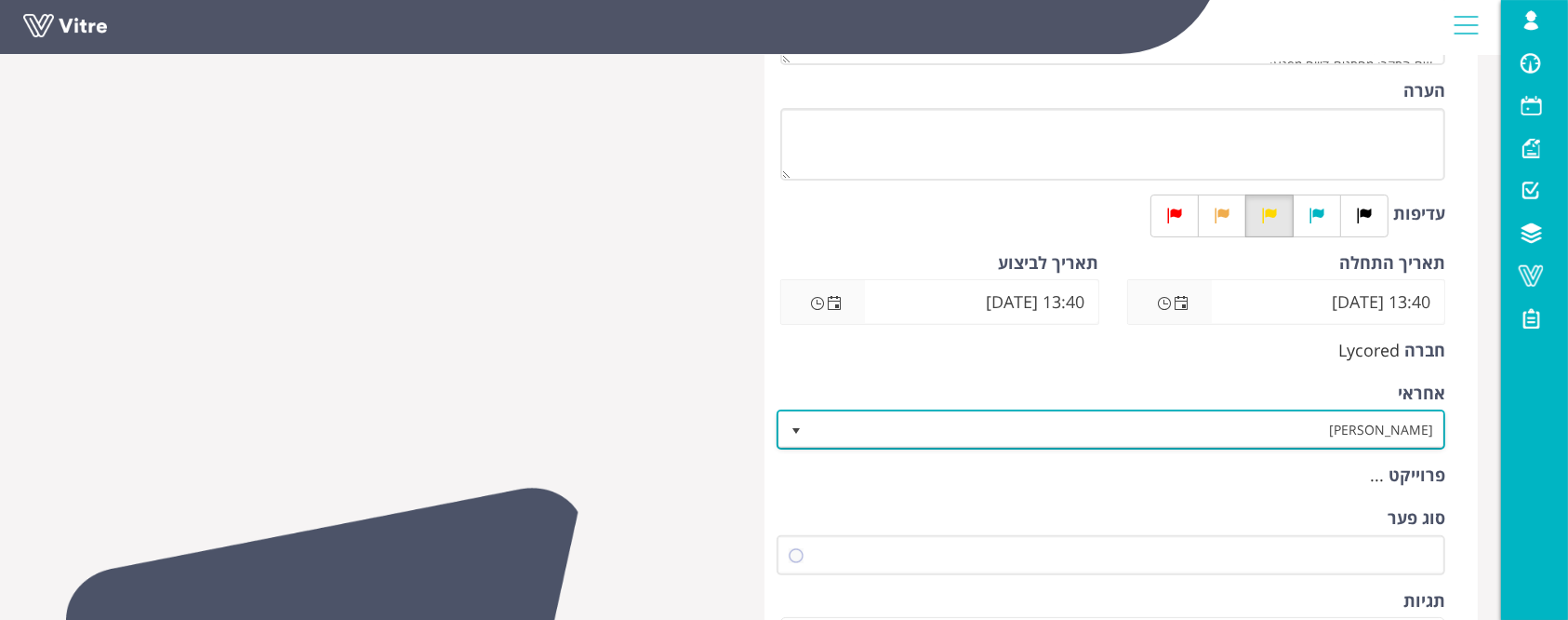
click at [1339, 410] on span "[PERSON_NAME] 3236" at bounding box center [1111, 429] width 669 height 40
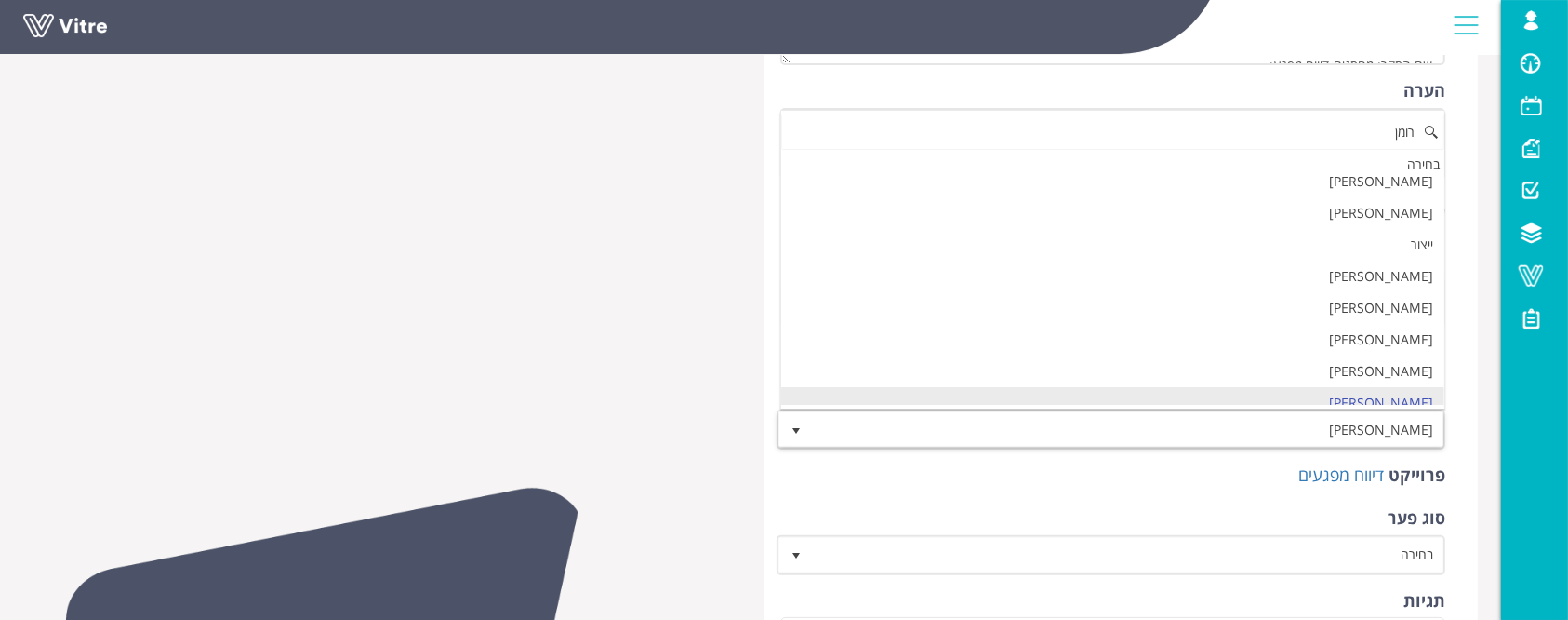
scroll to position [0, 0]
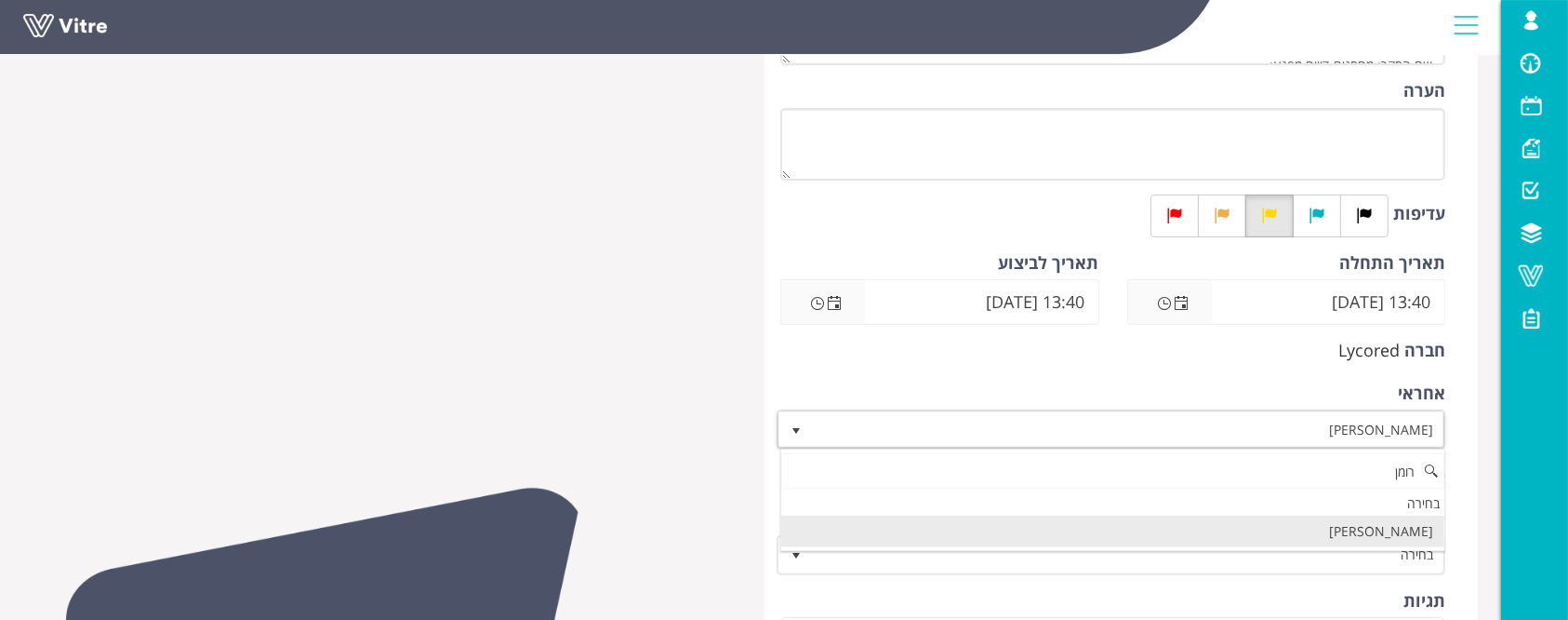
click at [1369, 540] on li "[PERSON_NAME]" at bounding box center [1113, 531] width 663 height 32
type input "רומן"
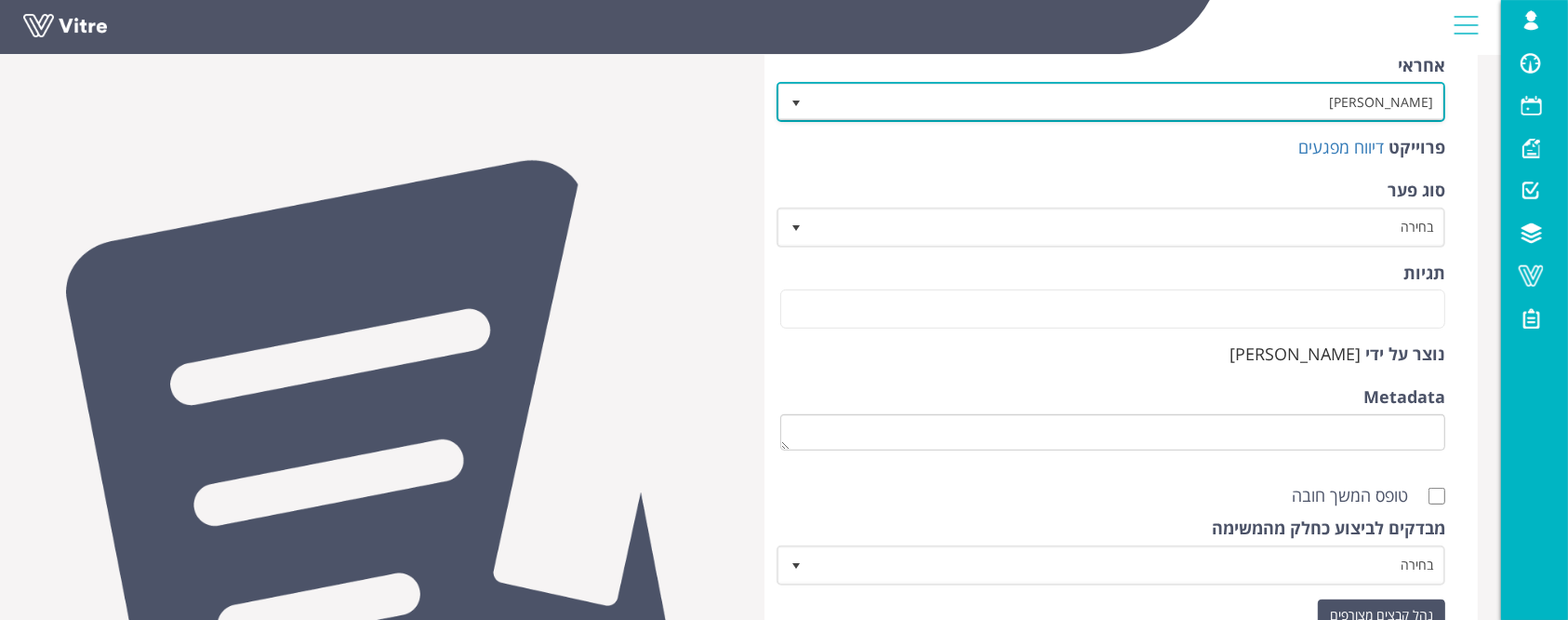
scroll to position [868, 0]
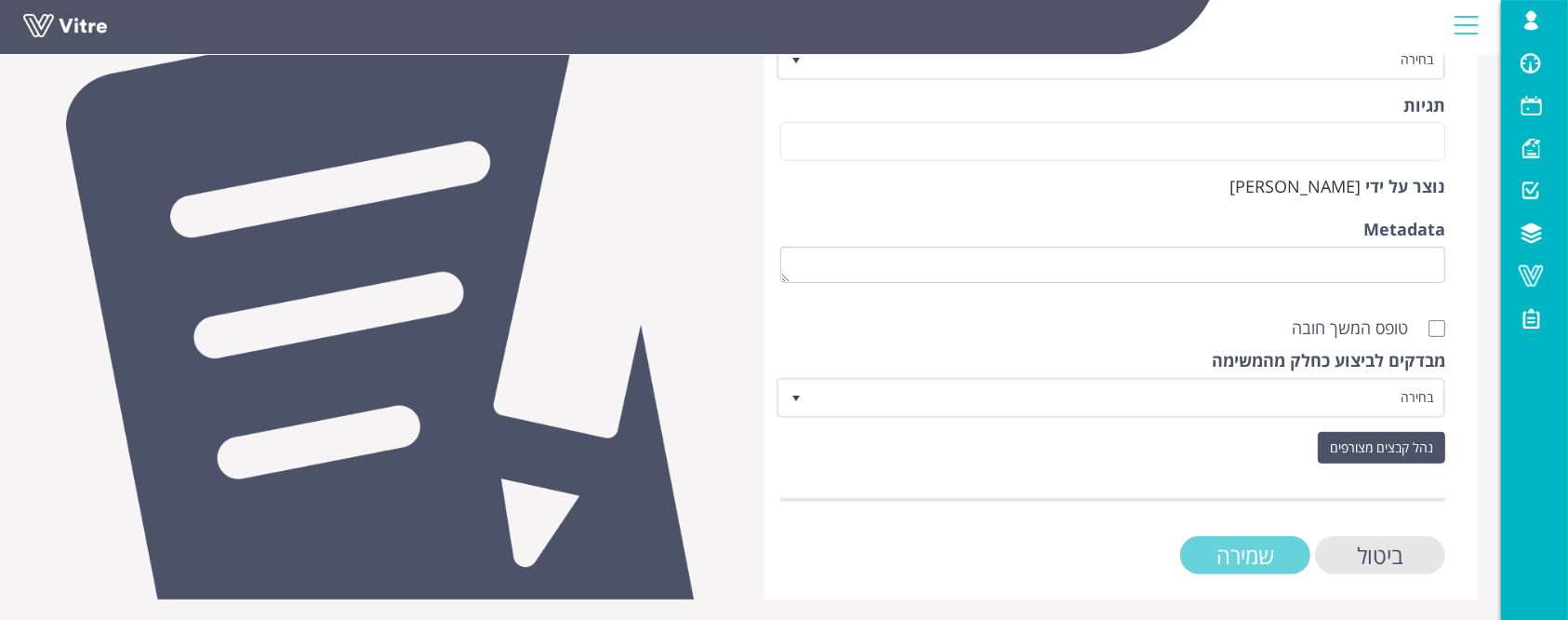
click at [1247, 544] on input "שמירה" at bounding box center [1245, 555] width 130 height 38
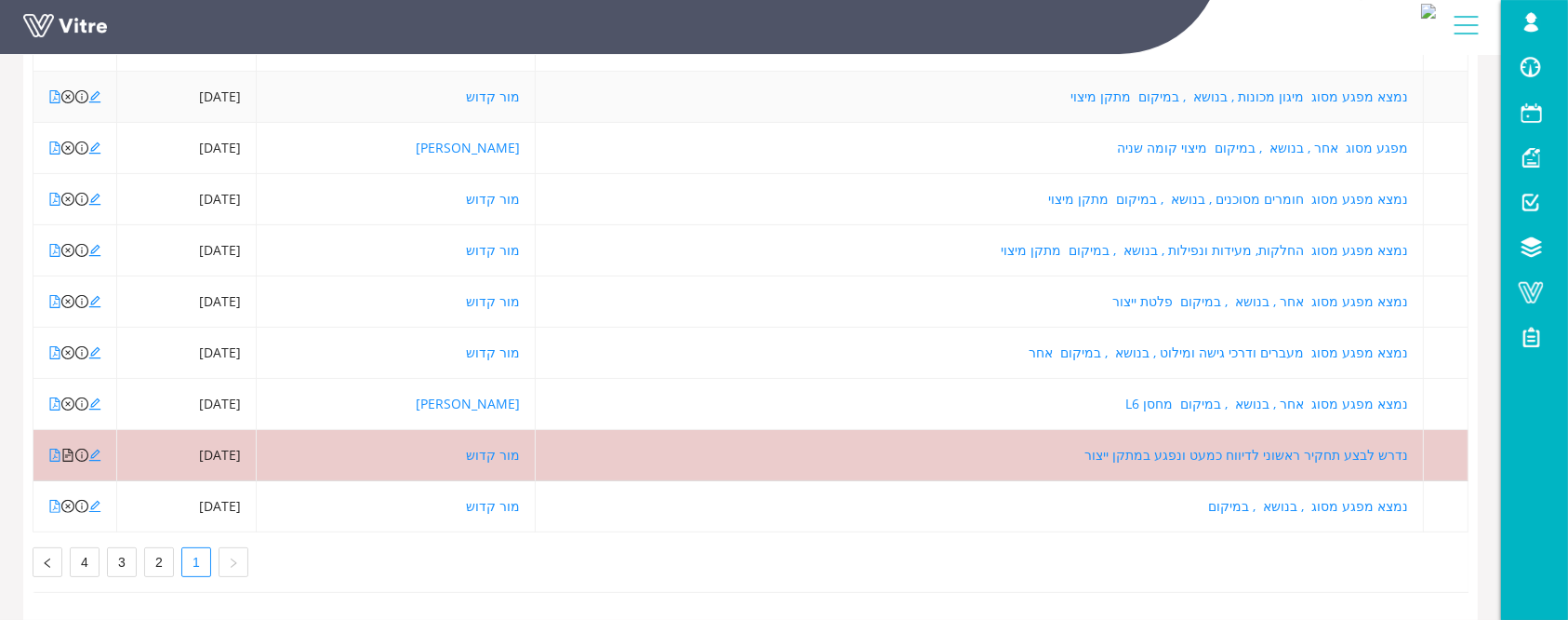
scroll to position [409, 0]
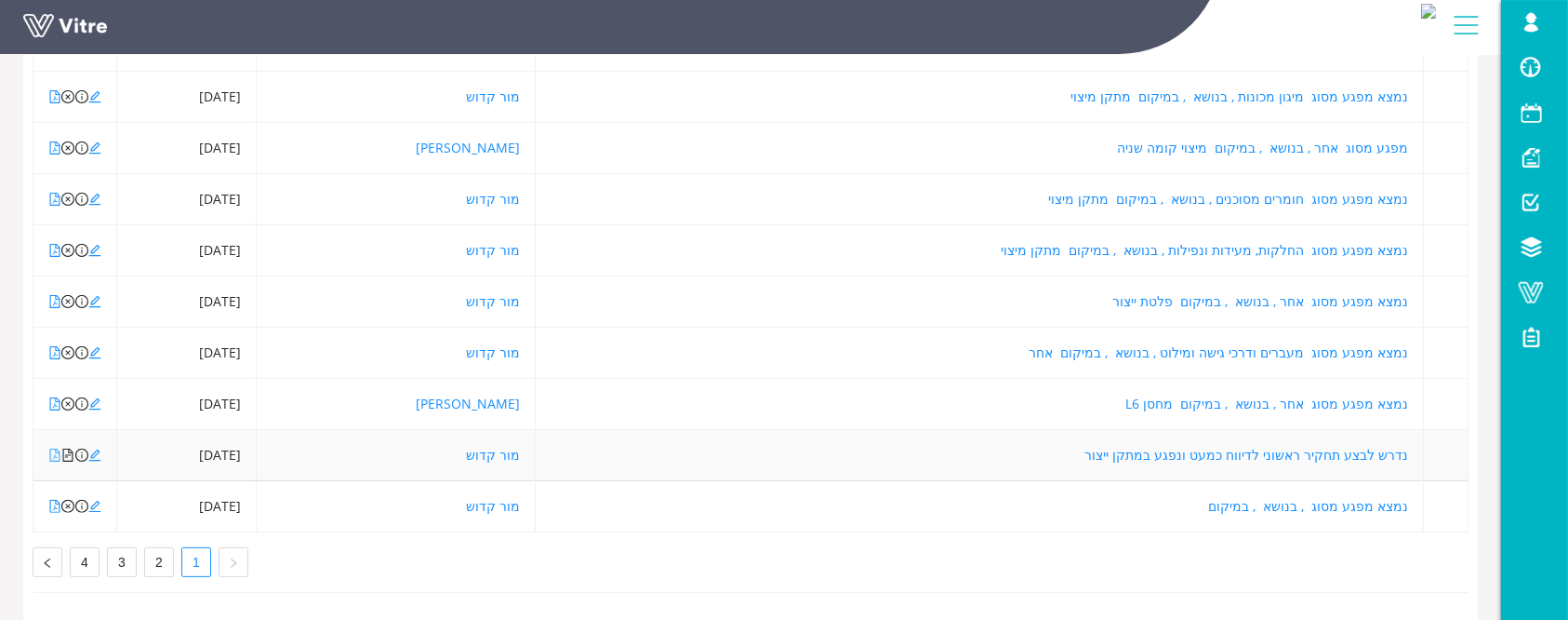
click at [57, 449] on icon "file-pdf" at bounding box center [55, 455] width 13 height 13
click at [52, 449] on icon "file-pdf" at bounding box center [55, 455] width 13 height 13
click at [93, 449] on icon "edit" at bounding box center [95, 455] width 13 height 13
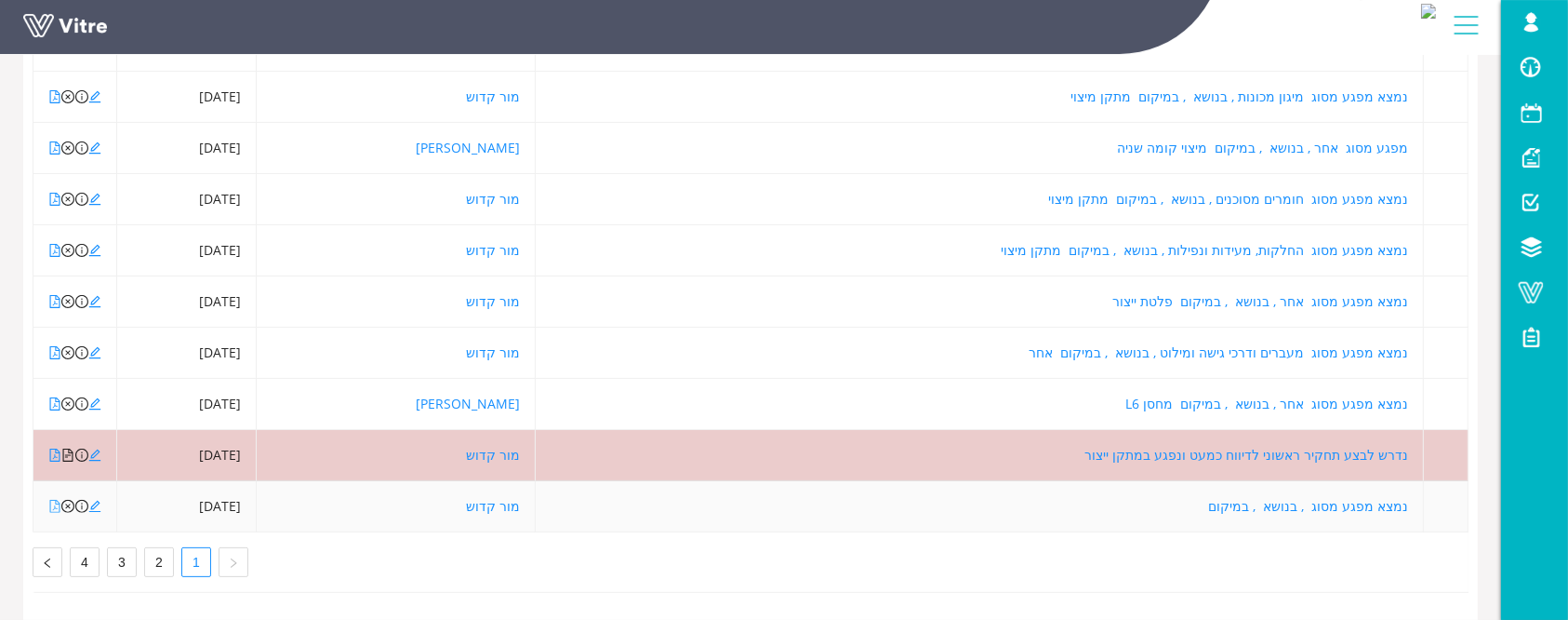
click at [50, 500] on icon "file-pdf" at bounding box center [55, 507] width 13 height 13
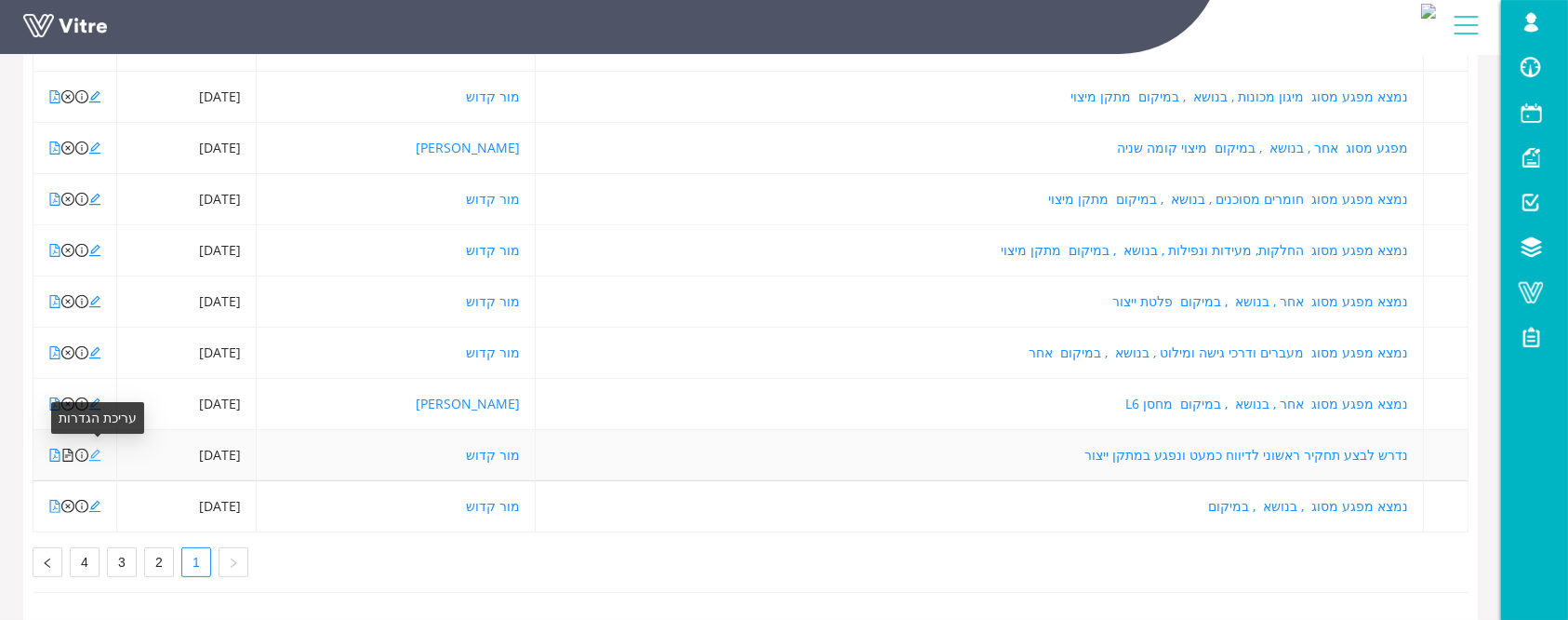
click at [93, 450] on icon "edit" at bounding box center [95, 455] width 12 height 12
click at [58, 449] on icon "file-pdf" at bounding box center [55, 455] width 13 height 13
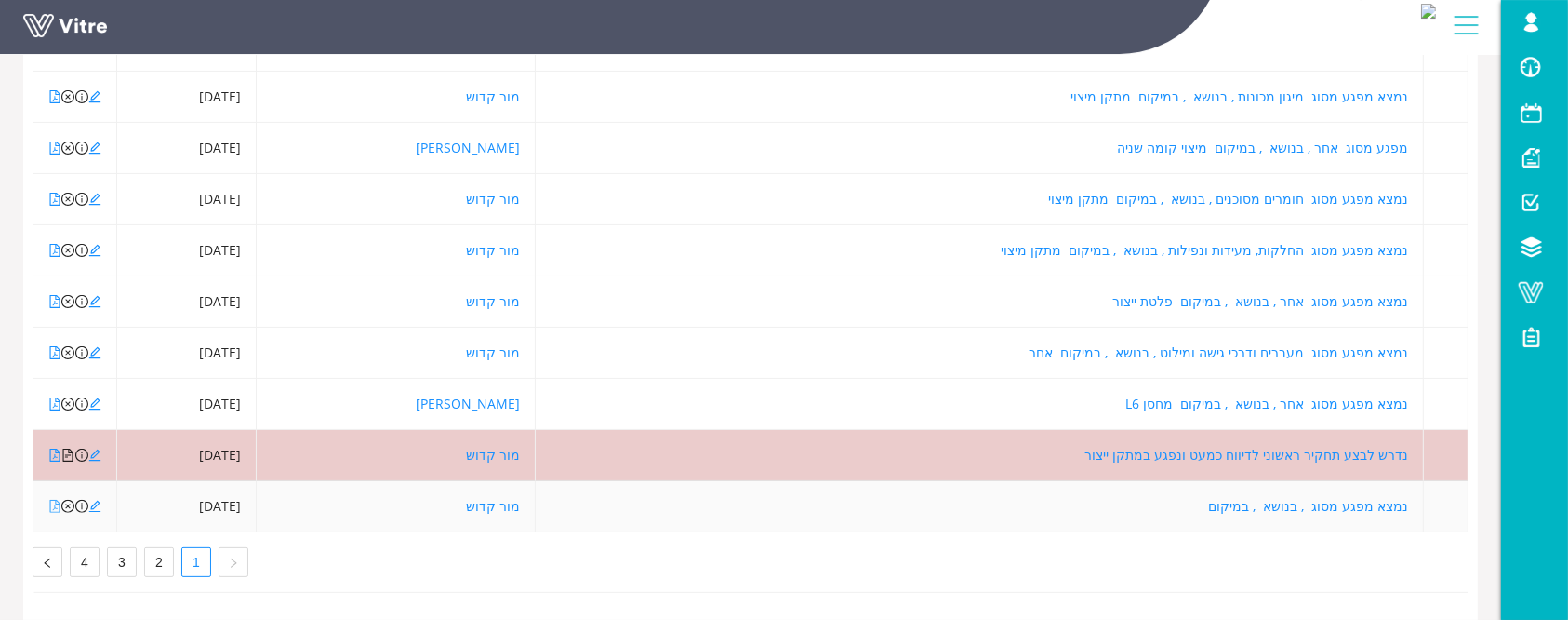
click at [53, 500] on icon "file-pdf" at bounding box center [55, 507] width 13 height 13
click at [159, 548] on link "2" at bounding box center [159, 562] width 28 height 28
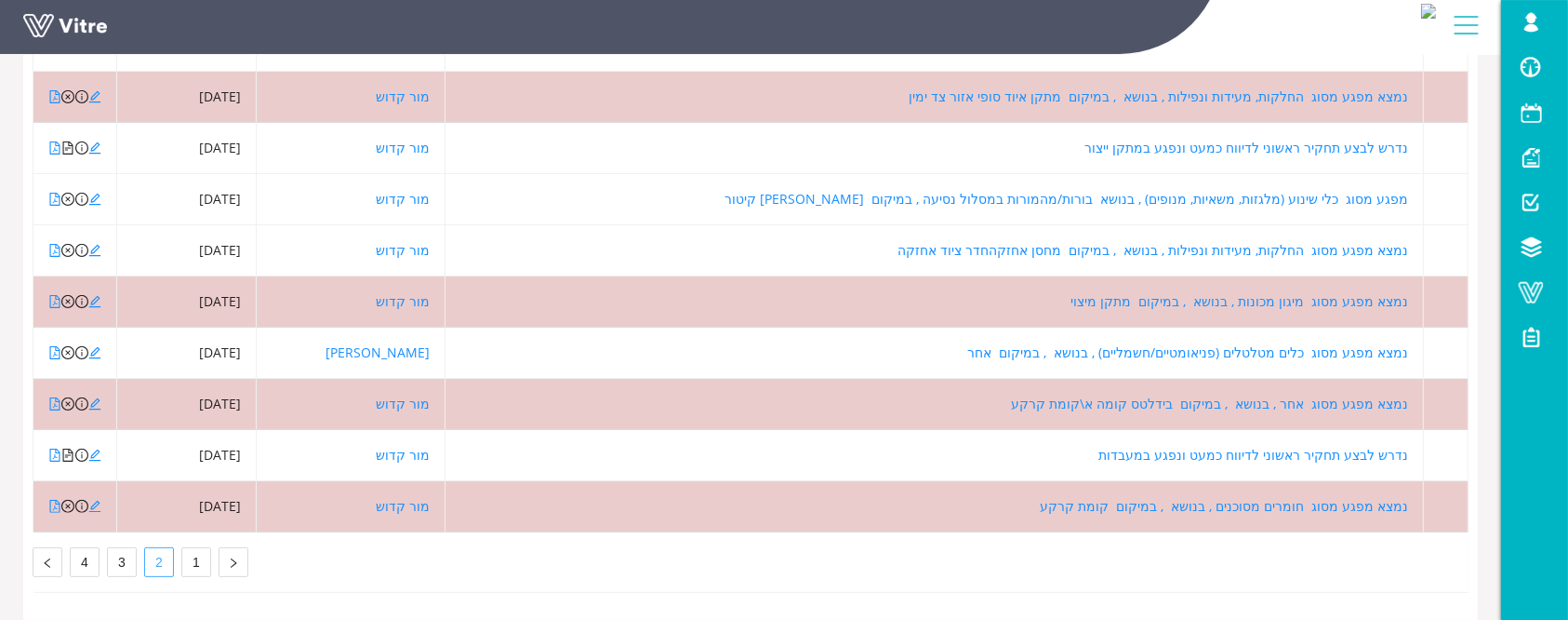
scroll to position [36, 0]
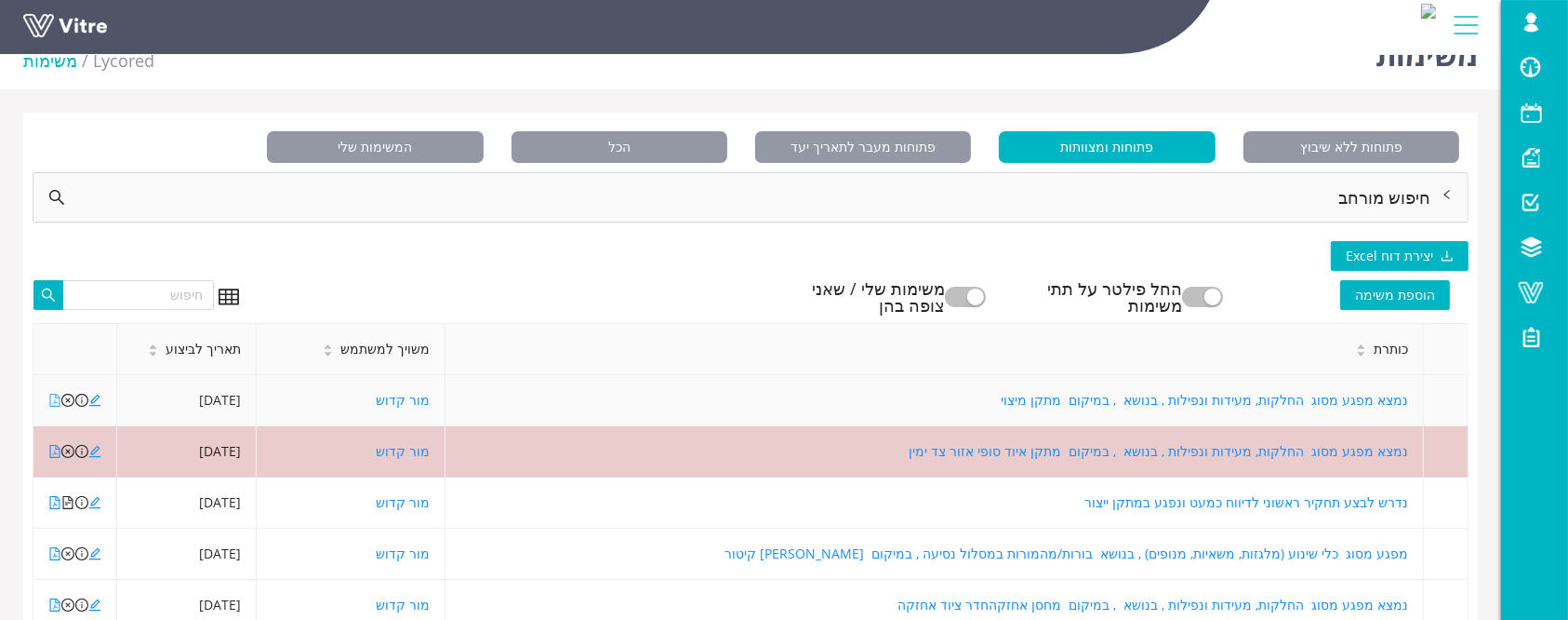
click at [52, 402] on icon "file-pdf" at bounding box center [55, 400] width 13 height 13
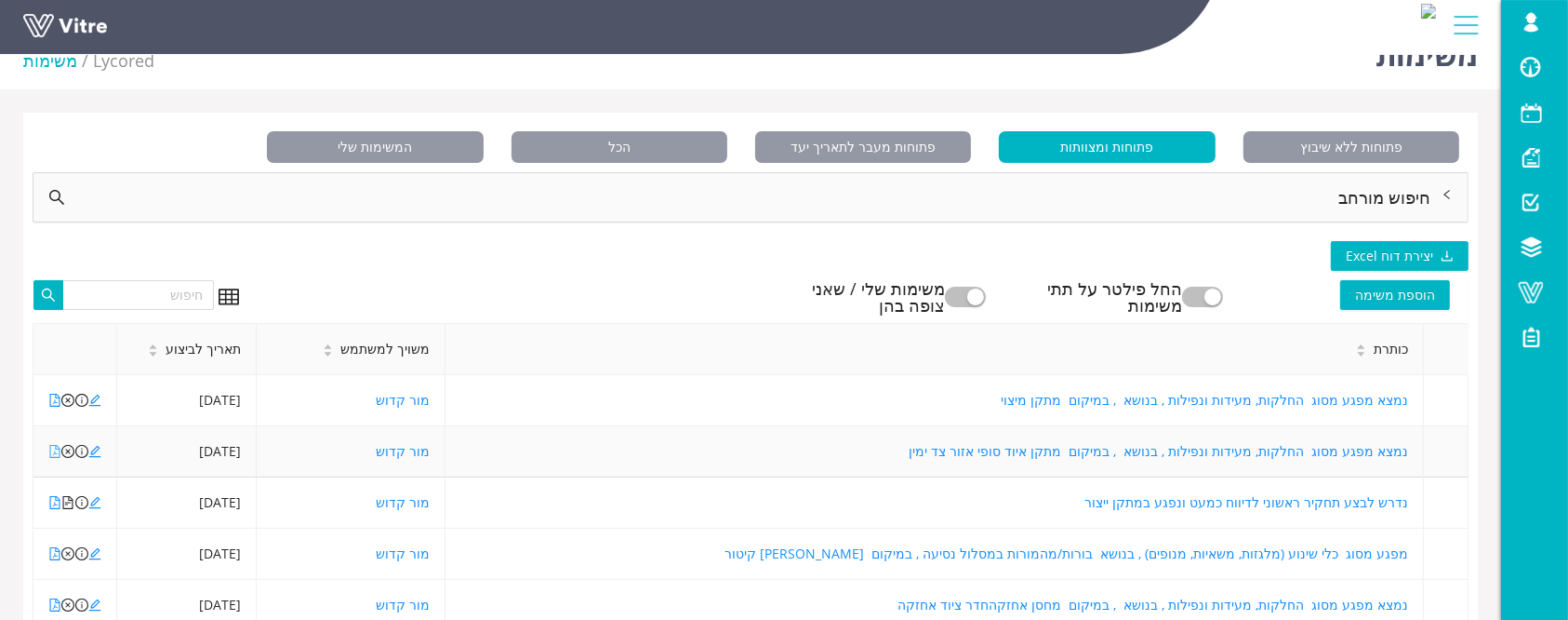
click at [52, 449] on icon "file-pdf" at bounding box center [55, 452] width 13 height 13
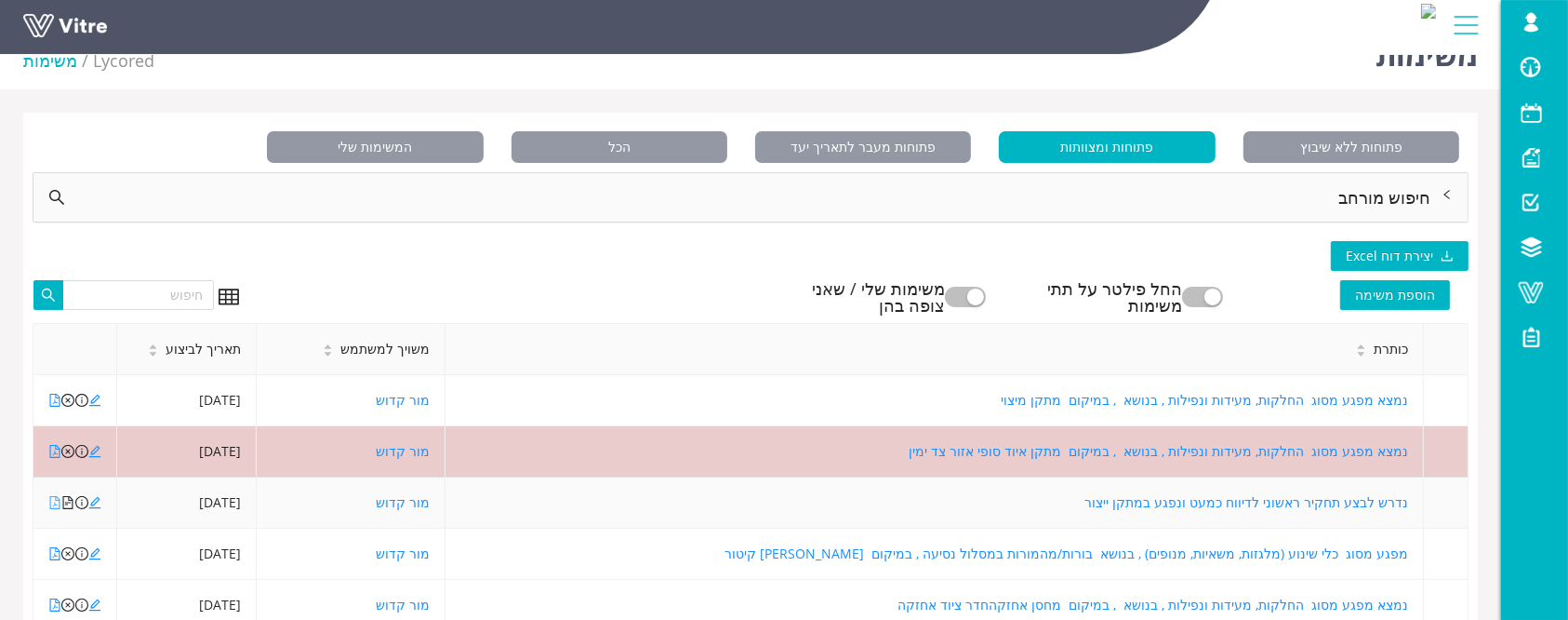
click at [55, 507] on icon "file-pdf" at bounding box center [55, 503] width 10 height 13
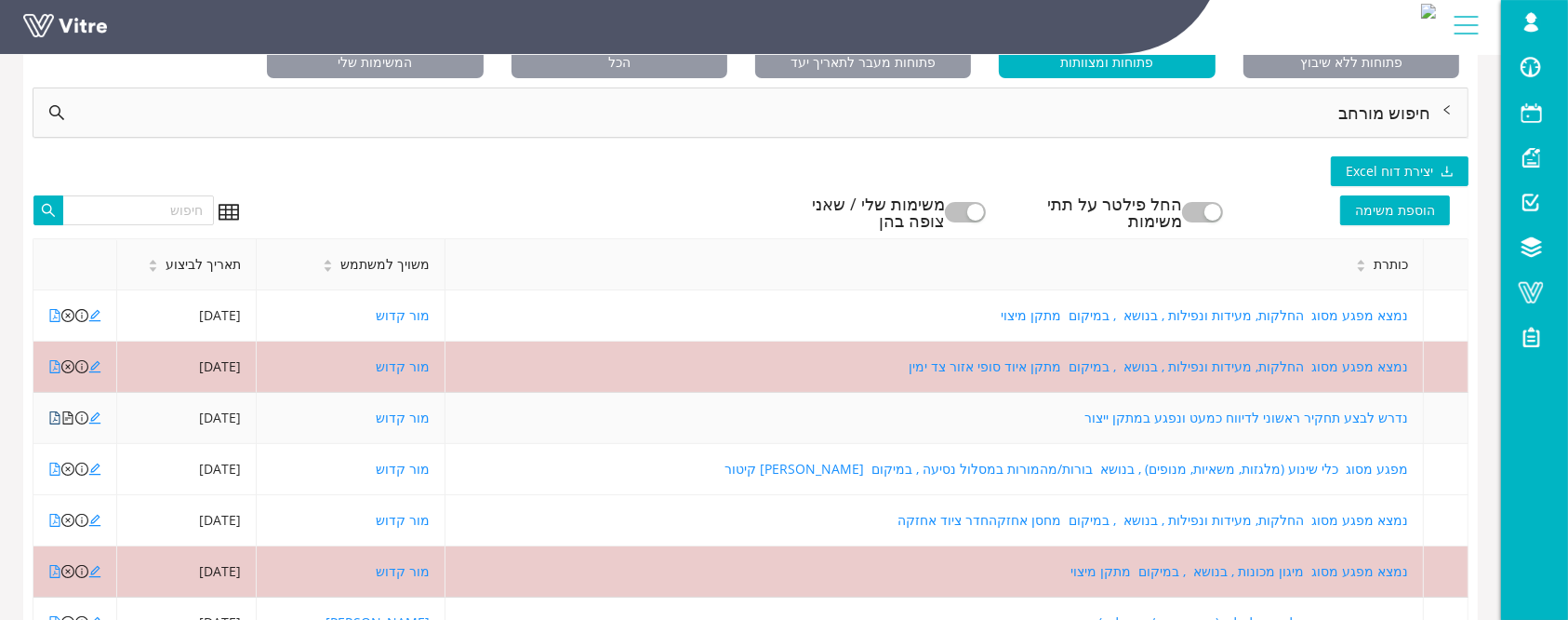
scroll to position [160, 0]
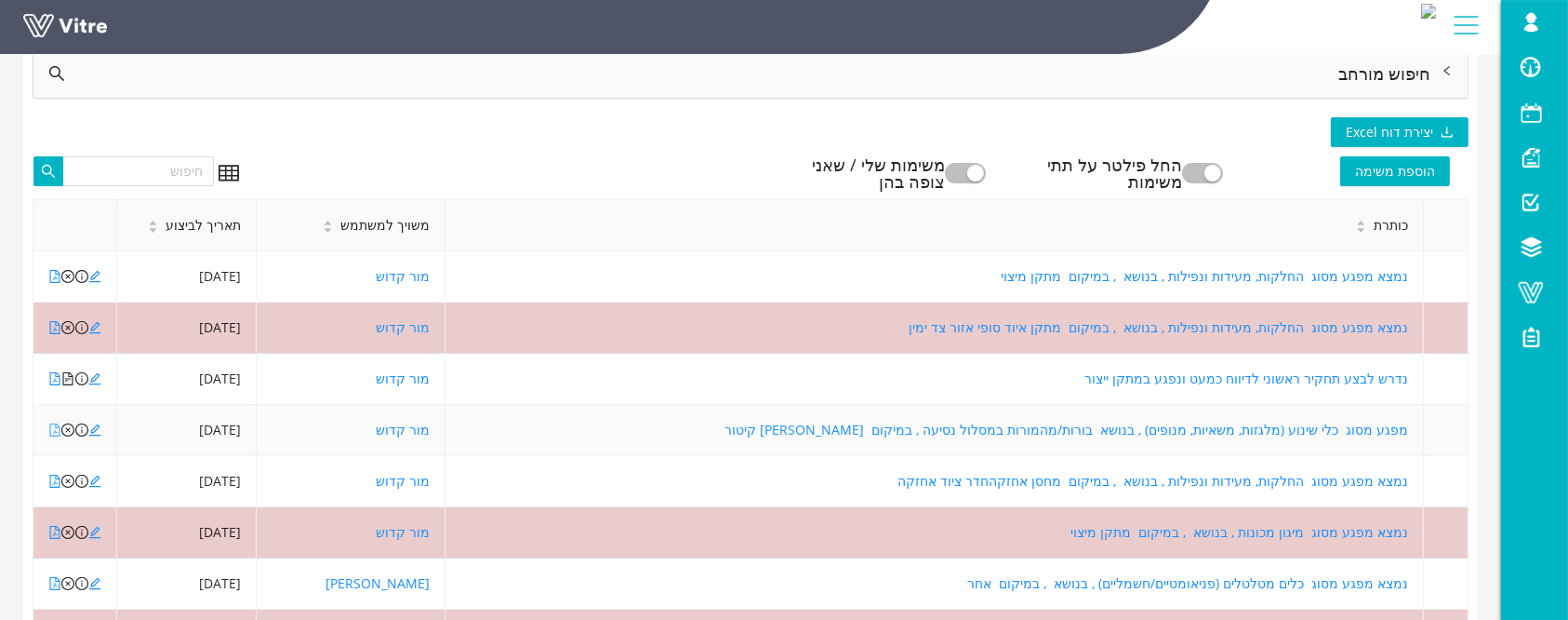
click at [57, 431] on icon "file-pdf" at bounding box center [55, 430] width 10 height 13
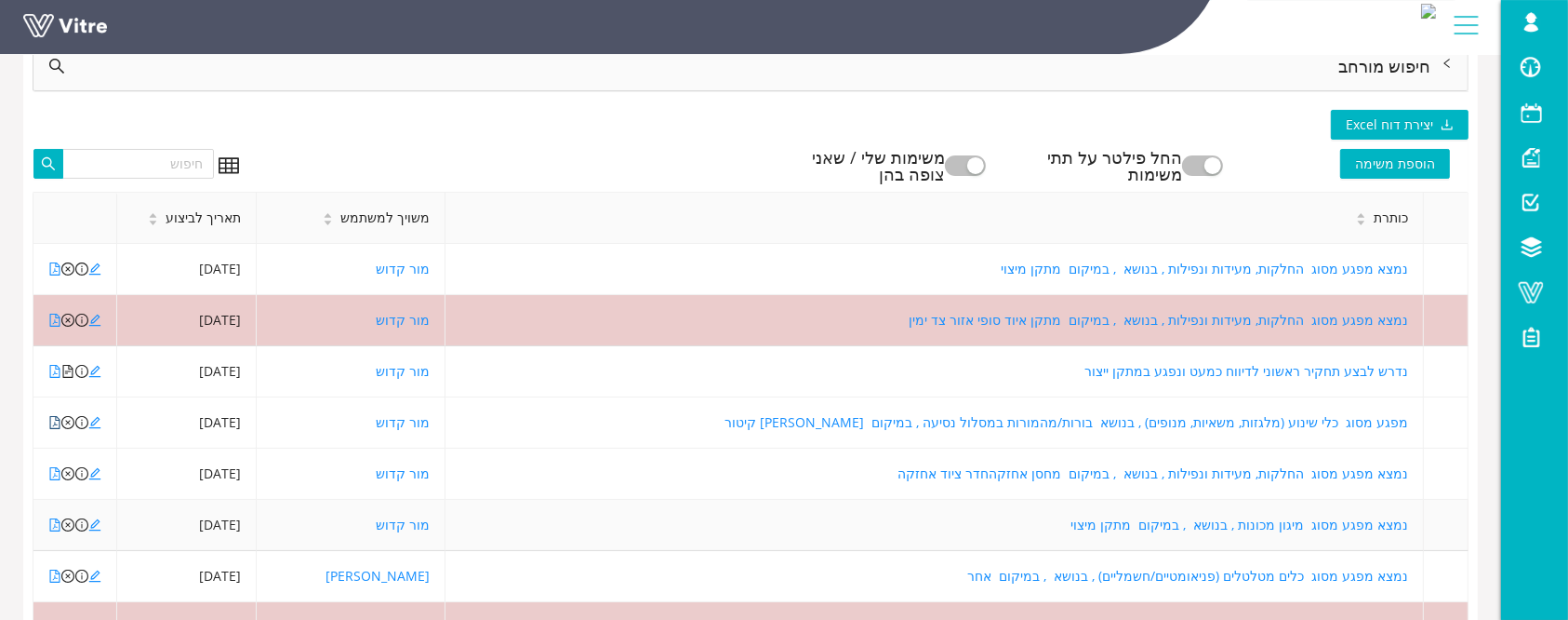
scroll to position [284, 0]
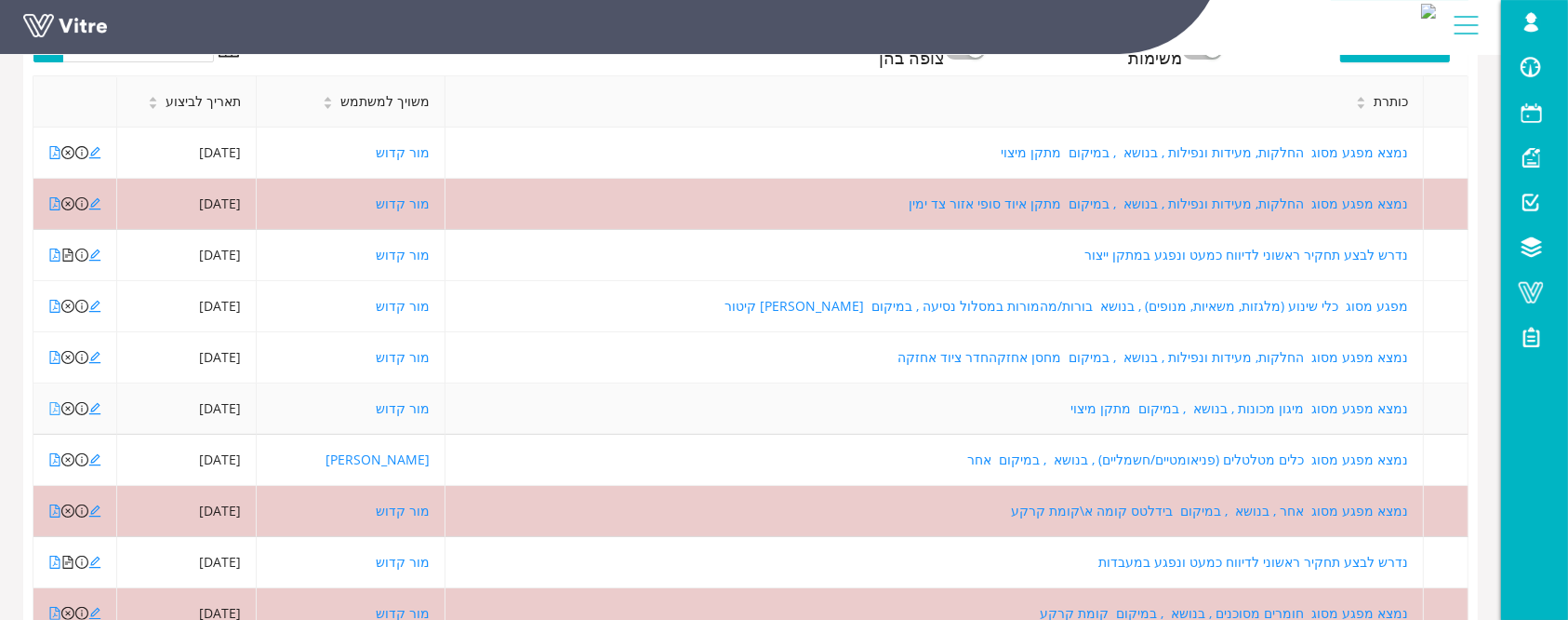
click at [55, 409] on icon "file-pdf" at bounding box center [55, 409] width 10 height 13
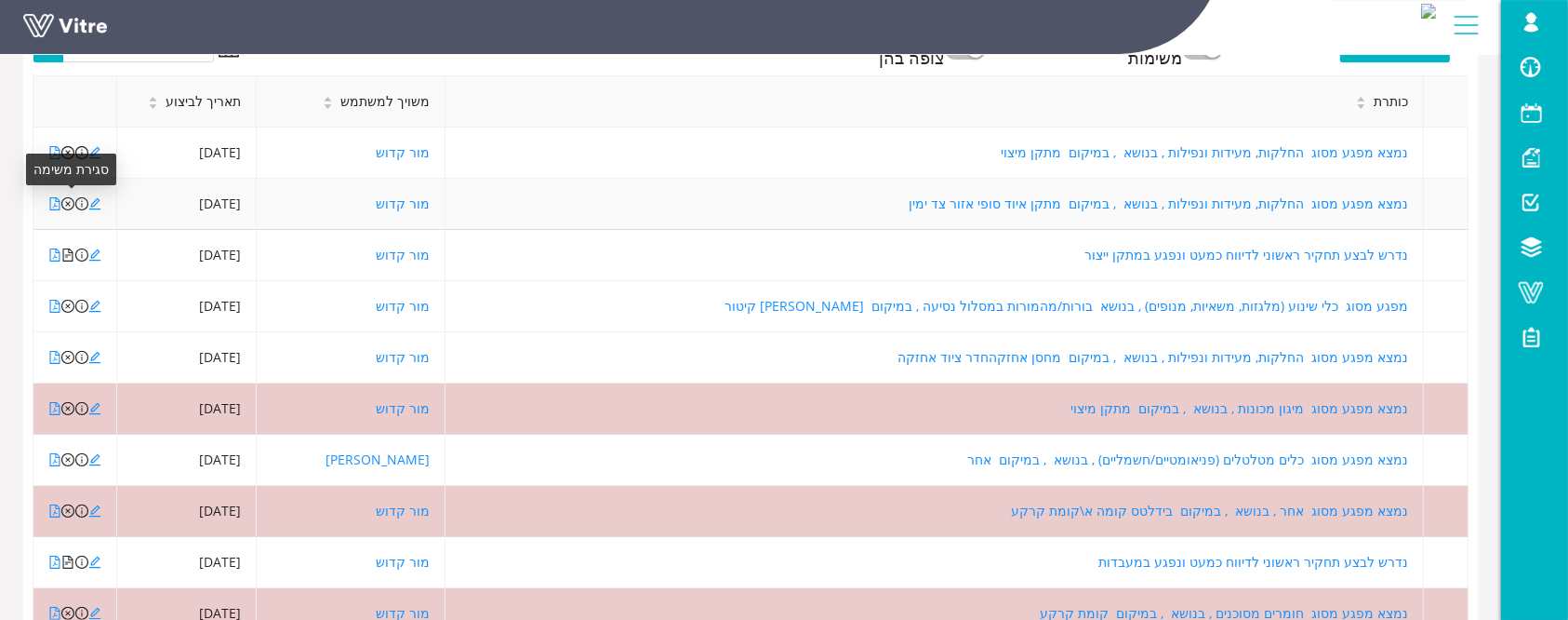
click at [71, 203] on icon "close-circle" at bounding box center [68, 204] width 13 height 13
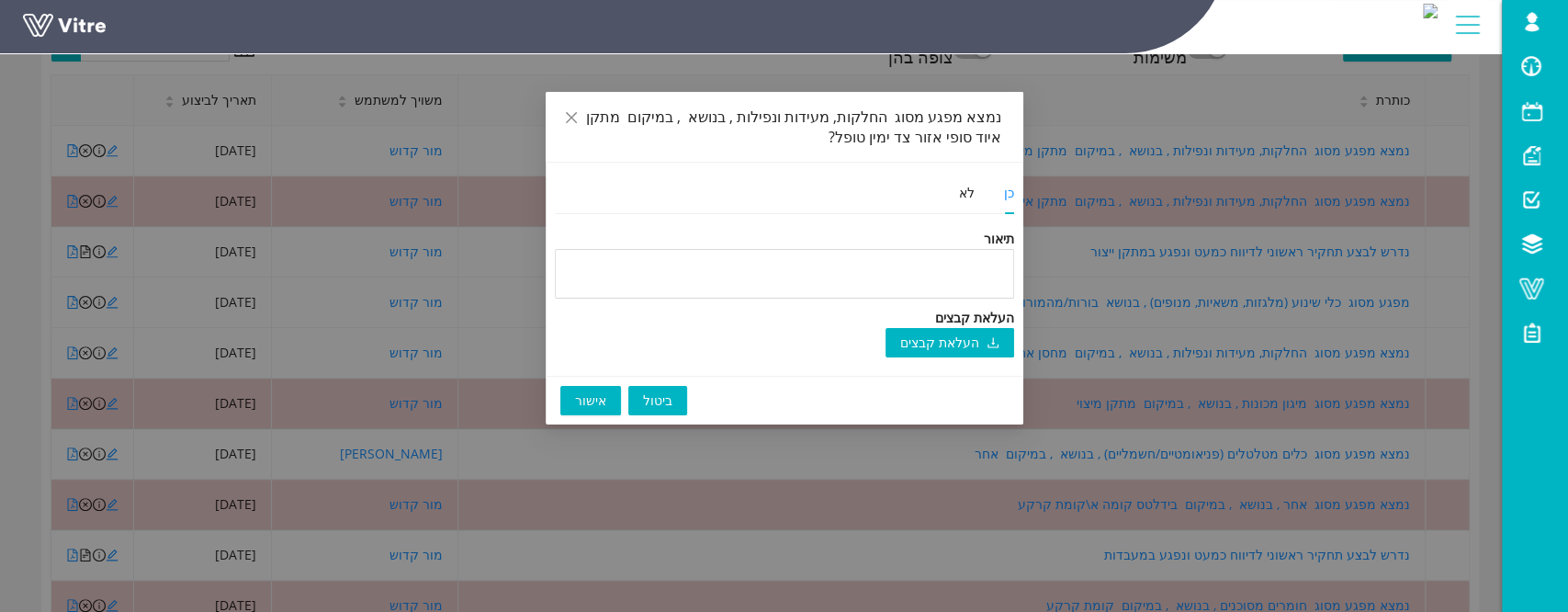
click at [605, 412] on button "אישור" at bounding box center [591, 401] width 61 height 30
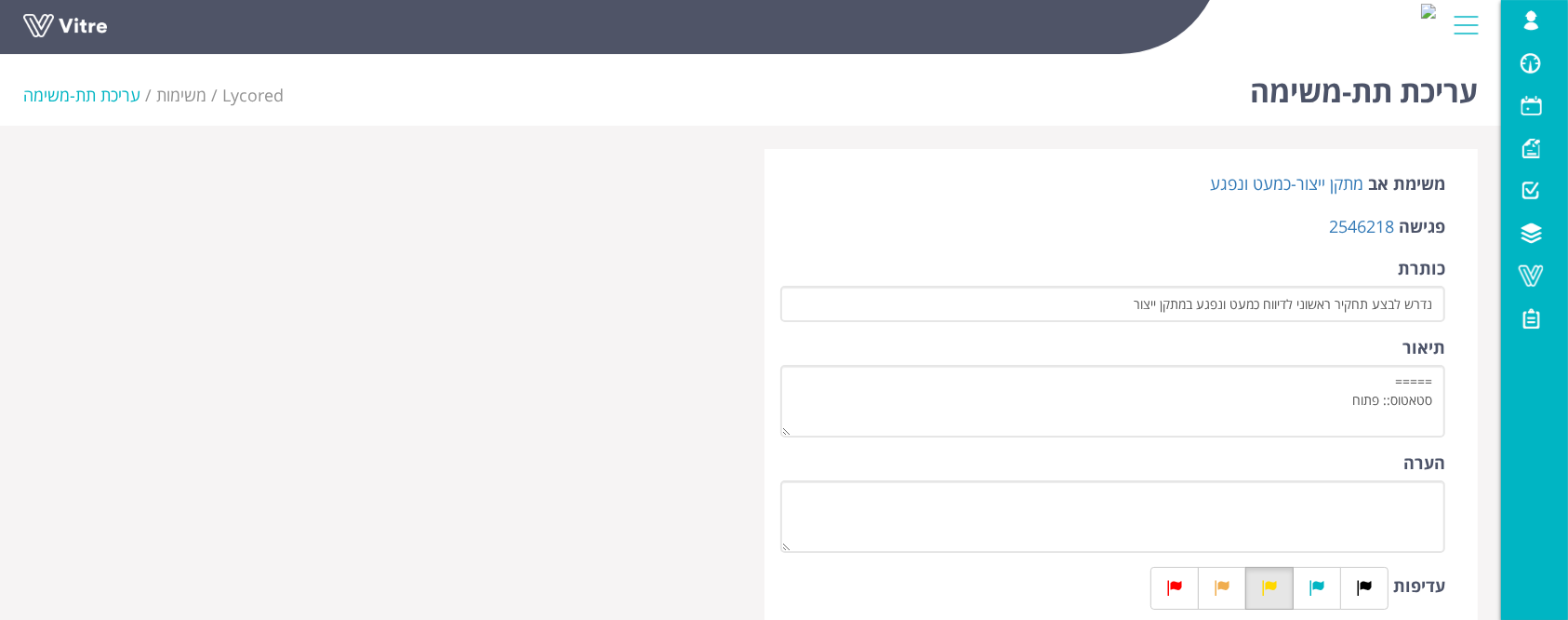
scroll to position [123, 0]
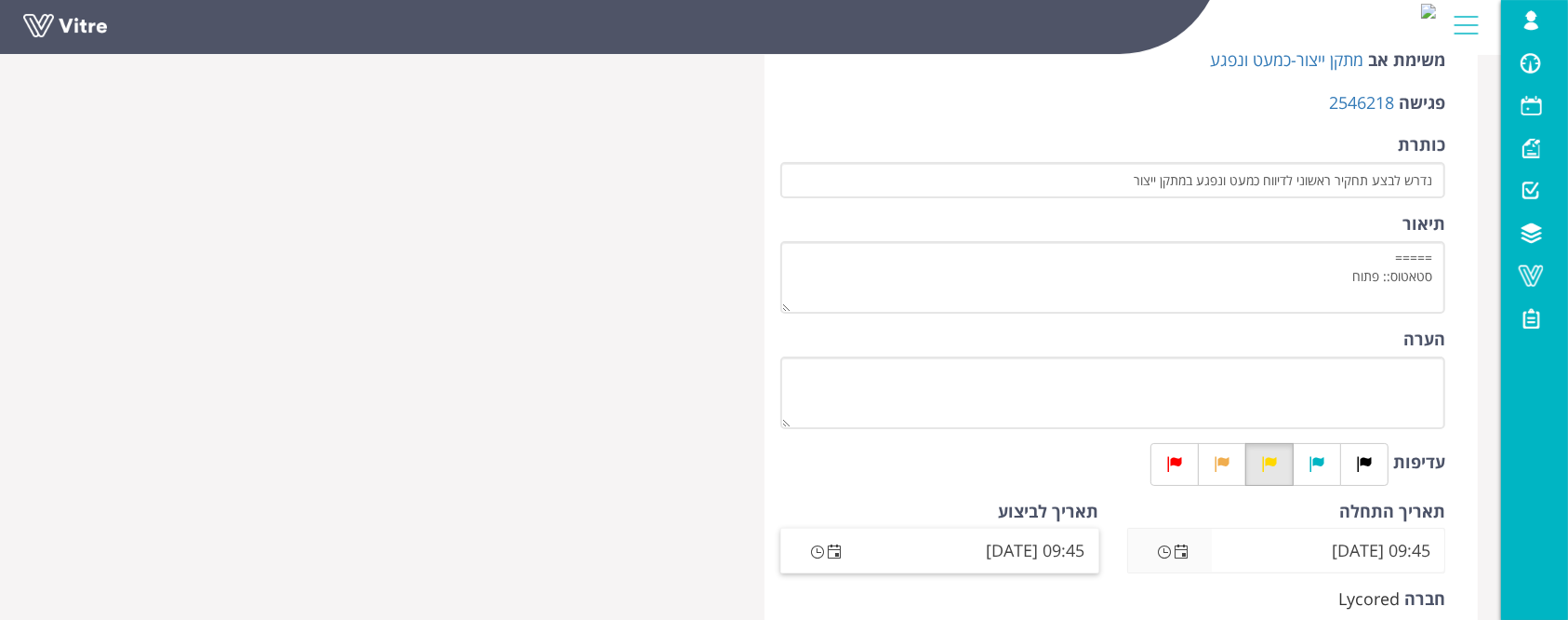
click at [829, 551] on span "Open the date view" at bounding box center [834, 552] width 15 height 15
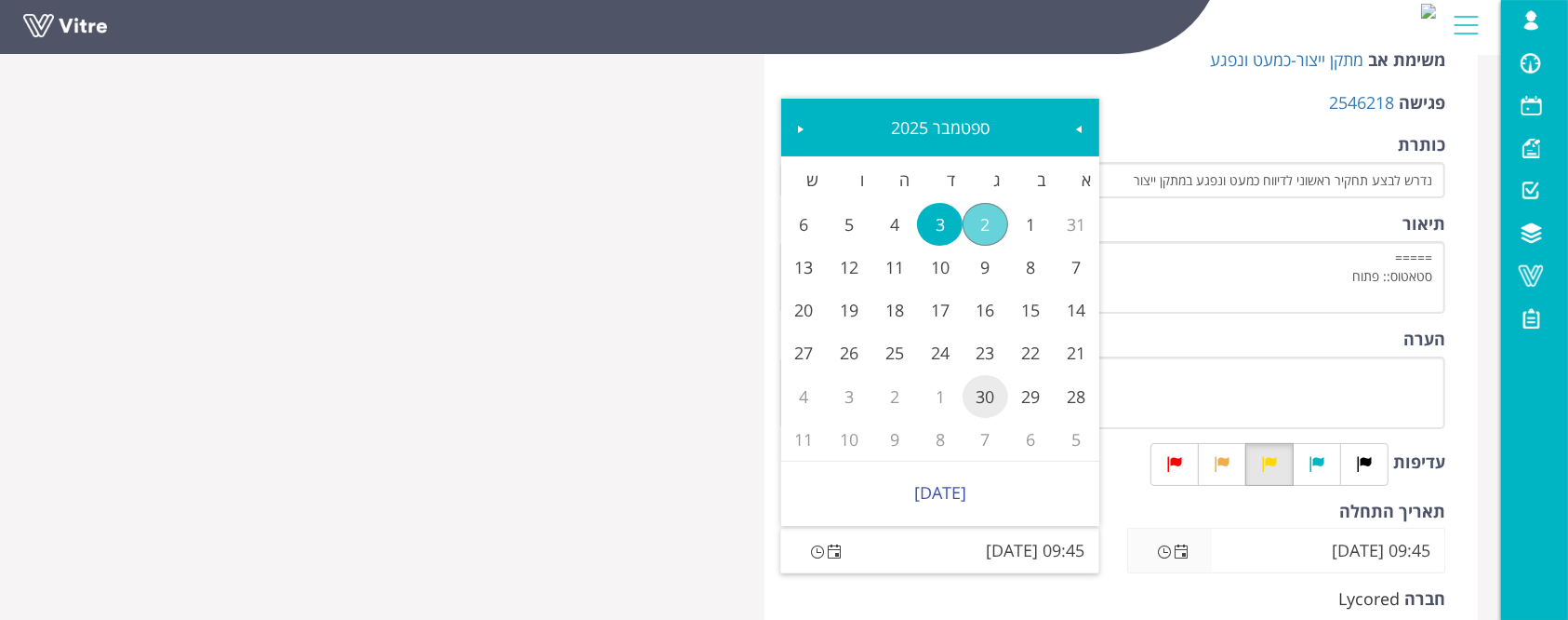
click at [968, 401] on link "30" at bounding box center [985, 397] width 46 height 43
type input "09:45 30/09/2025"
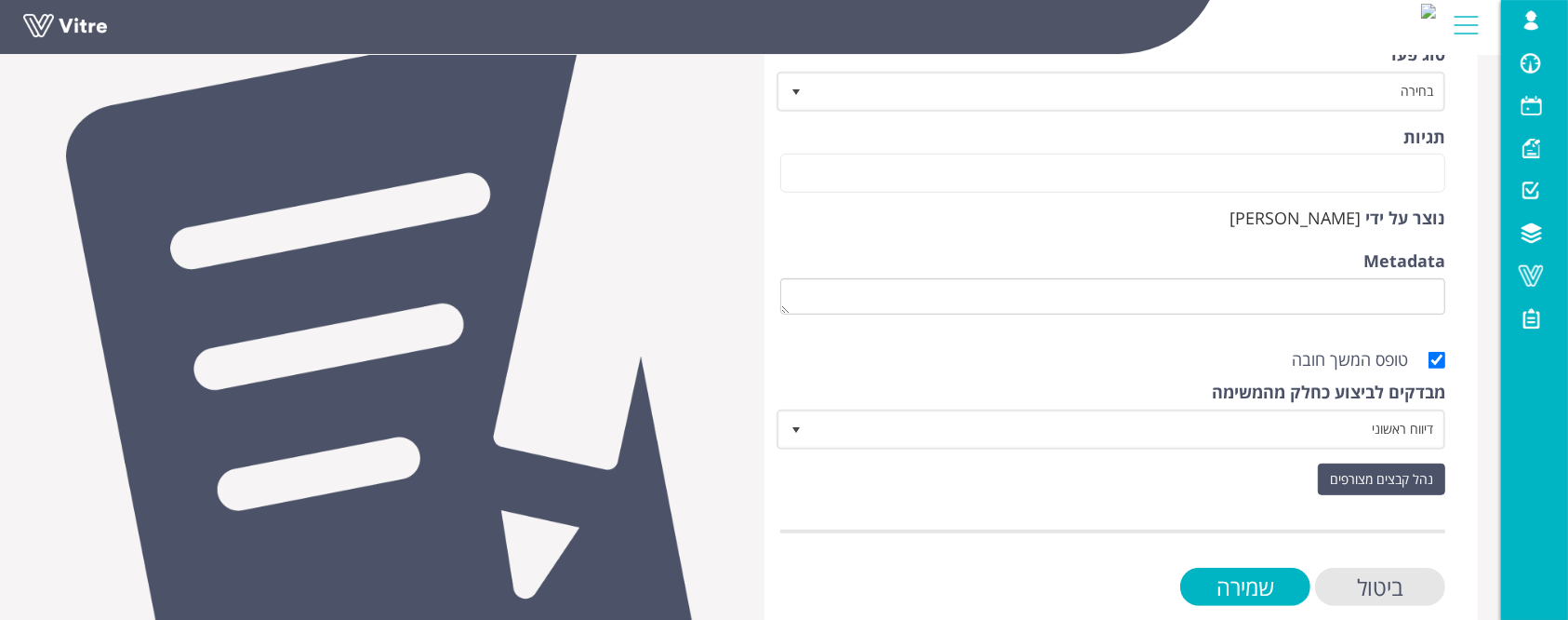
scroll to position [868, 0]
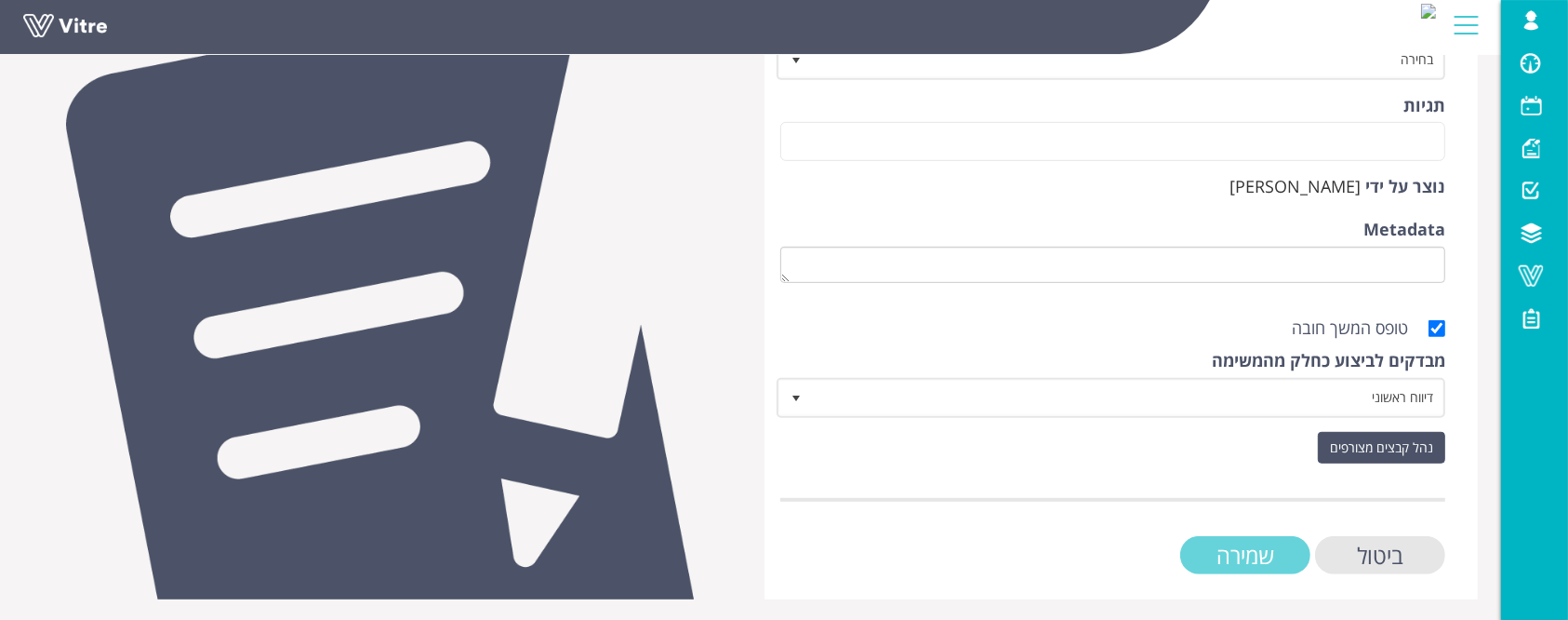
click at [1266, 558] on input "שמירה" at bounding box center [1245, 555] width 130 height 38
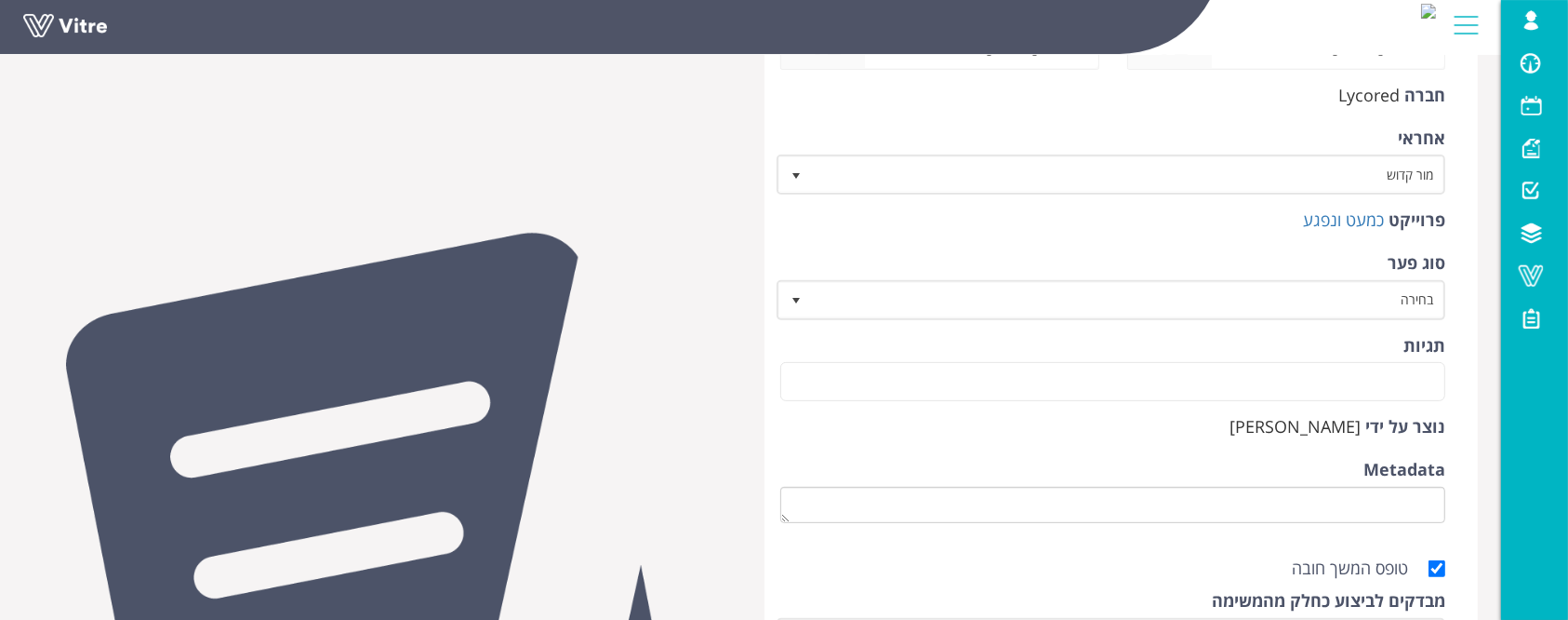
scroll to position [868, 0]
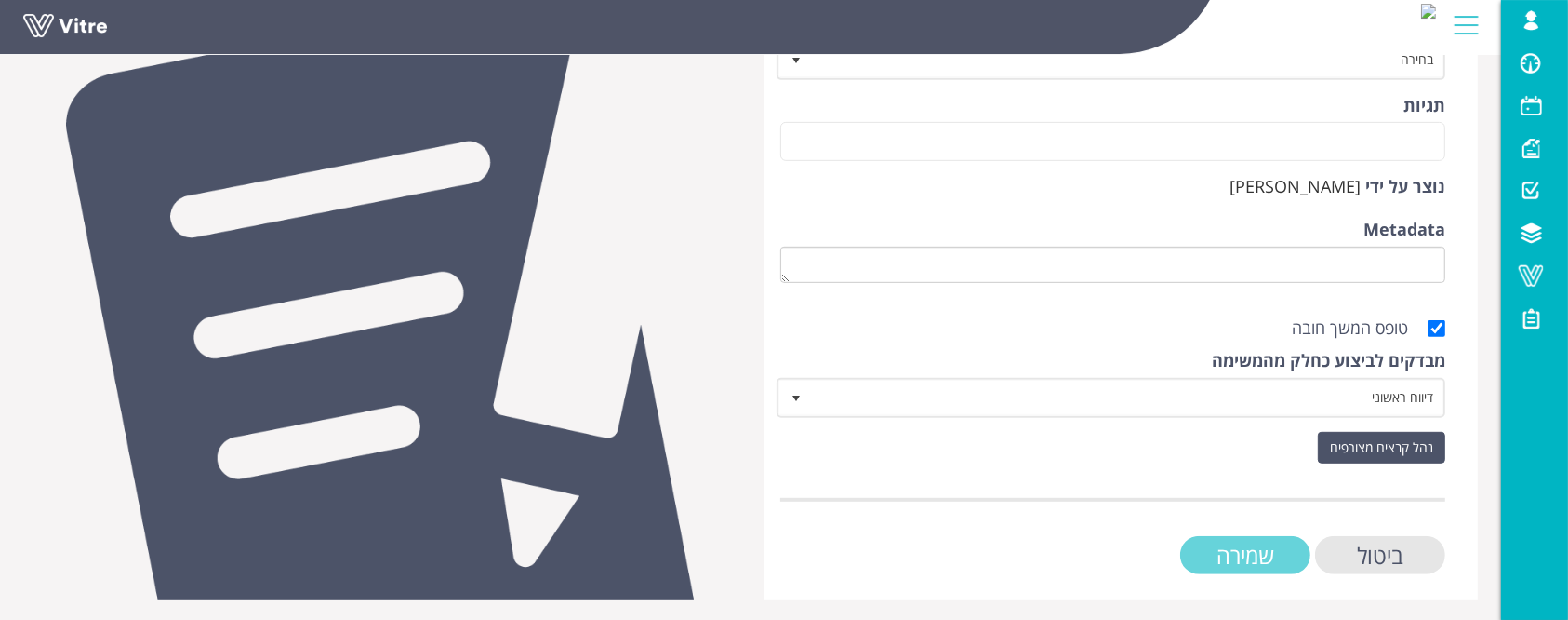
drag, startPoint x: 1235, startPoint y: 549, endPoint x: 1206, endPoint y: 553, distance: 29.3
click at [1236, 551] on input "שמירה" at bounding box center [1245, 555] width 130 height 38
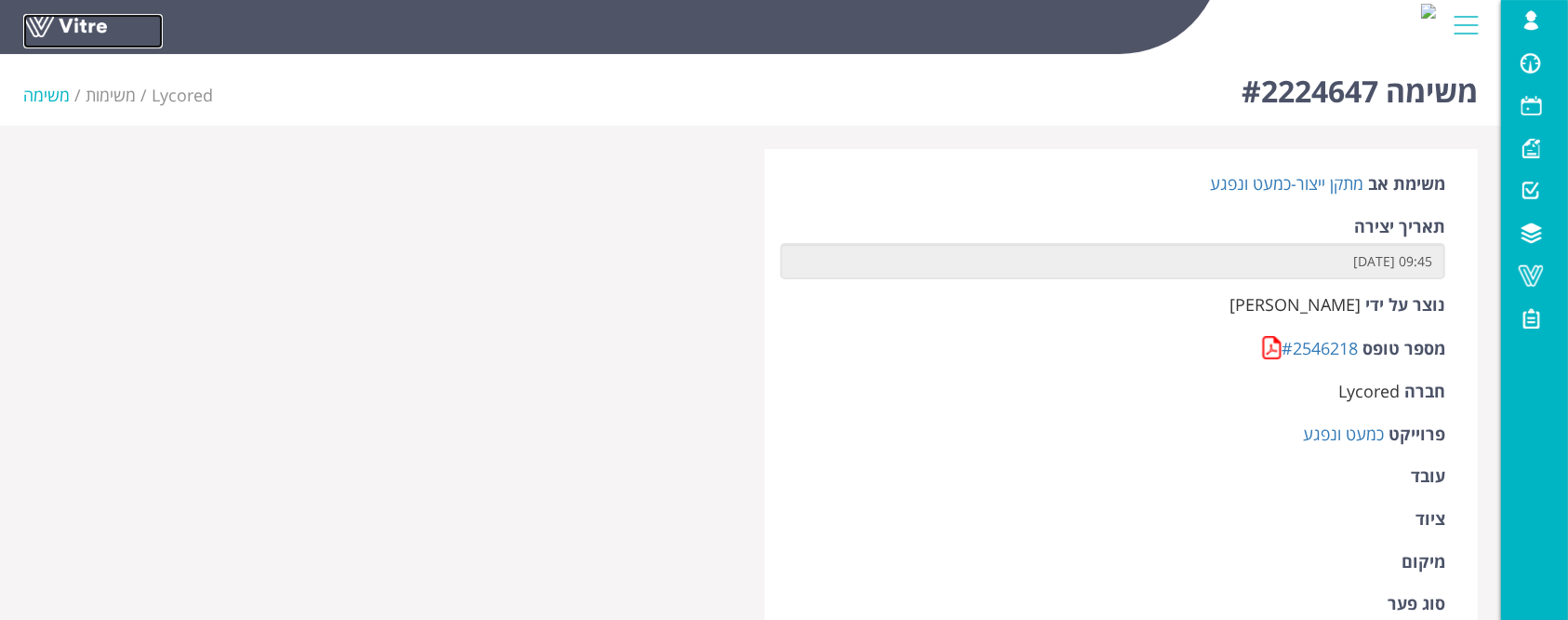
drag, startPoint x: 52, startPoint y: 15, endPoint x: 346, endPoint y: 172, distance: 333.3
click at [52, 15] on link at bounding box center [93, 31] width 139 height 35
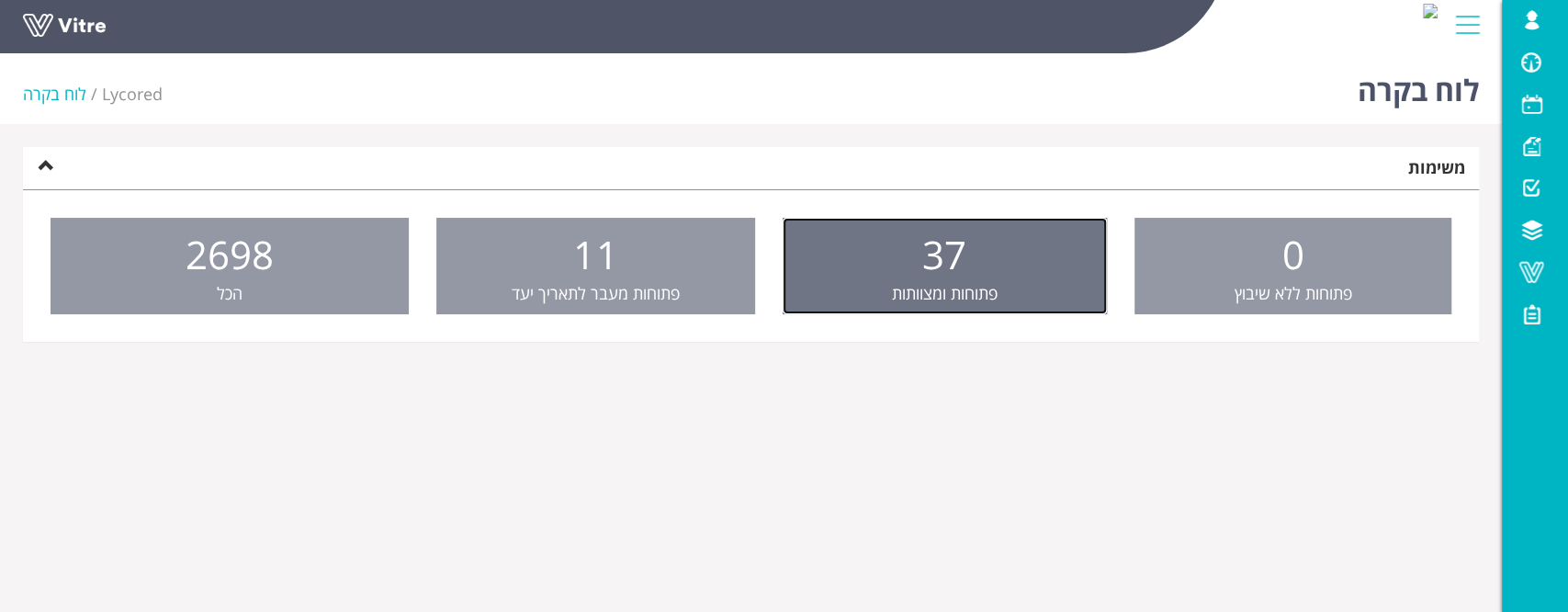
click at [830, 283] on link "37 פתוחות ומצוותות" at bounding box center [944, 267] width 324 height 98
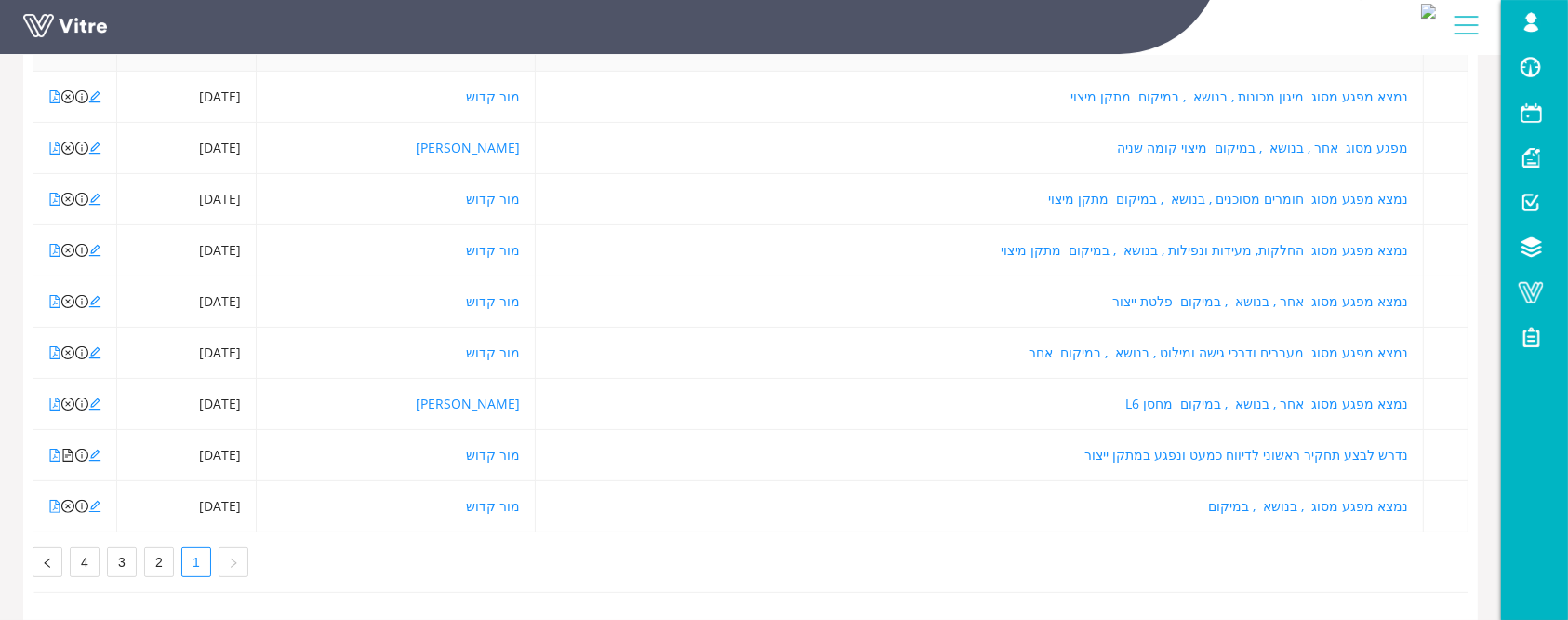
scroll to position [409, 0]
click at [150, 548] on link "2" at bounding box center [159, 562] width 28 height 28
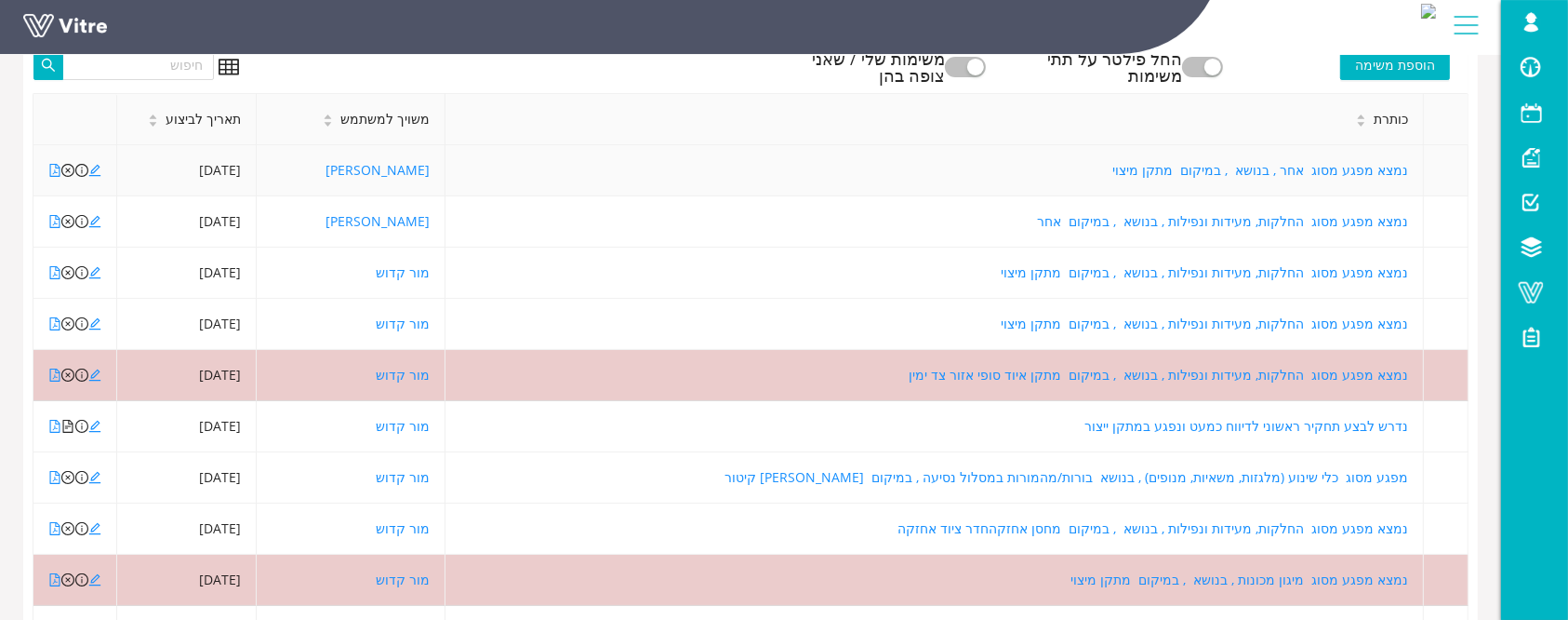
scroll to position [160, 0]
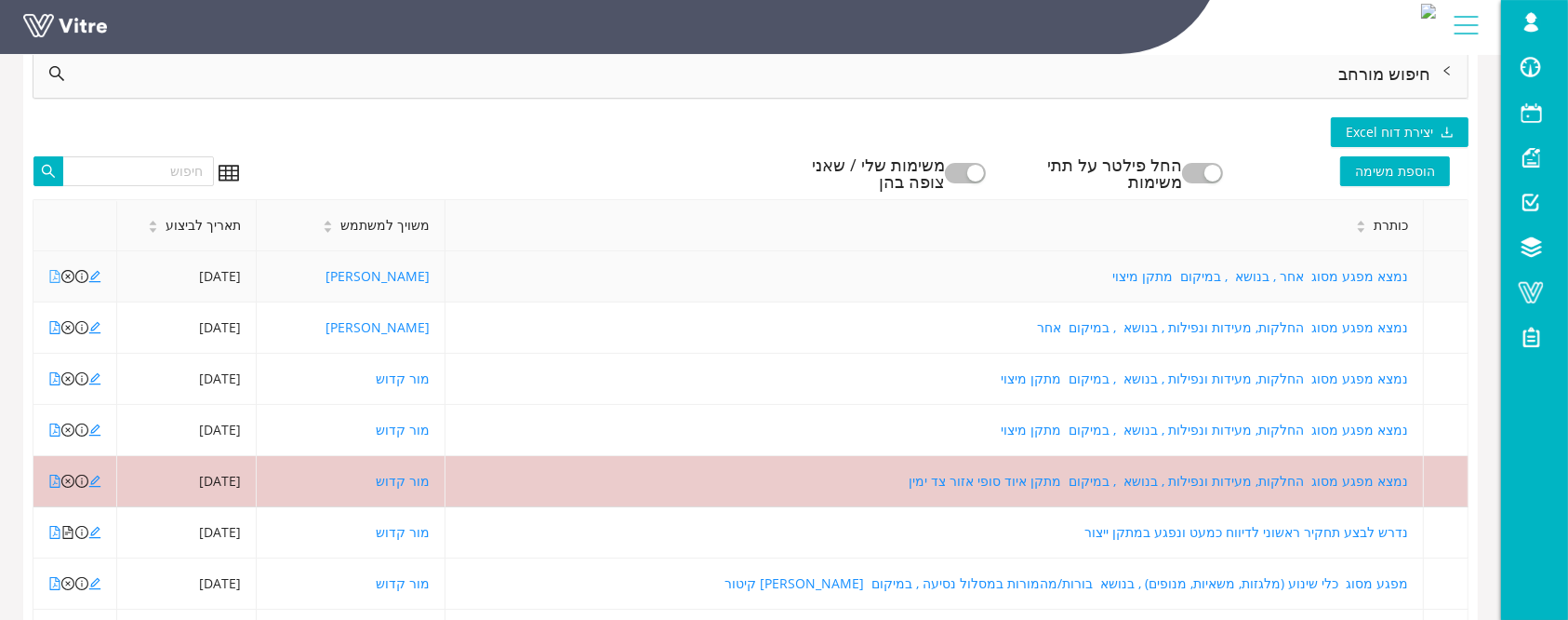
click at [53, 276] on icon "file-pdf" at bounding box center [55, 277] width 13 height 13
click at [54, 328] on icon "file-pdf" at bounding box center [55, 327] width 10 height 13
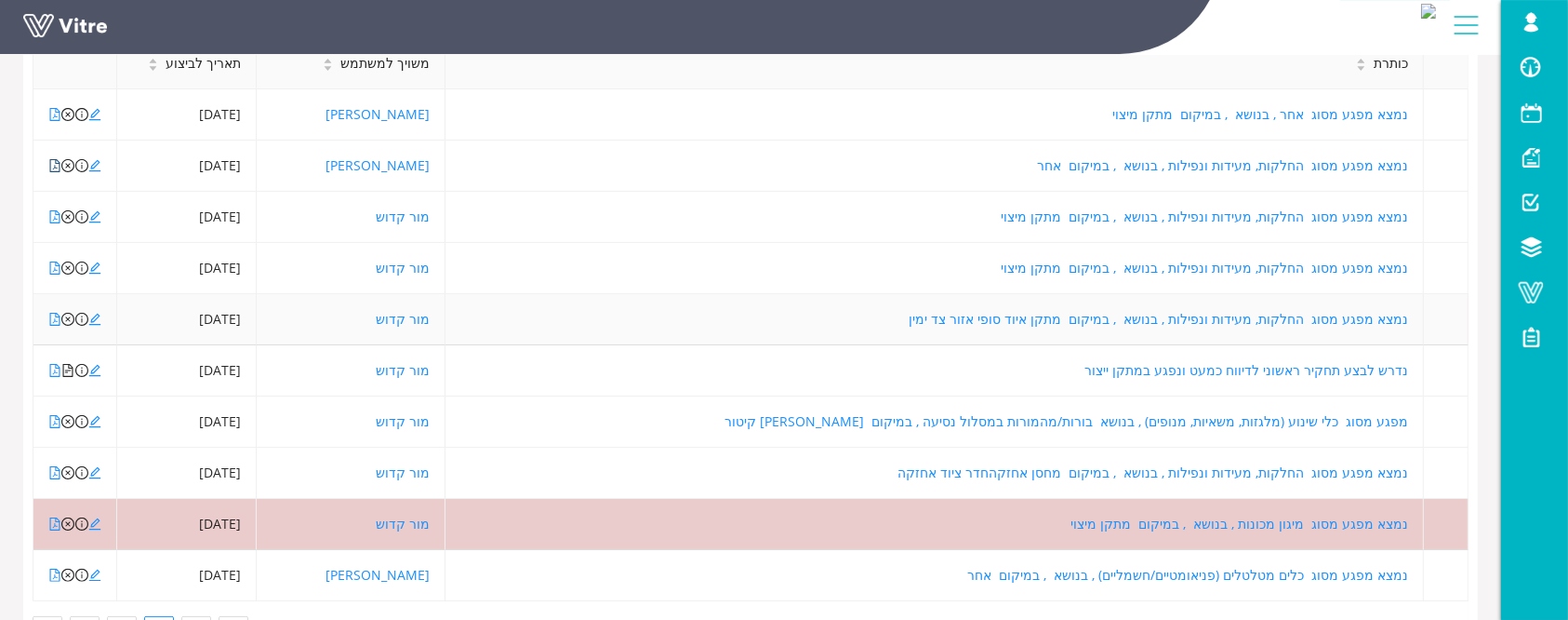
scroll to position [409, 0]
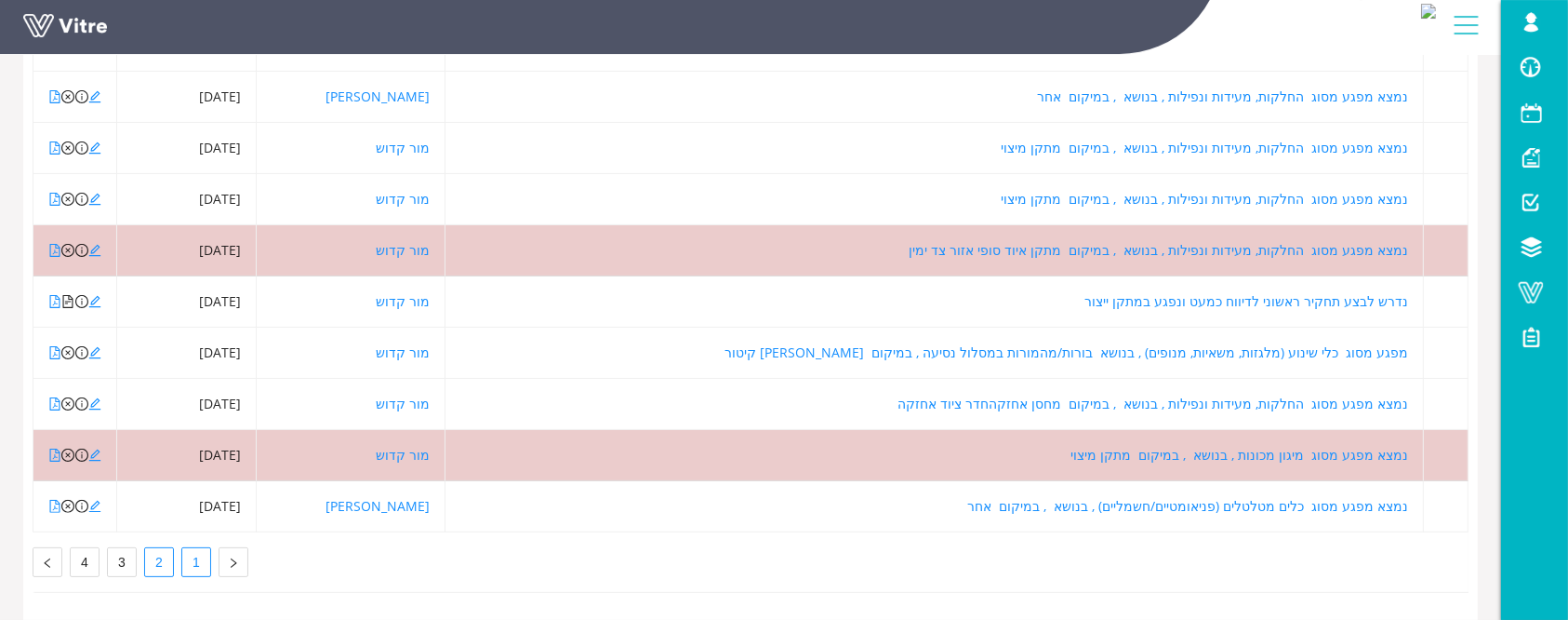
click at [207, 548] on link "1" at bounding box center [196, 562] width 28 height 28
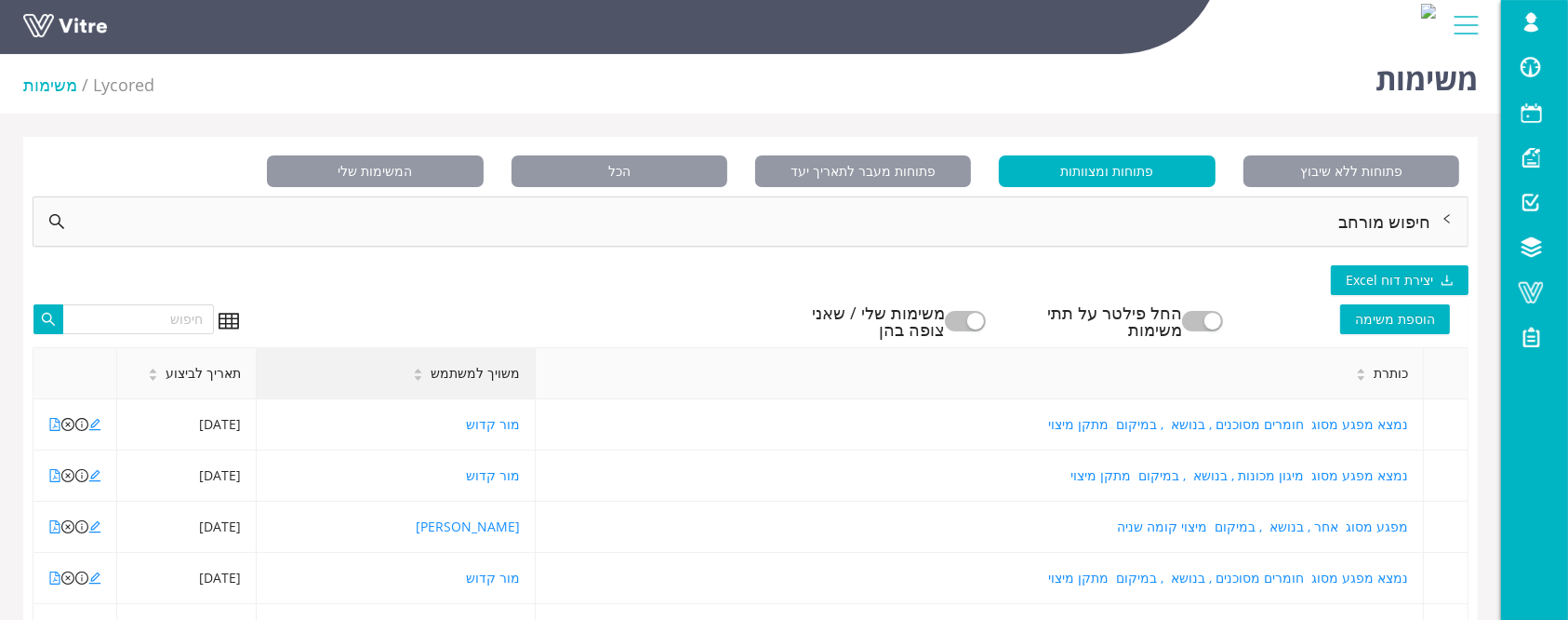
scroll to position [0, 0]
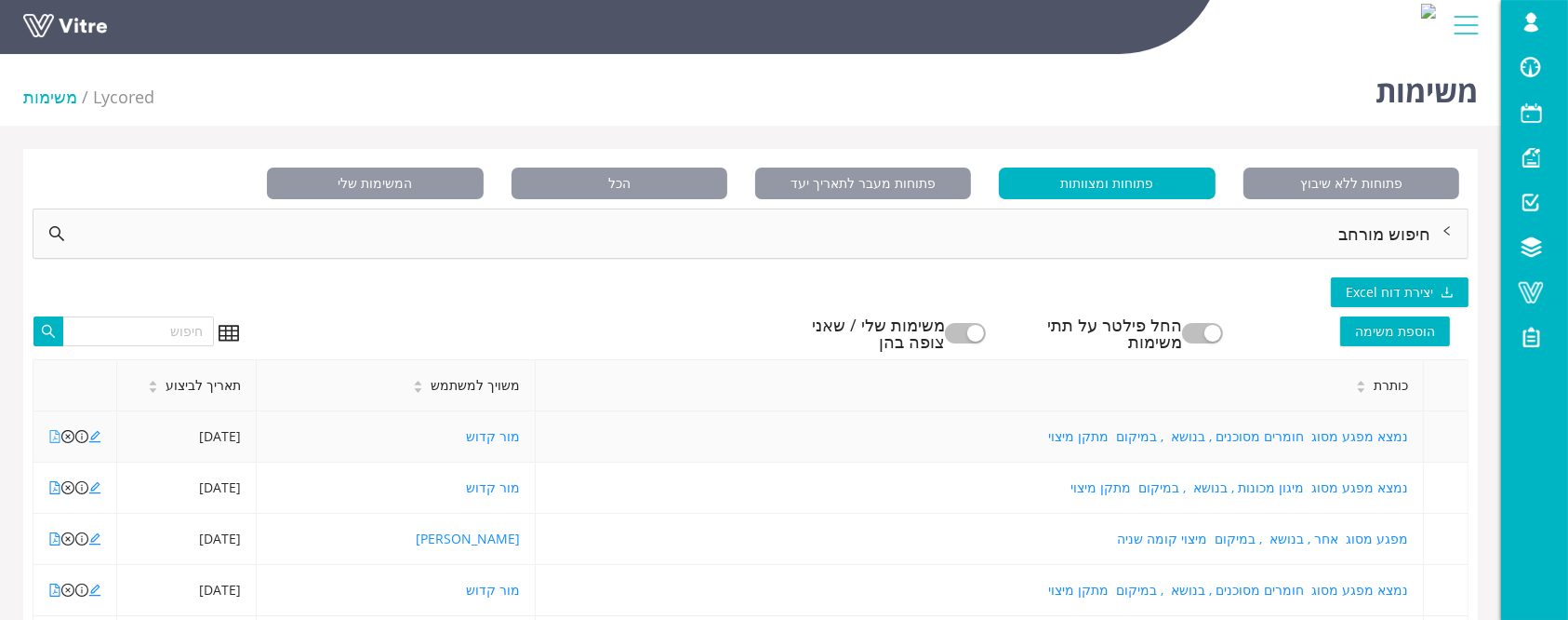
click at [53, 438] on icon "file-pdf" at bounding box center [55, 437] width 13 height 13
click at [70, 435] on icon "close-circle" at bounding box center [68, 437] width 13 height 13
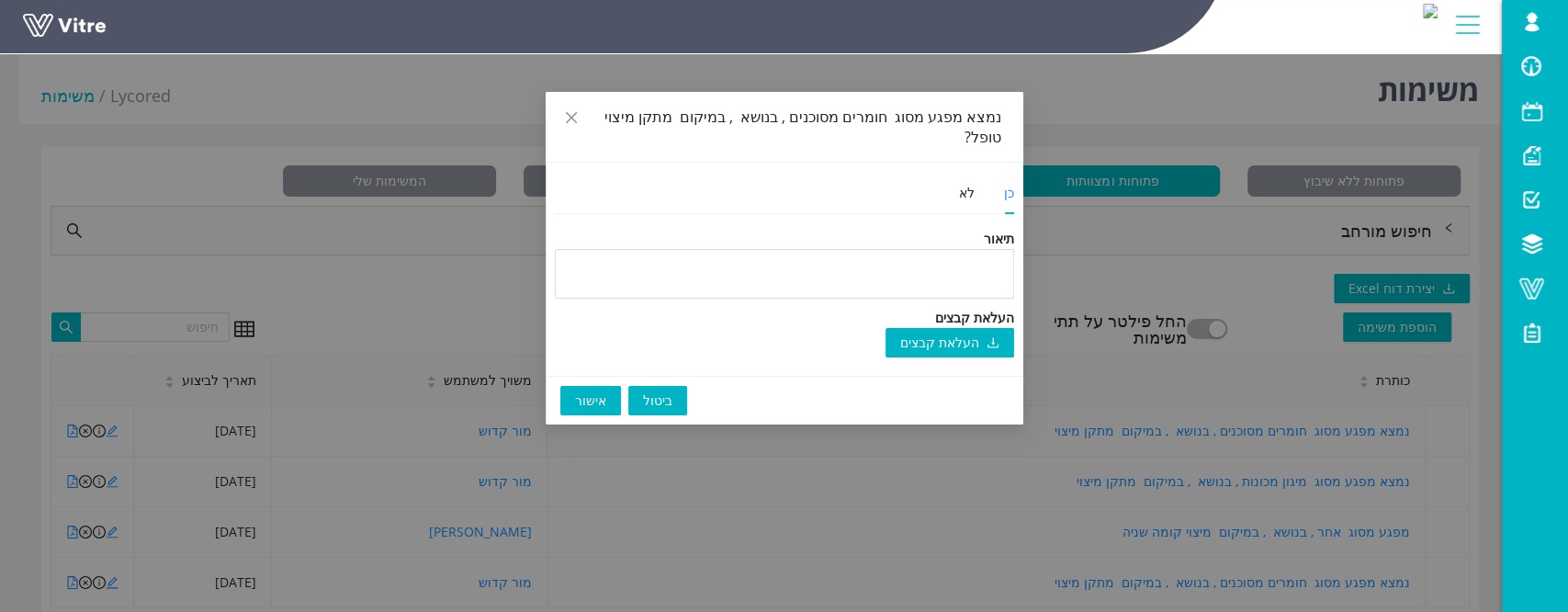
click at [609, 386] on button "אישור" at bounding box center [591, 401] width 61 height 30
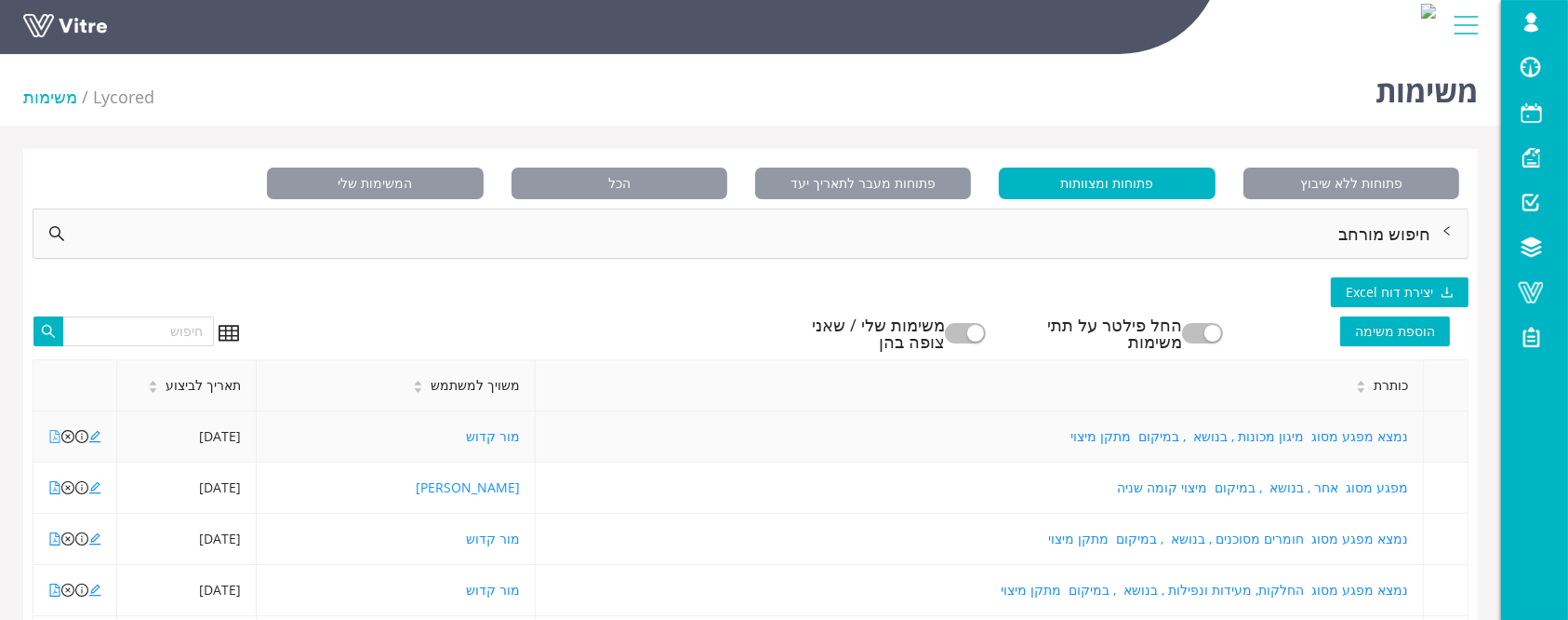
click at [55, 440] on icon "file-pdf" at bounding box center [55, 437] width 13 height 13
click at [74, 438] on icon "close-circle" at bounding box center [68, 437] width 13 height 13
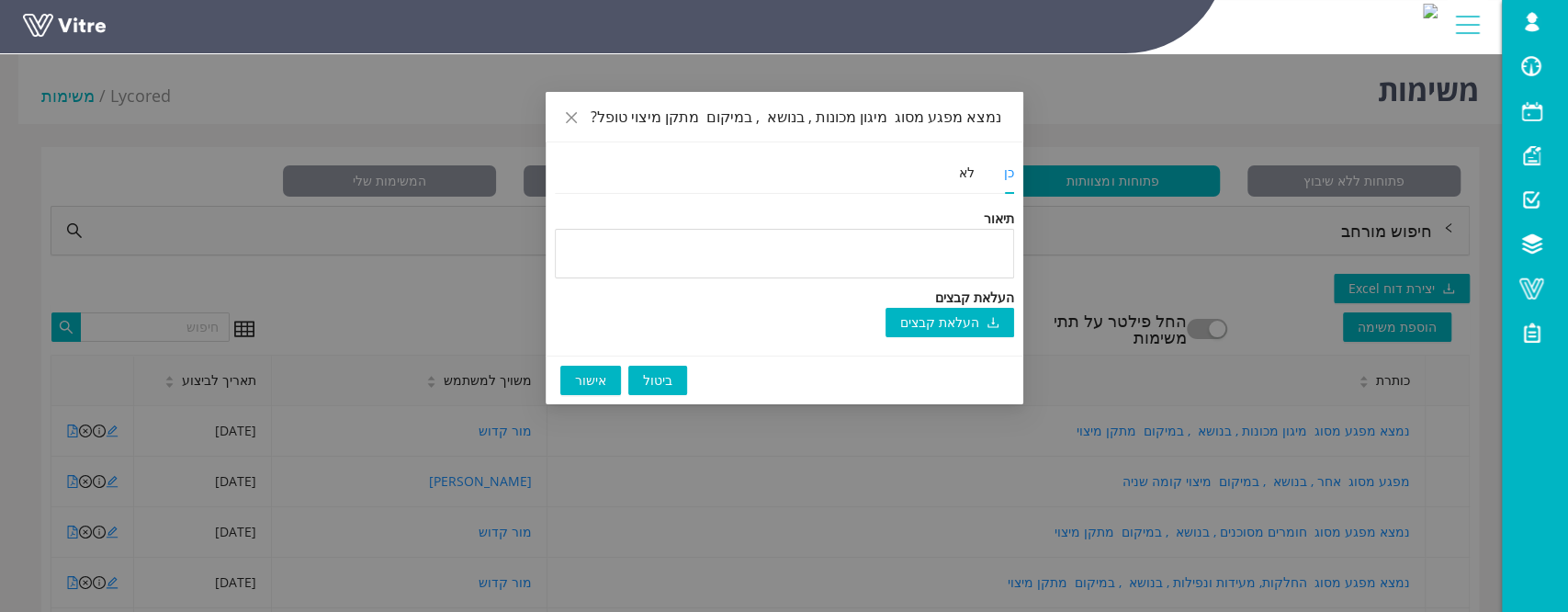
click at [576, 375] on span "אישור" at bounding box center [591, 380] width 31 height 20
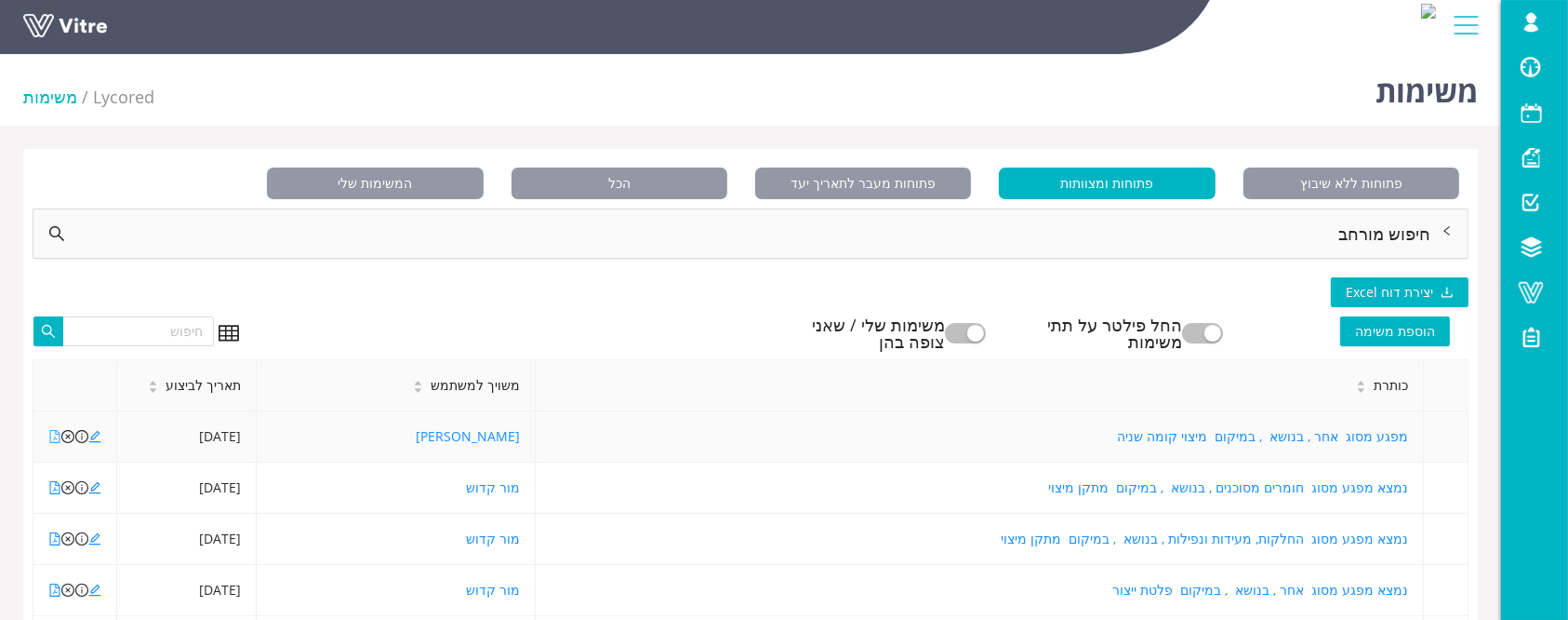
click at [53, 441] on icon "file-pdf" at bounding box center [55, 437] width 13 height 13
click at [59, 484] on icon "file-pdf" at bounding box center [55, 488] width 13 height 13
click at [66, 486] on icon "close-circle" at bounding box center [68, 488] width 13 height 13
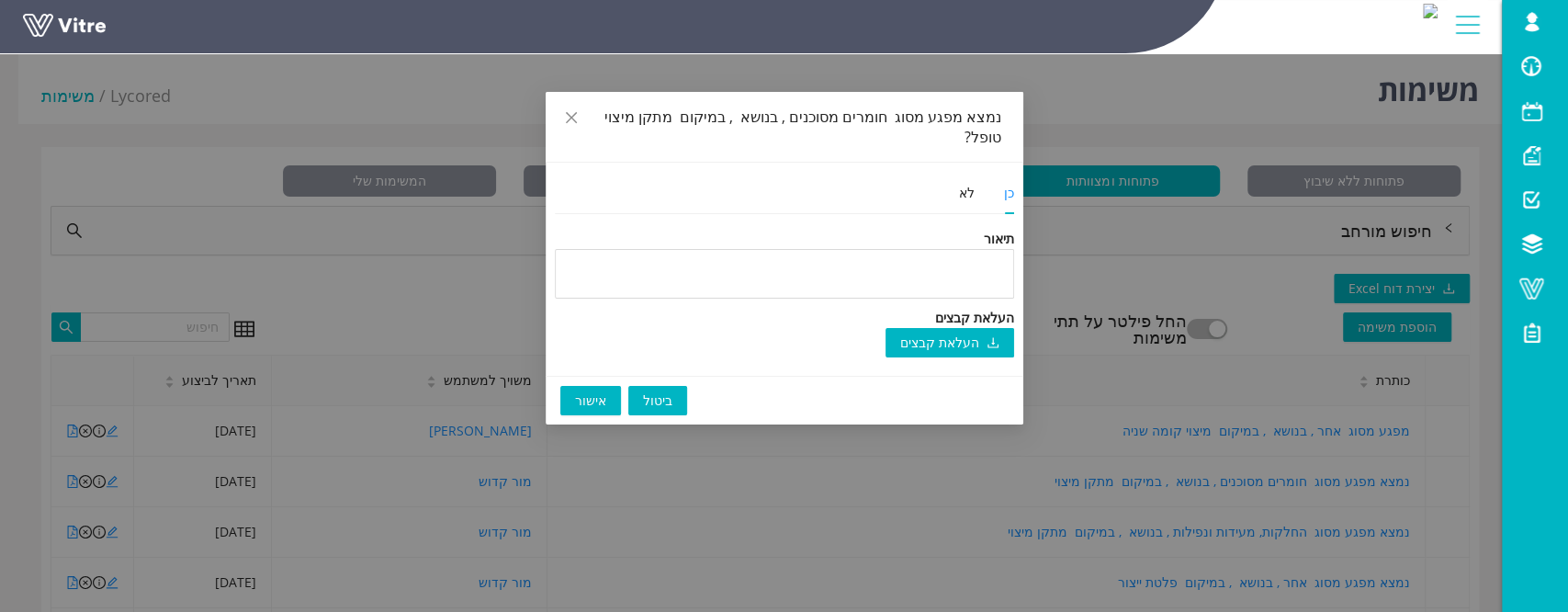
click at [581, 390] on span "אישור" at bounding box center [591, 401] width 31 height 20
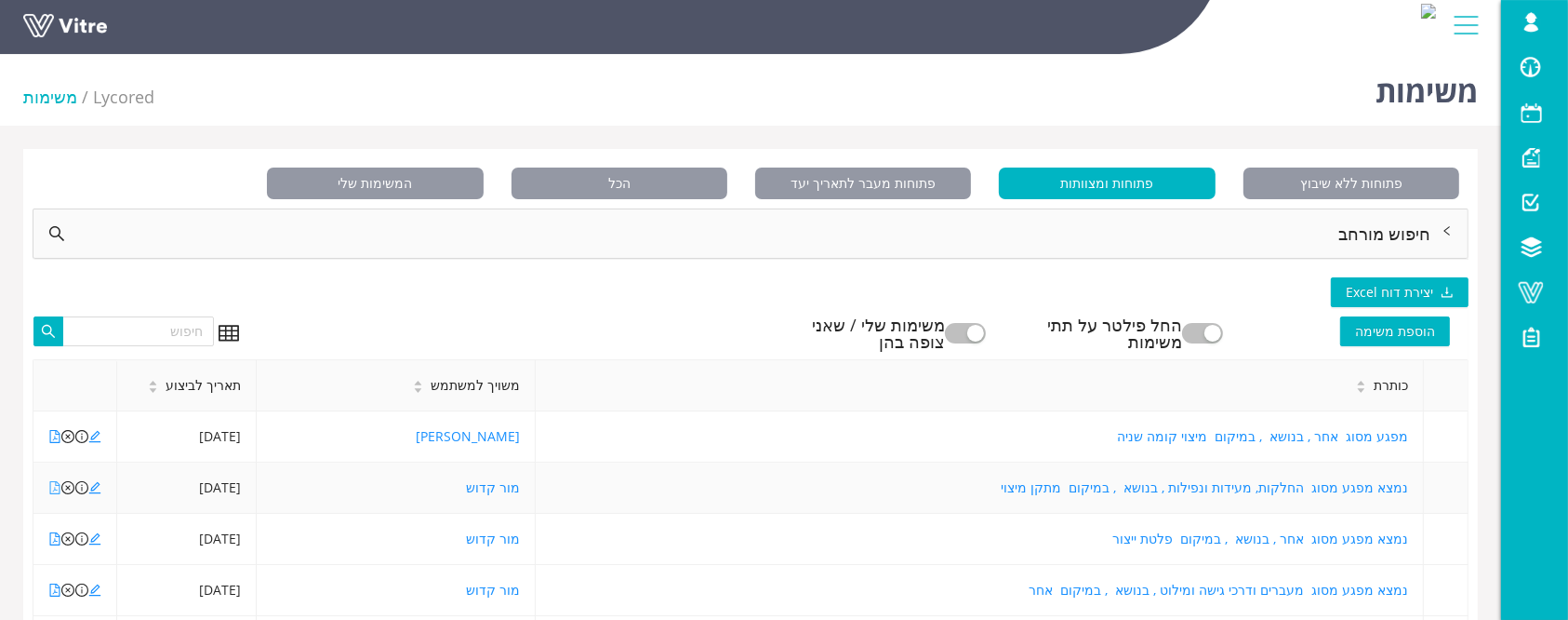
click at [52, 485] on icon "file-pdf" at bounding box center [55, 488] width 13 height 13
click at [57, 486] on icon "file-pdf" at bounding box center [55, 488] width 13 height 13
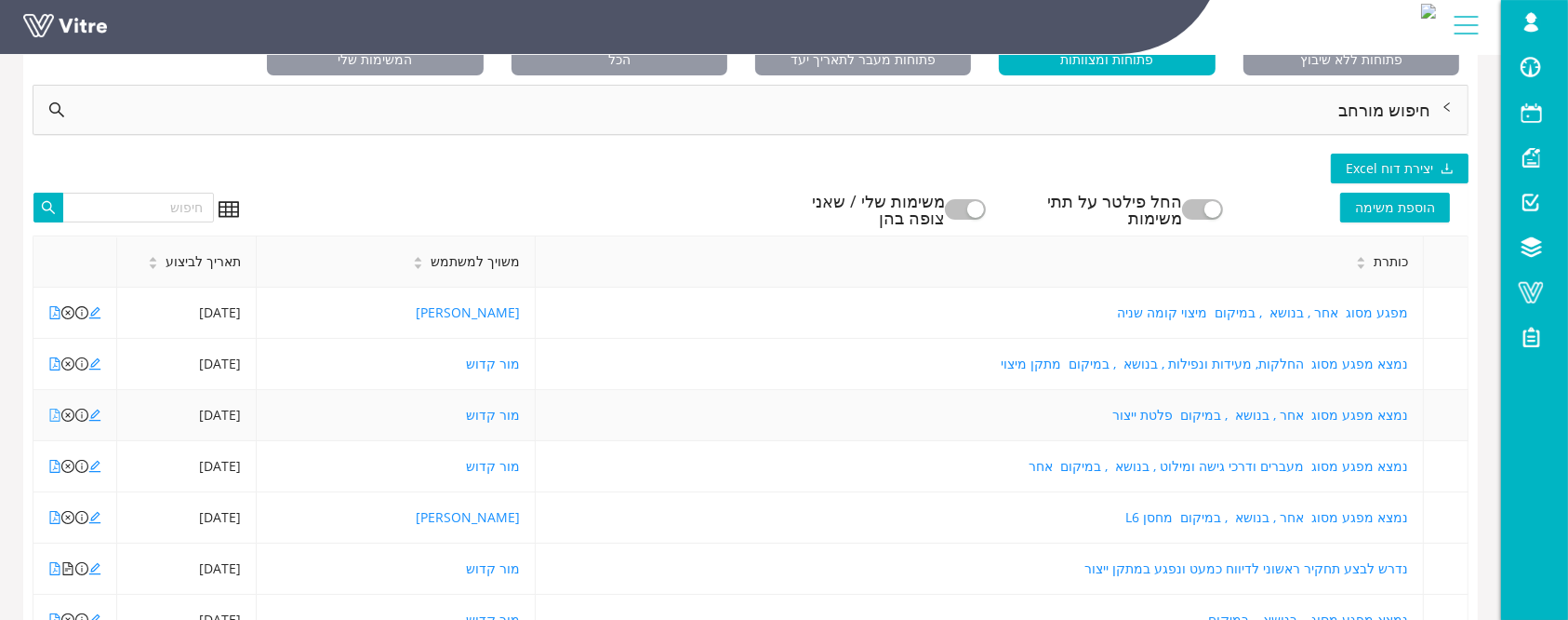
click at [53, 413] on icon "file-pdf" at bounding box center [55, 415] width 13 height 13
click at [62, 467] on icon "close-circle" at bounding box center [68, 467] width 13 height 13
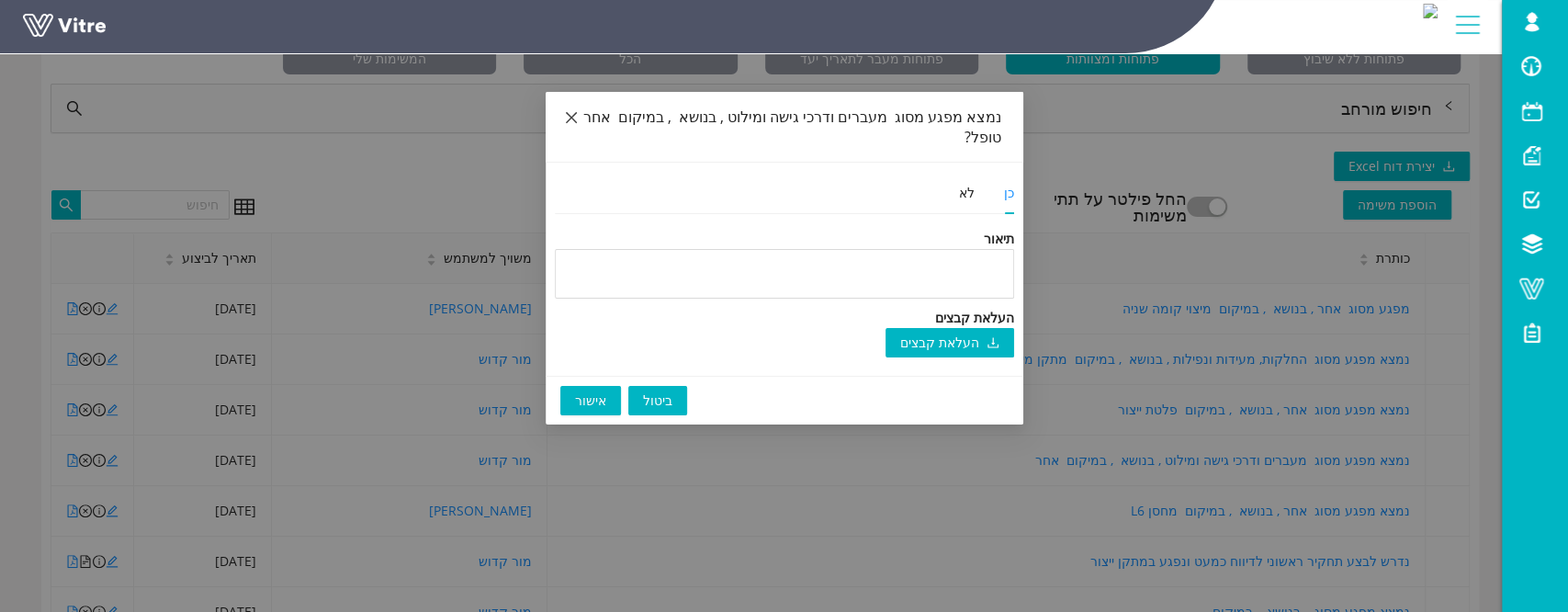
drag, startPoint x: 574, startPoint y: 122, endPoint x: 467, endPoint y: 211, distance: 139.2
click at [573, 122] on icon "close" at bounding box center [571, 117] width 15 height 15
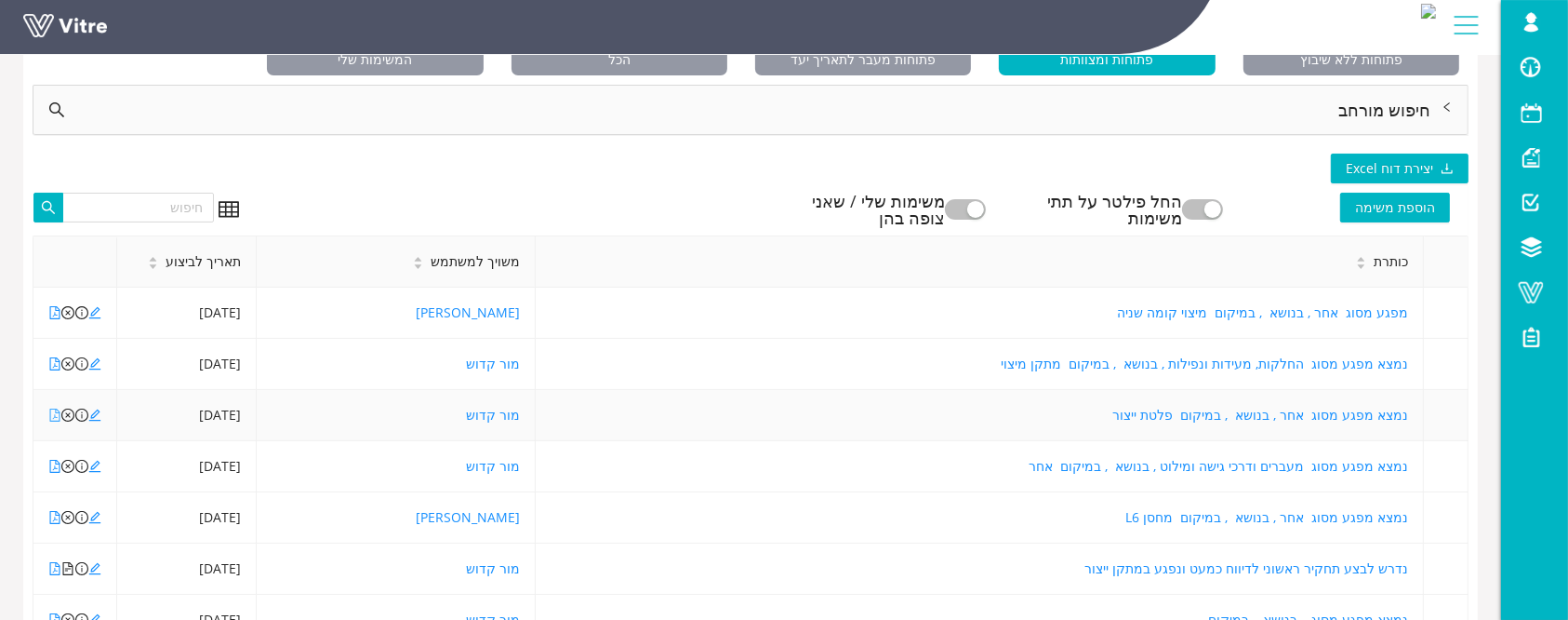
click at [50, 413] on icon "file-pdf" at bounding box center [55, 415] width 10 height 13
click at [52, 465] on icon "file-pdf" at bounding box center [55, 467] width 13 height 13
click at [52, 468] on icon "file-pdf" at bounding box center [55, 467] width 13 height 13
click at [50, 512] on icon "file-pdf" at bounding box center [55, 517] width 10 height 13
click at [54, 573] on icon "file-pdf" at bounding box center [55, 569] width 10 height 13
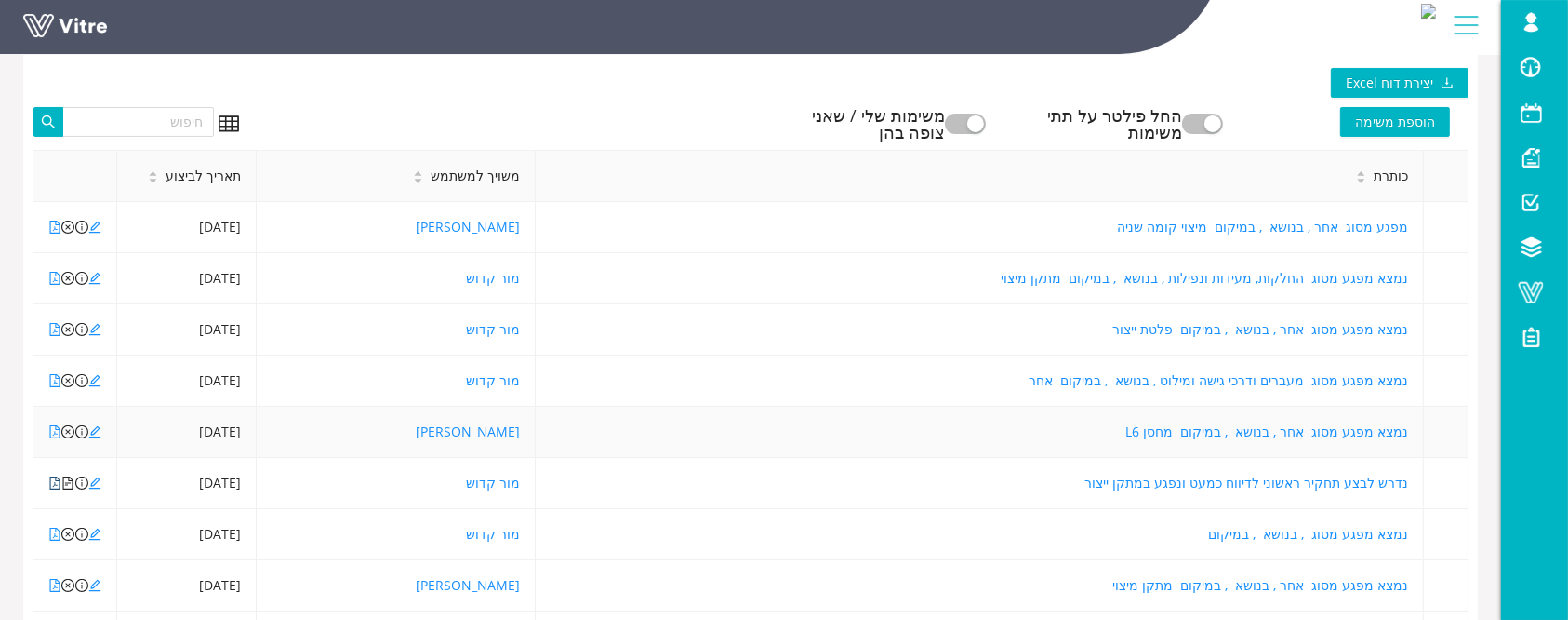
scroll to position [248, 0]
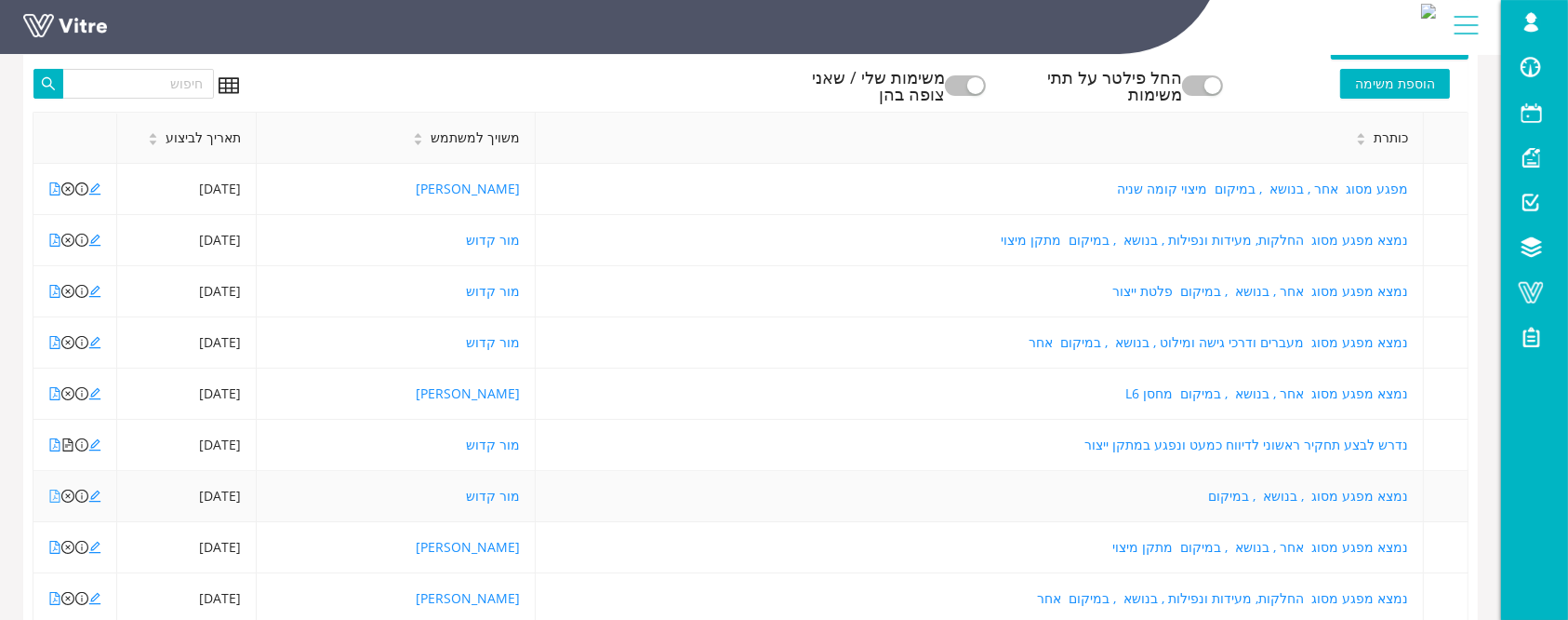
click at [52, 500] on icon "file-pdf" at bounding box center [55, 497] width 10 height 13
click at [52, 548] on icon "file-pdf" at bounding box center [55, 547] width 10 height 13
